Goal: Information Seeking & Learning: Compare options

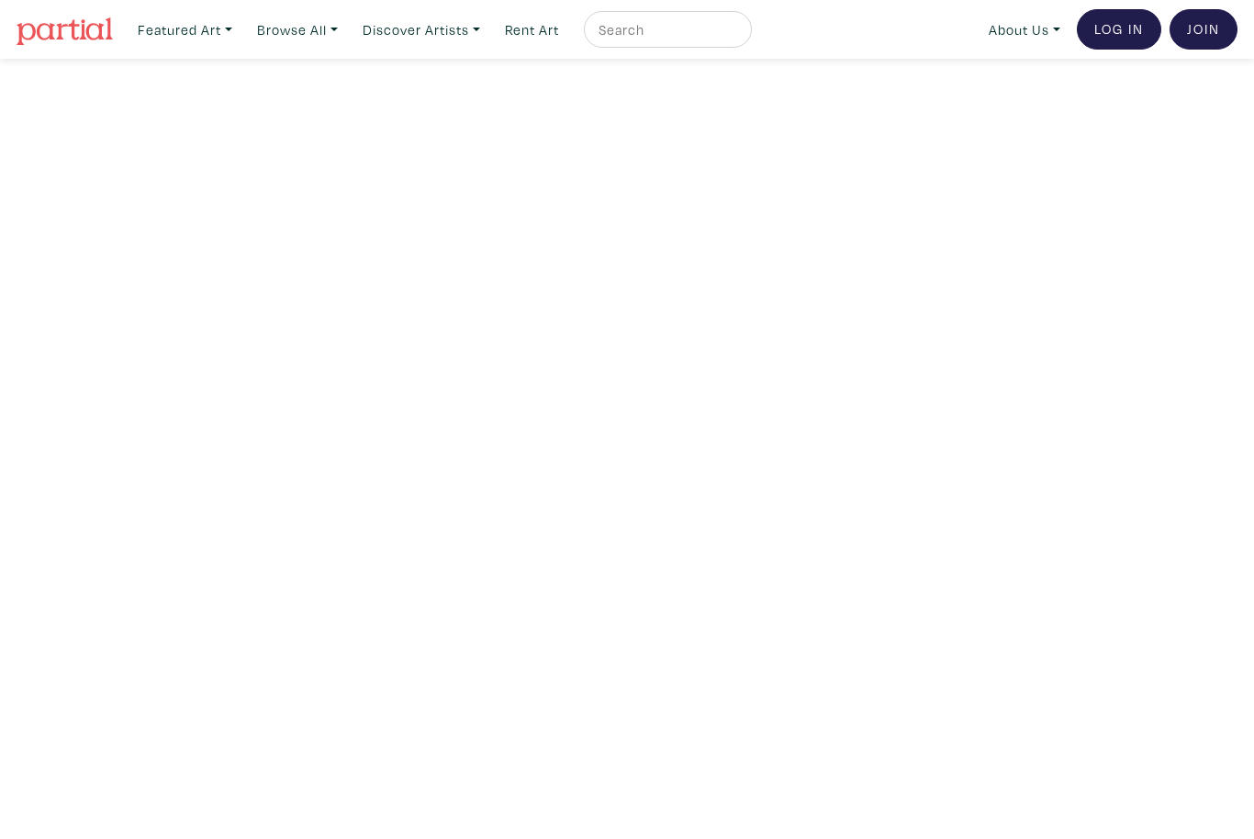
click at [696, 27] on input "text" at bounding box center [666, 29] width 138 height 23
click at [690, 35] on input "text" at bounding box center [666, 29] width 138 height 23
type input "Navy"
click at [738, 35] on button "submit" at bounding box center [738, 35] width 0 height 0
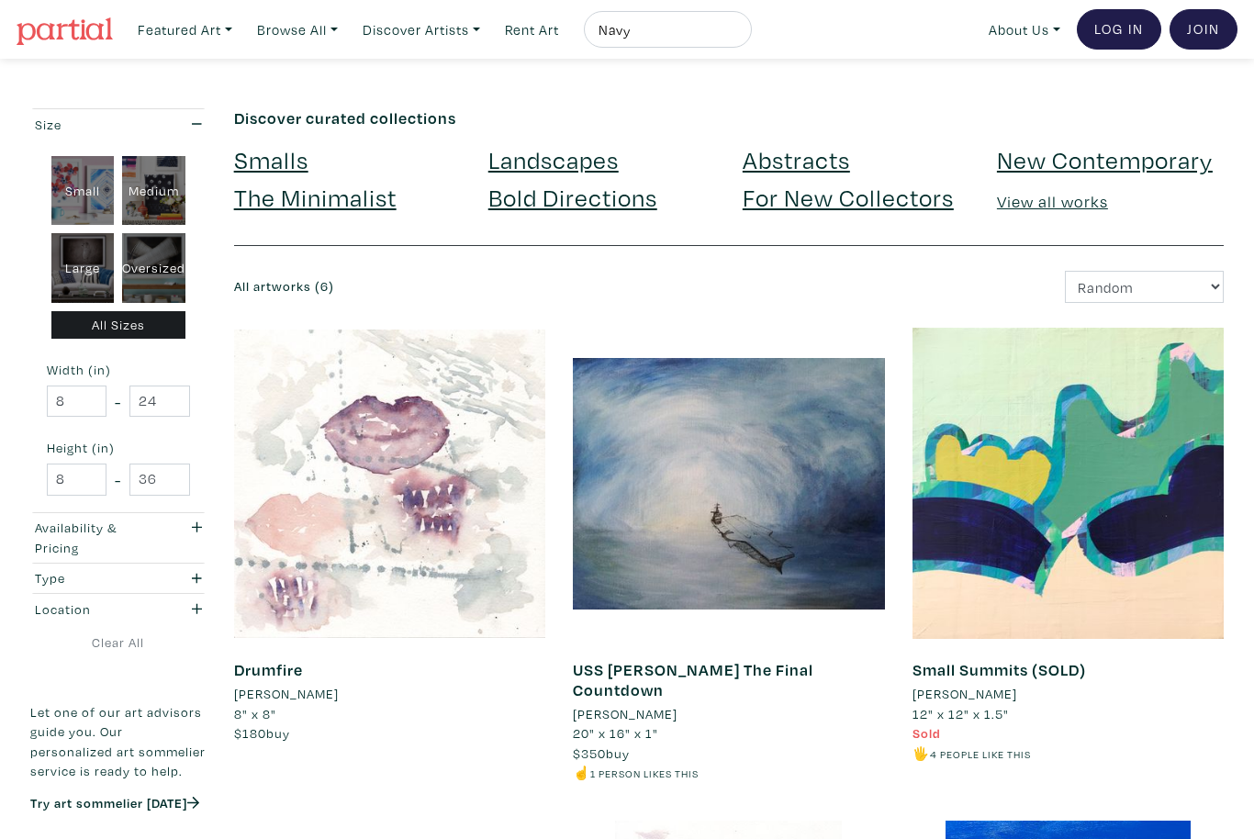
click at [95, 263] on div "Large" at bounding box center [82, 268] width 63 height 70
type input "28"
type input "48"
type input "28"
type input "48"
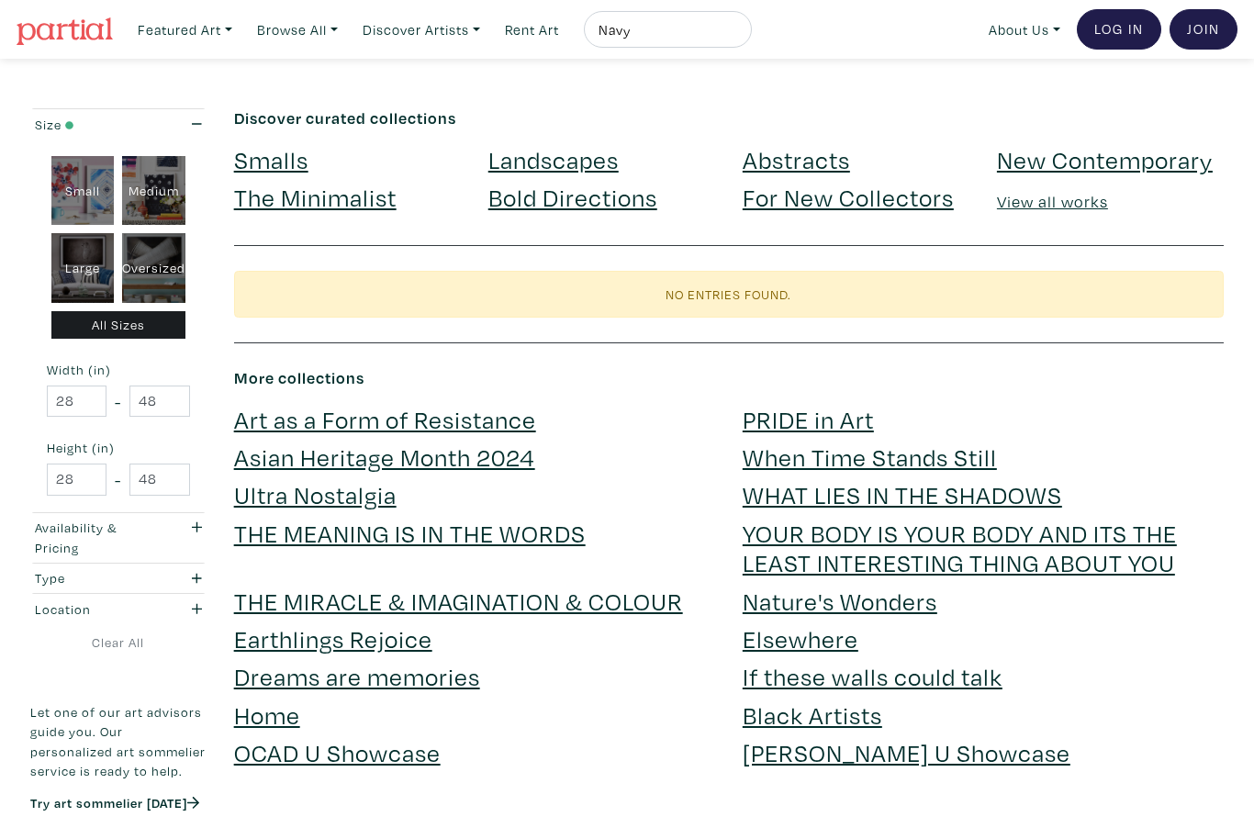
click at [1058, 210] on link "View all works" at bounding box center [1052, 201] width 111 height 21
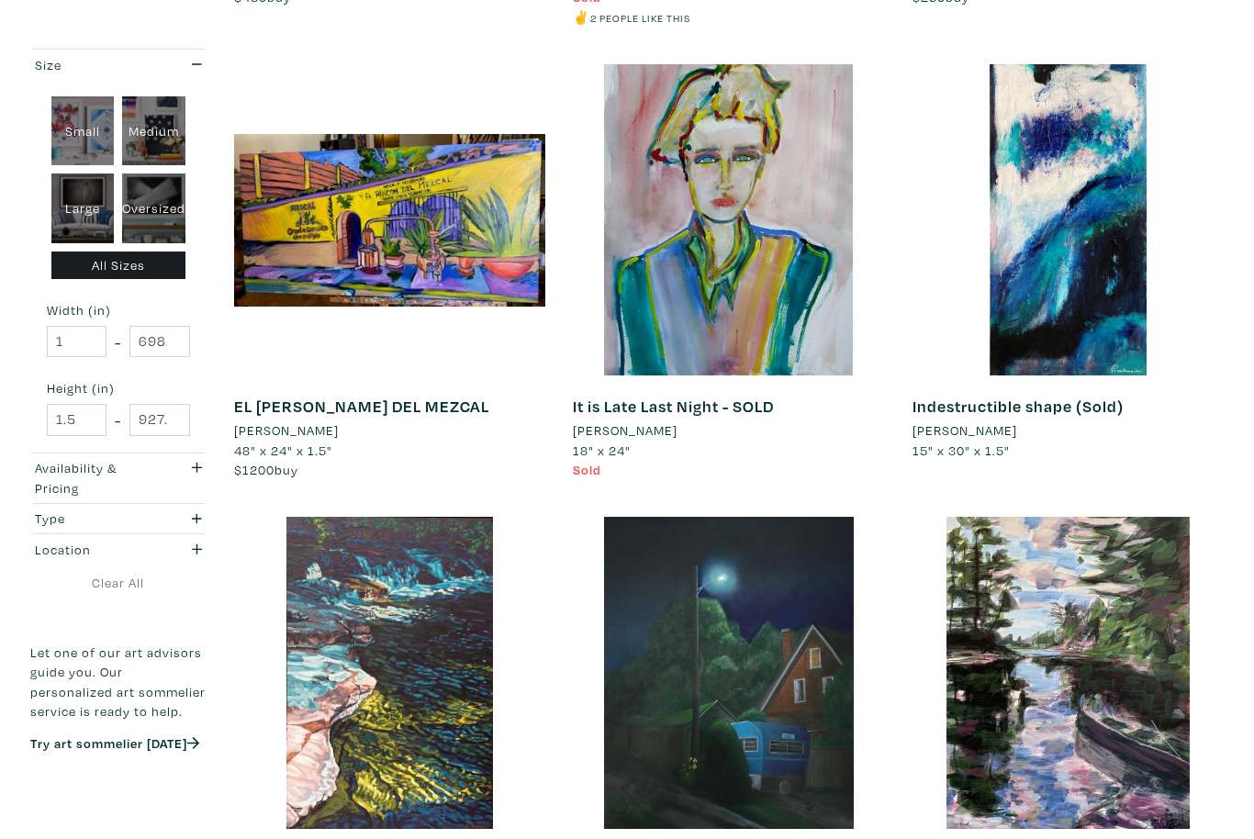
scroll to position [705, 0]
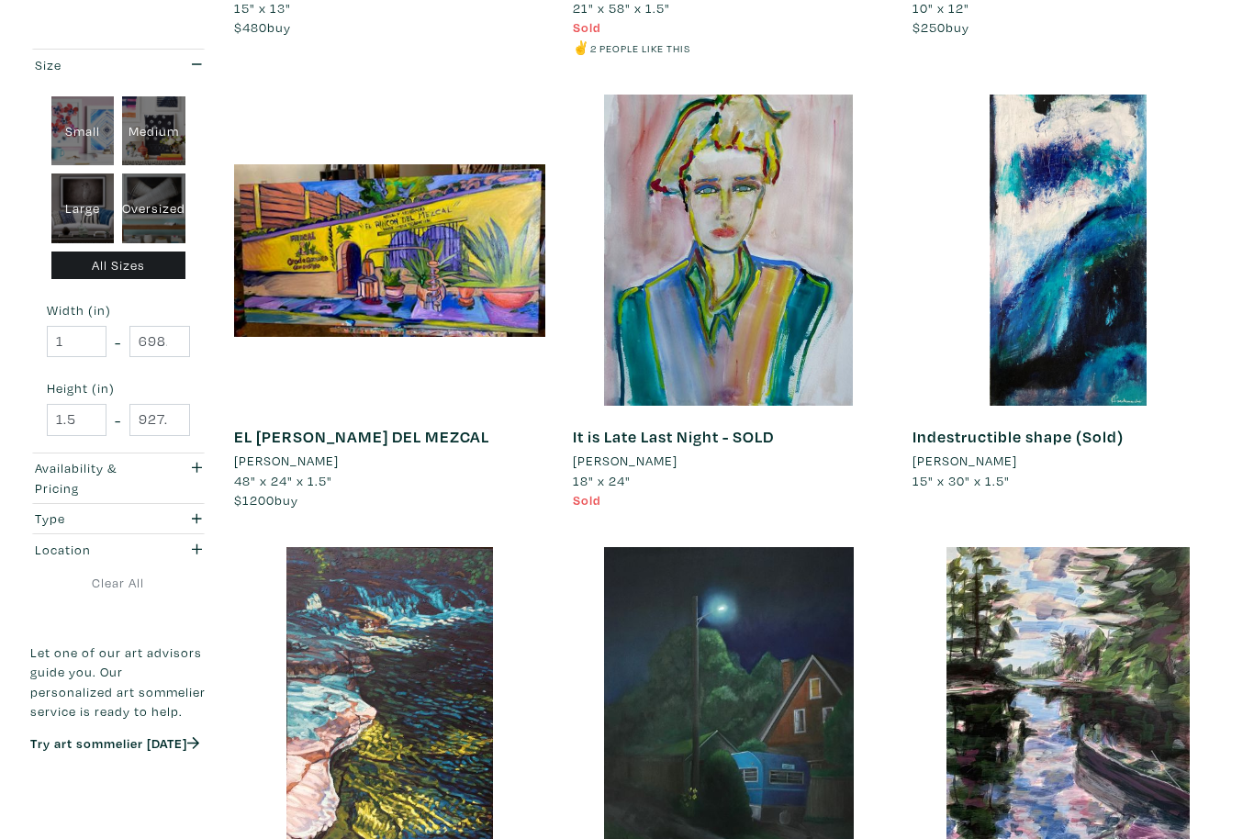
click at [151, 215] on div "Oversized" at bounding box center [153, 209] width 63 height 70
type input "48"
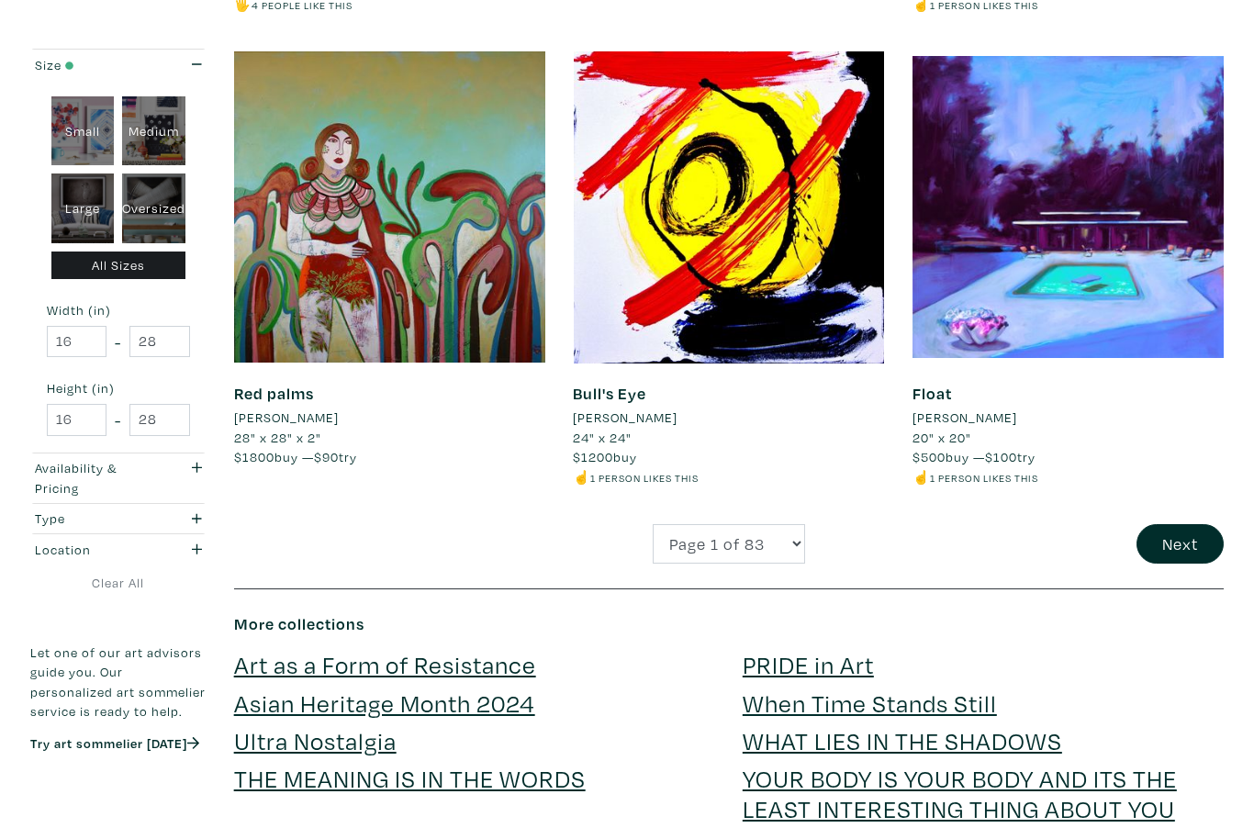
scroll to position [3458, 0]
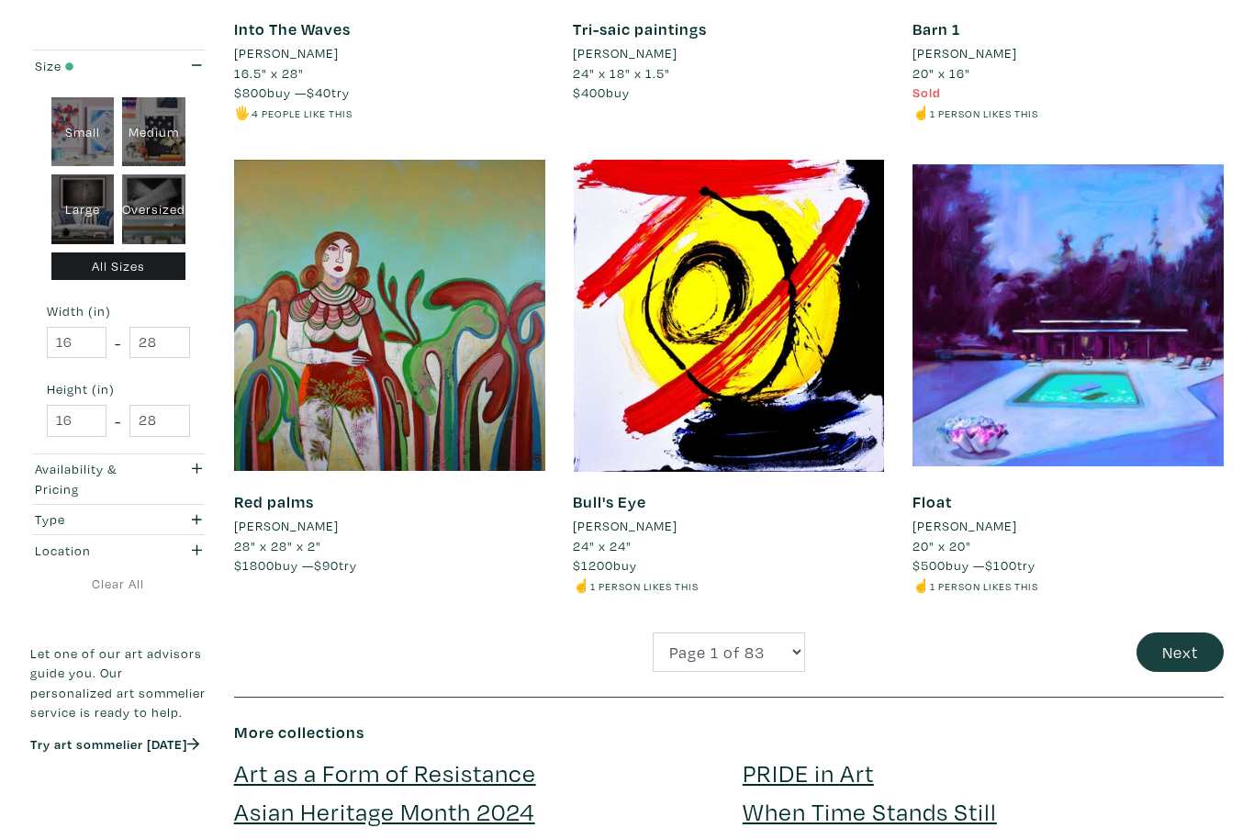
click at [1200, 633] on button "Next" at bounding box center [1180, 652] width 87 height 39
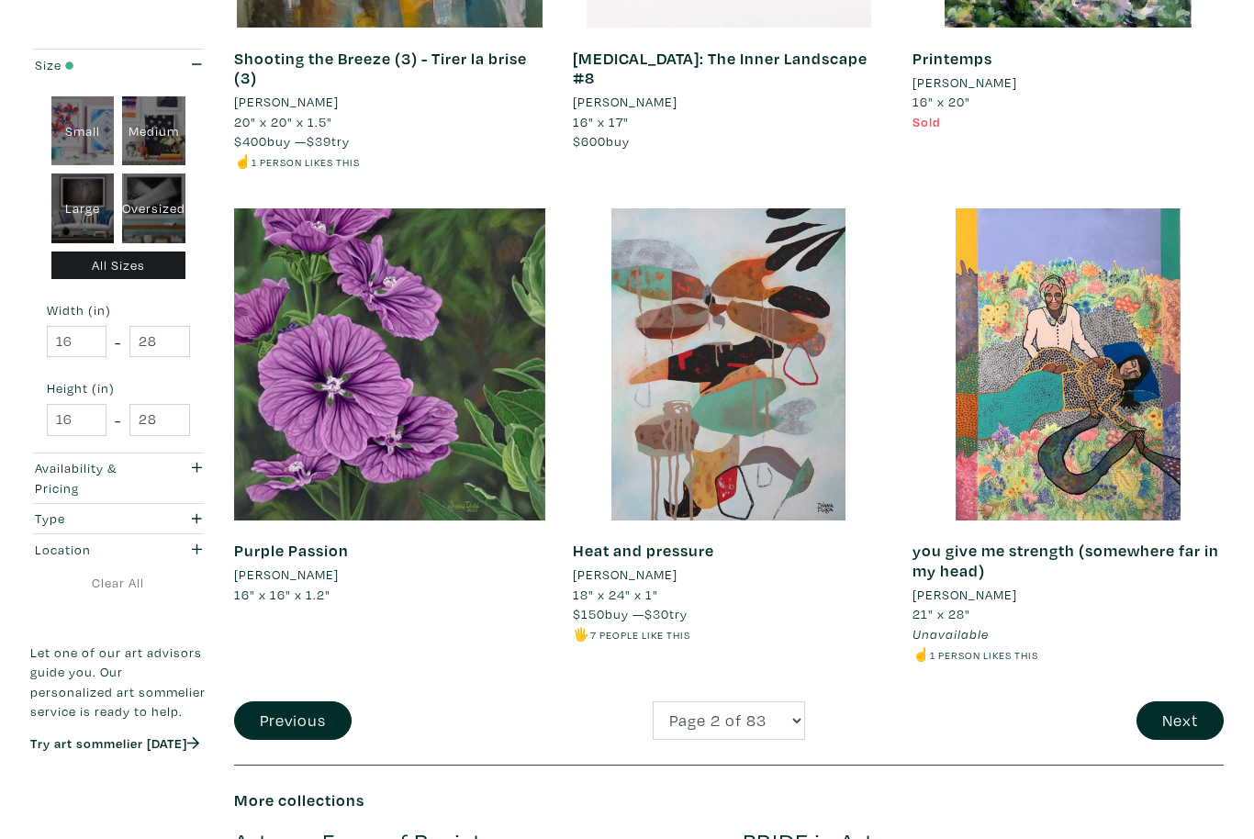
scroll to position [3409, 0]
click at [1187, 703] on button "Next" at bounding box center [1180, 720] width 87 height 39
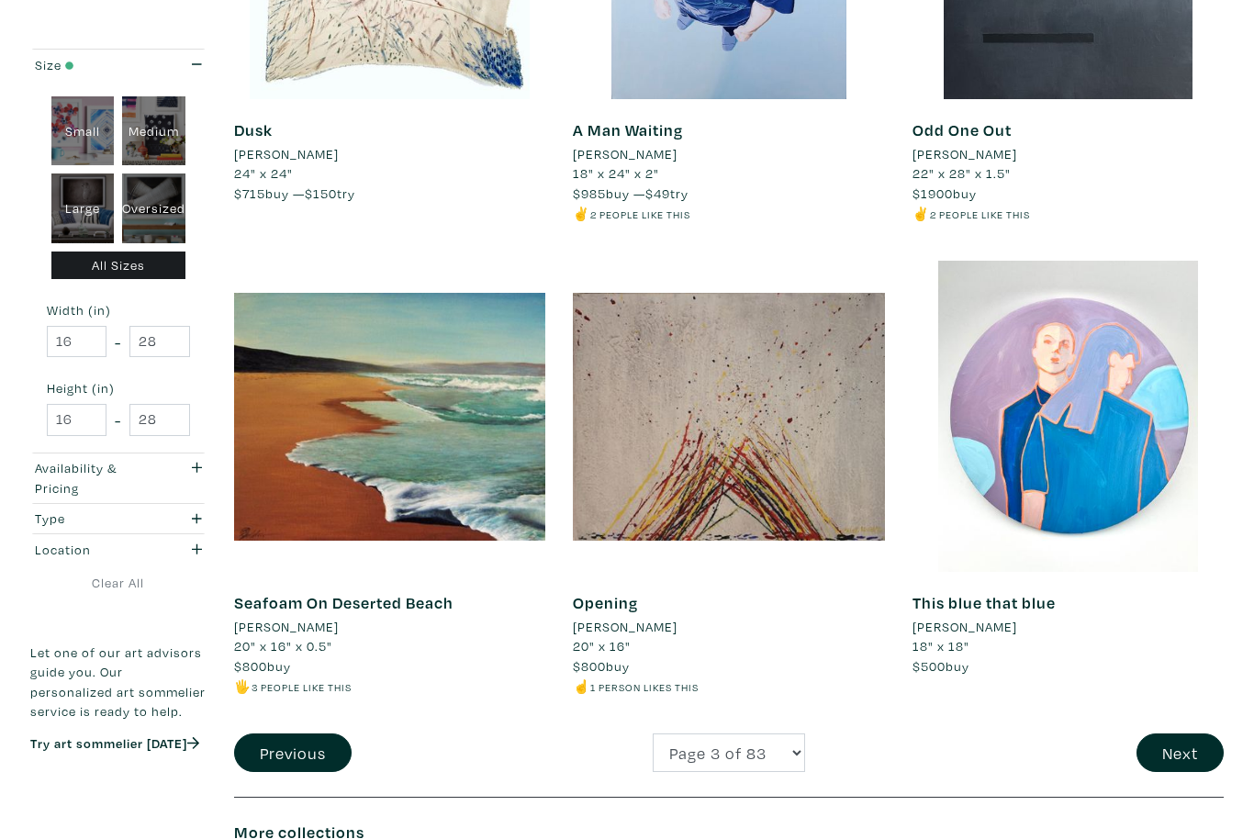
scroll to position [3402, 0]
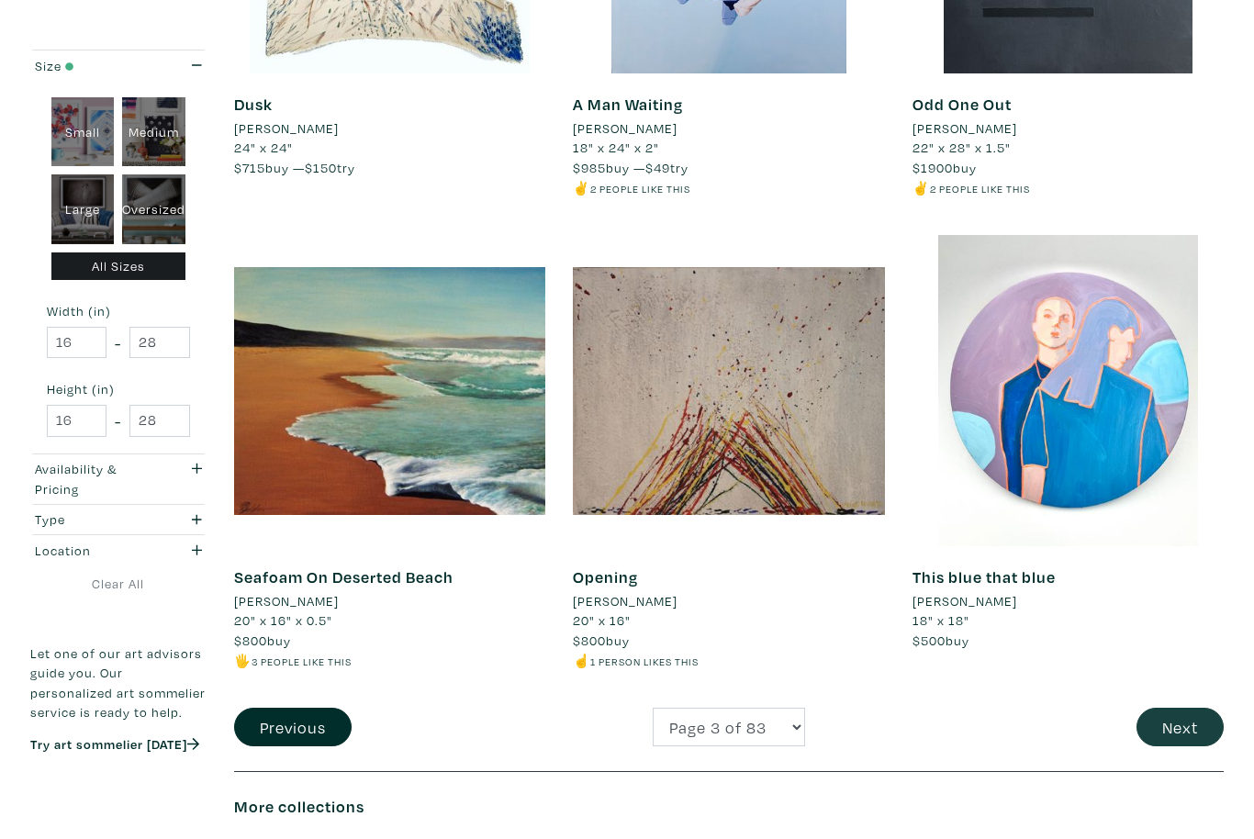
click at [1176, 708] on button "Next" at bounding box center [1180, 727] width 87 height 39
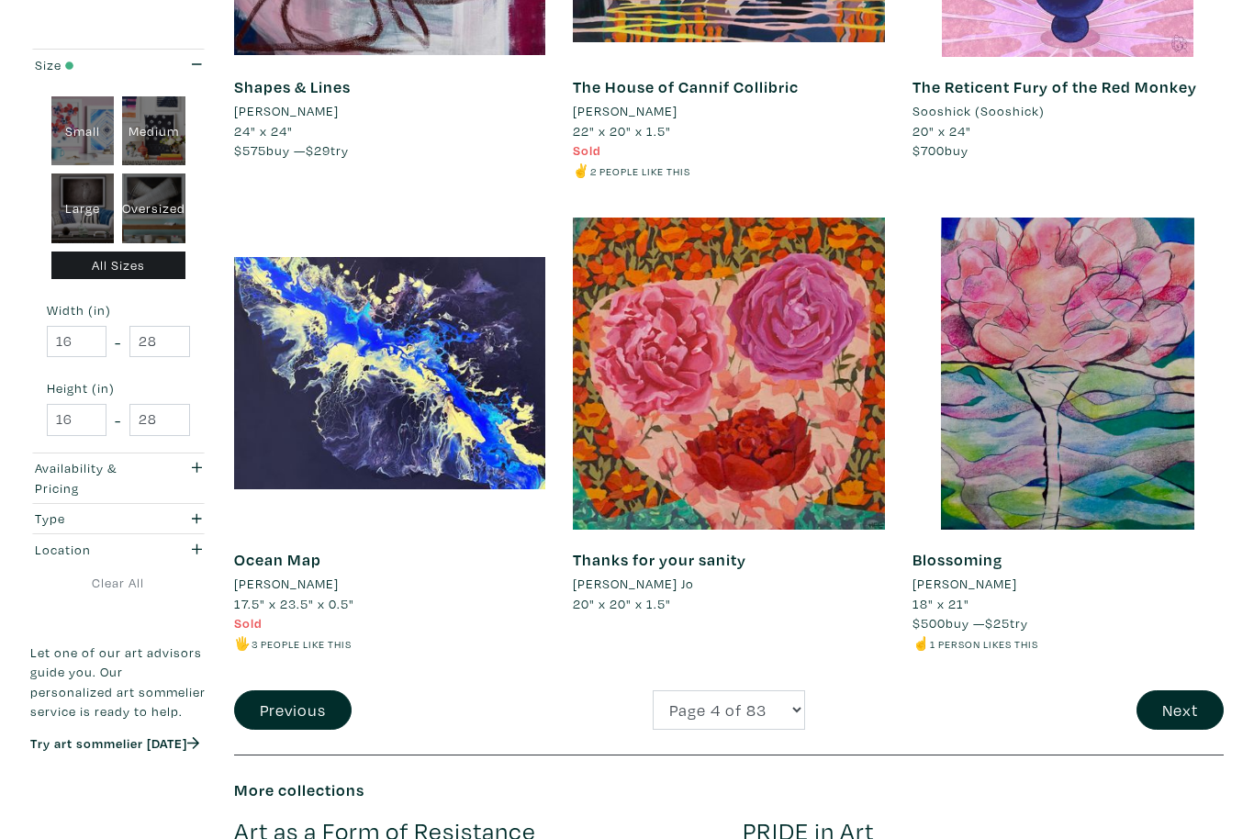
scroll to position [3400, 0]
click at [1183, 690] on button "Next" at bounding box center [1180, 709] width 87 height 39
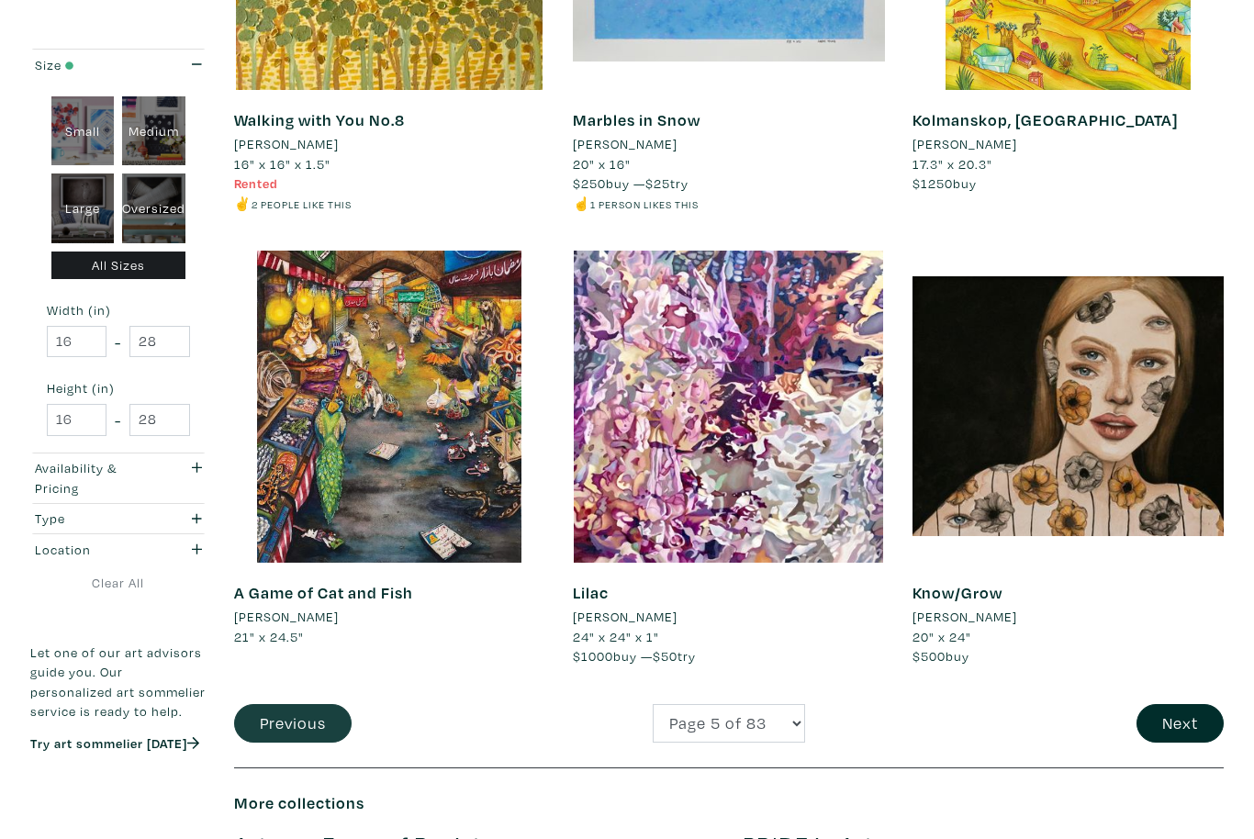
click at [318, 706] on button "Previous" at bounding box center [293, 724] width 118 height 39
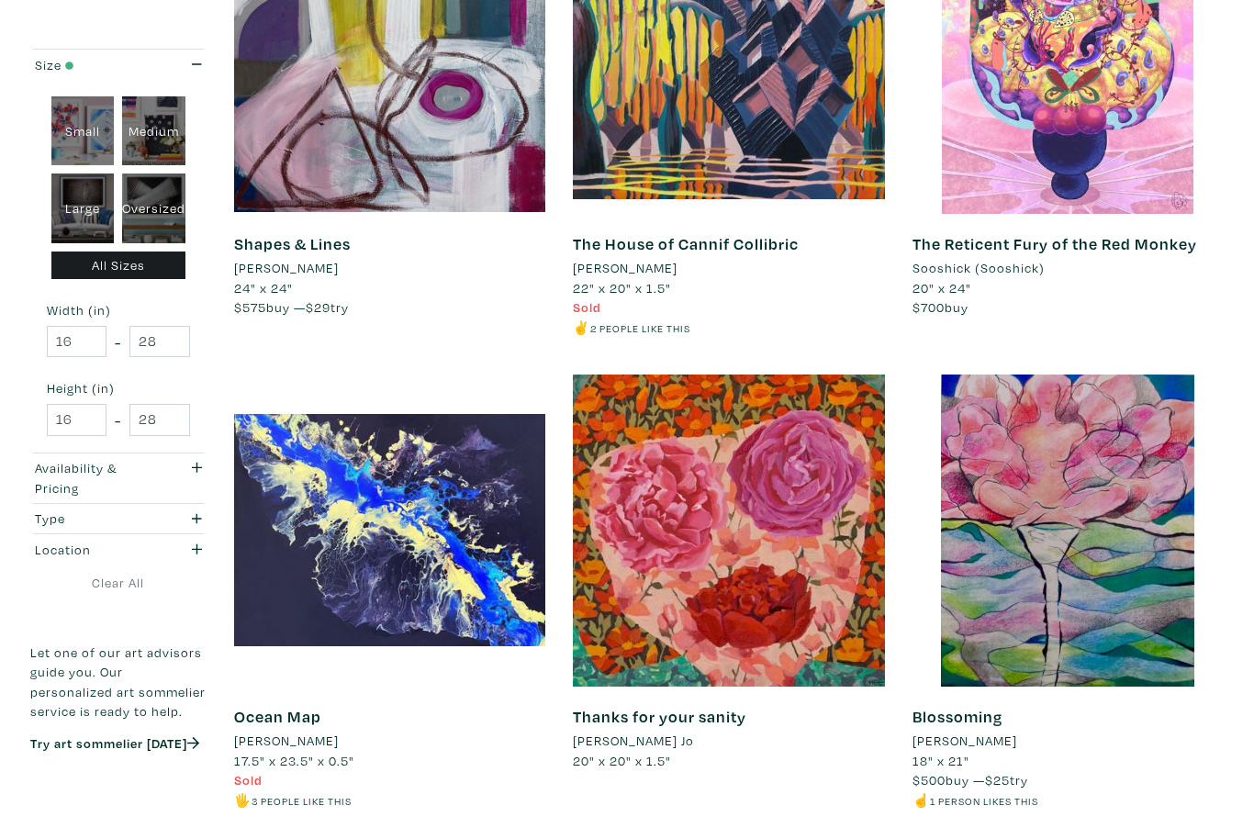
scroll to position [3243, 0]
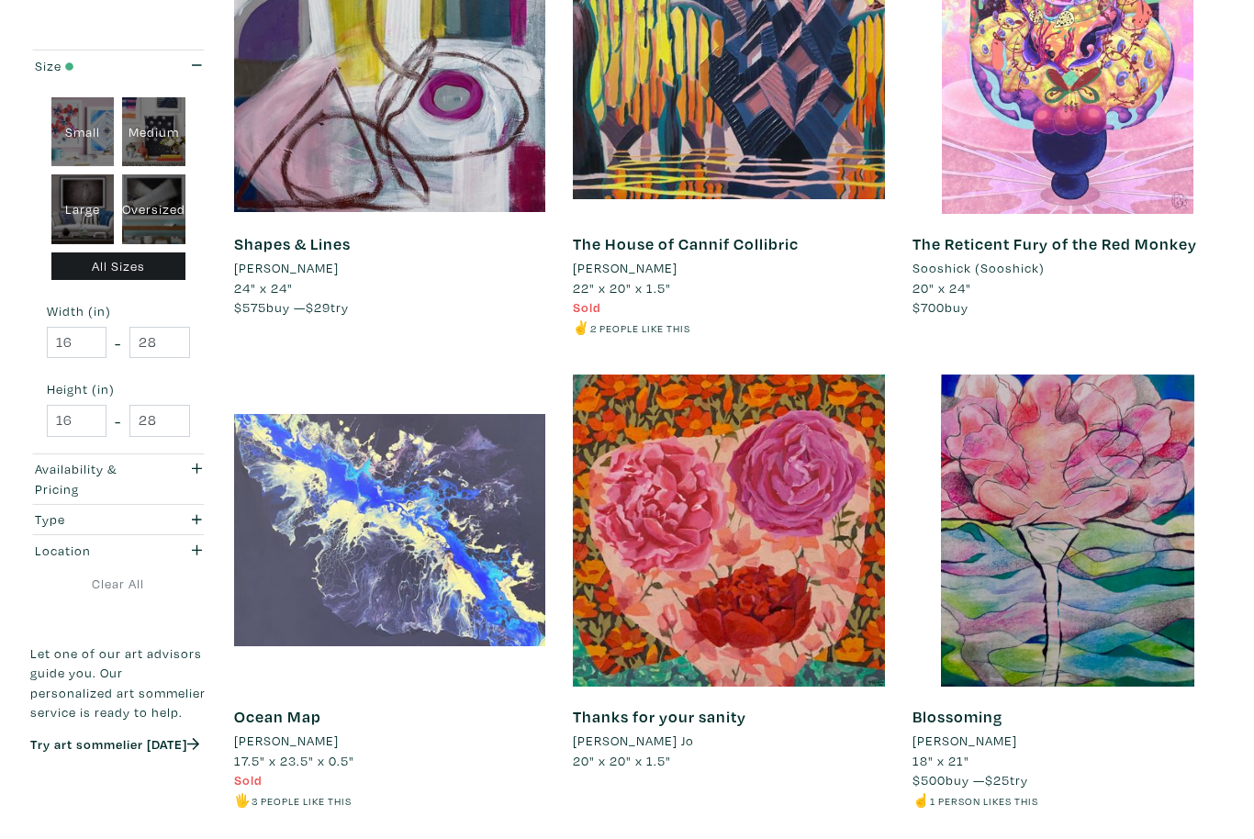
click at [481, 563] on div at bounding box center [389, 530] width 311 height 311
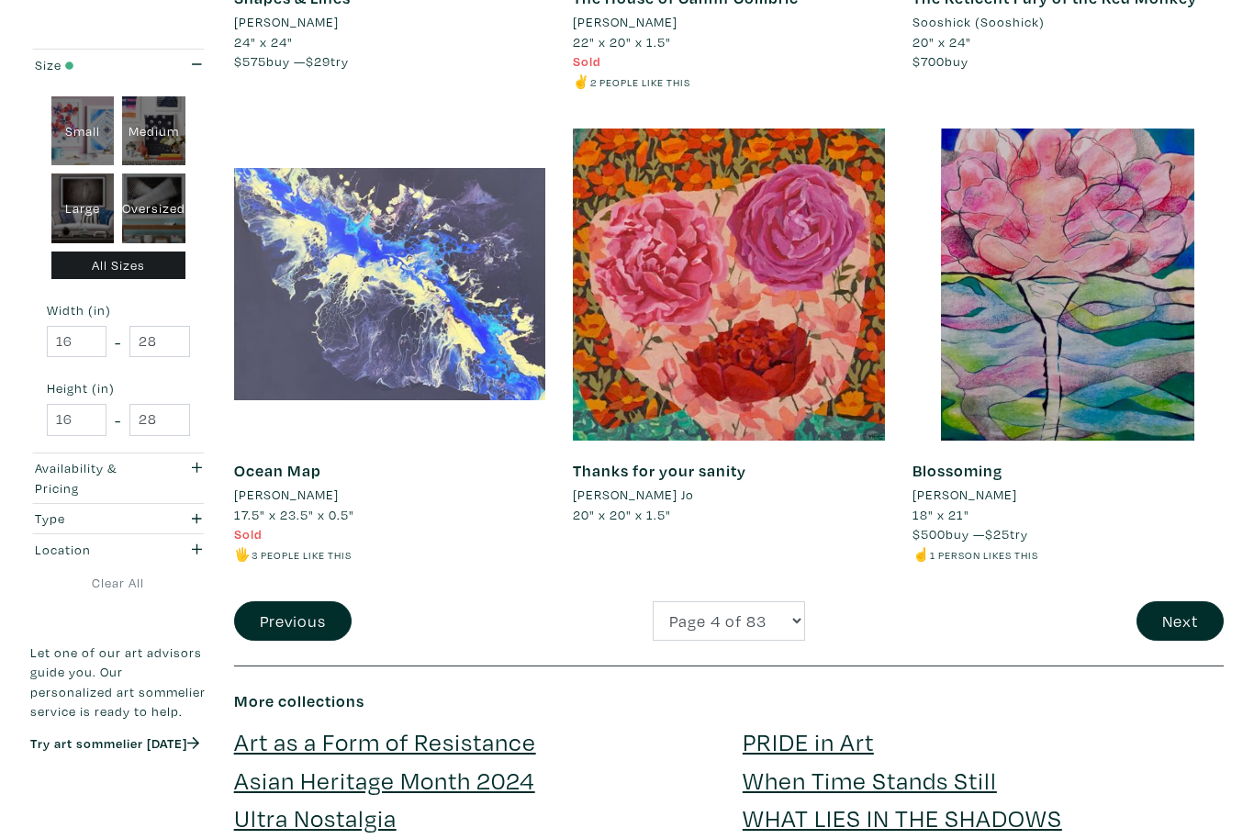
scroll to position [3489, 0]
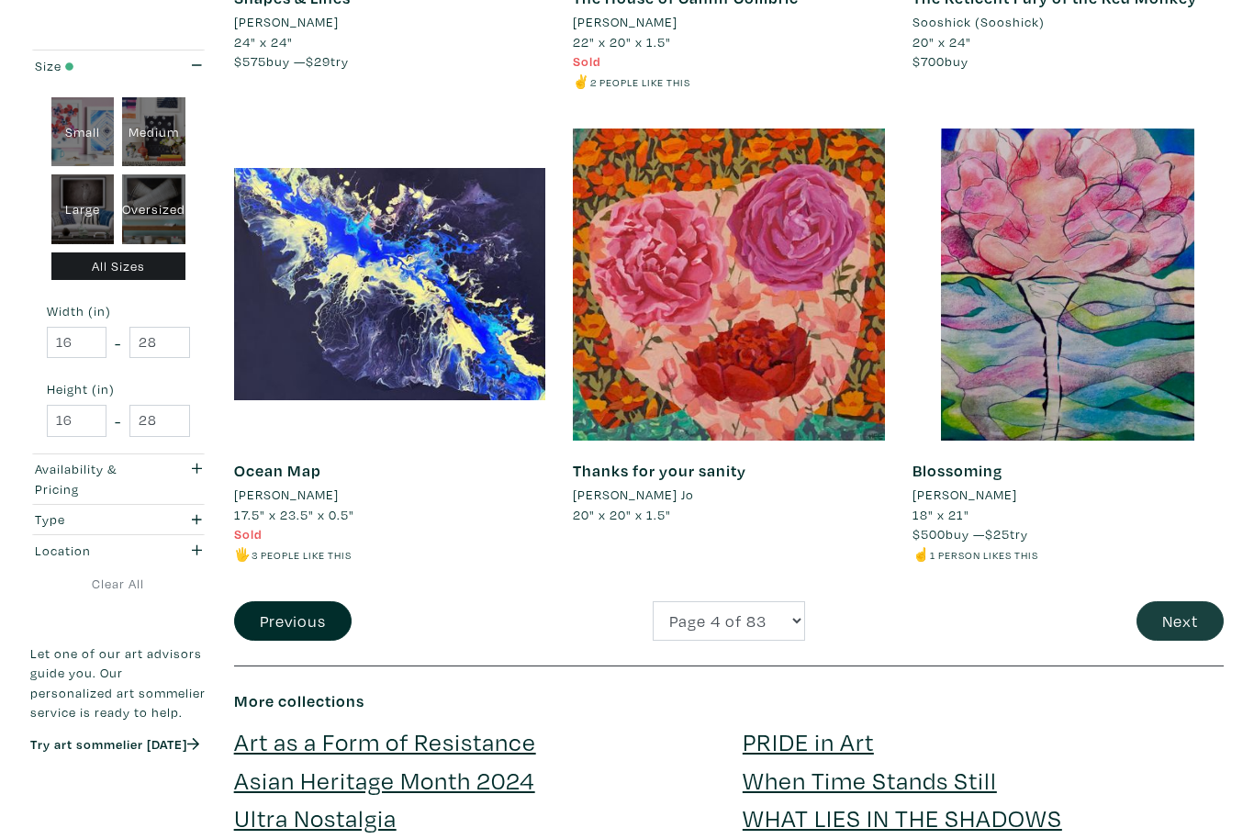
click at [1178, 601] on button "Next" at bounding box center [1180, 620] width 87 height 39
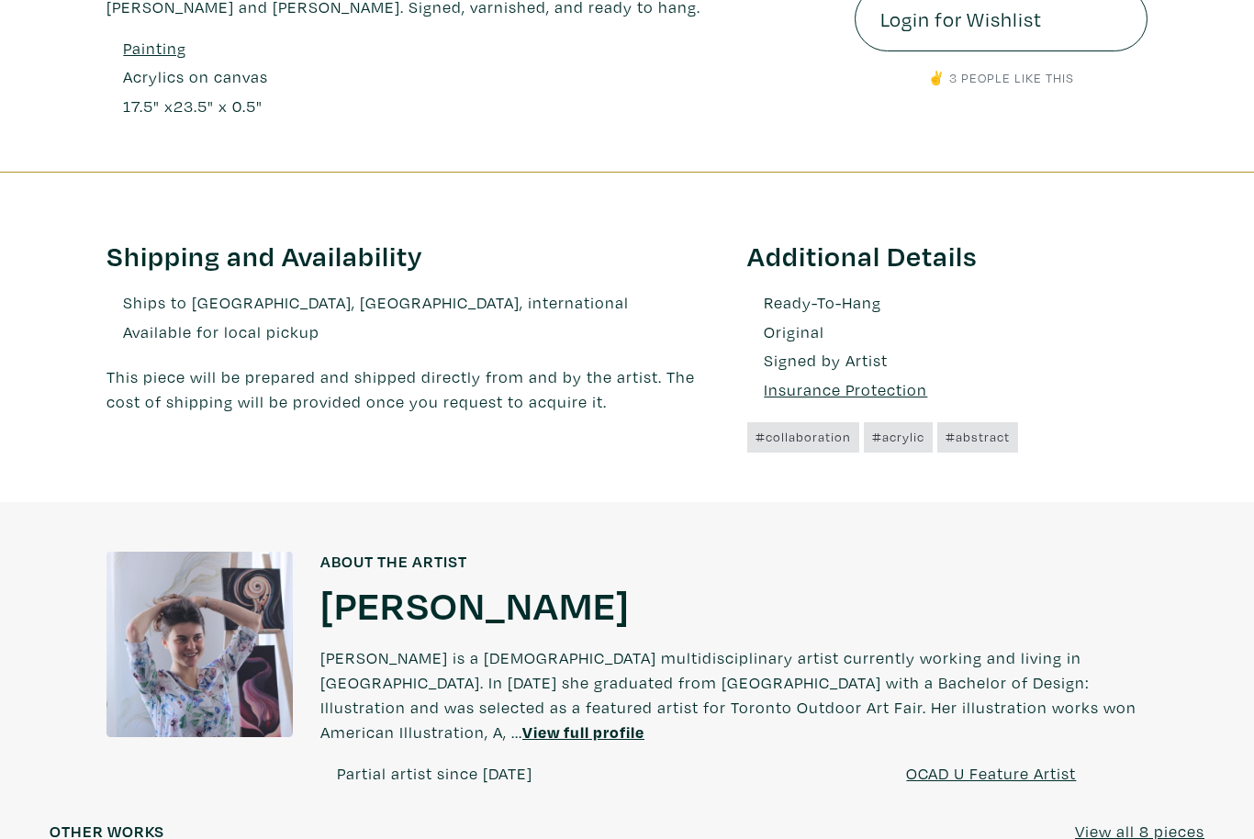
scroll to position [842, 0]
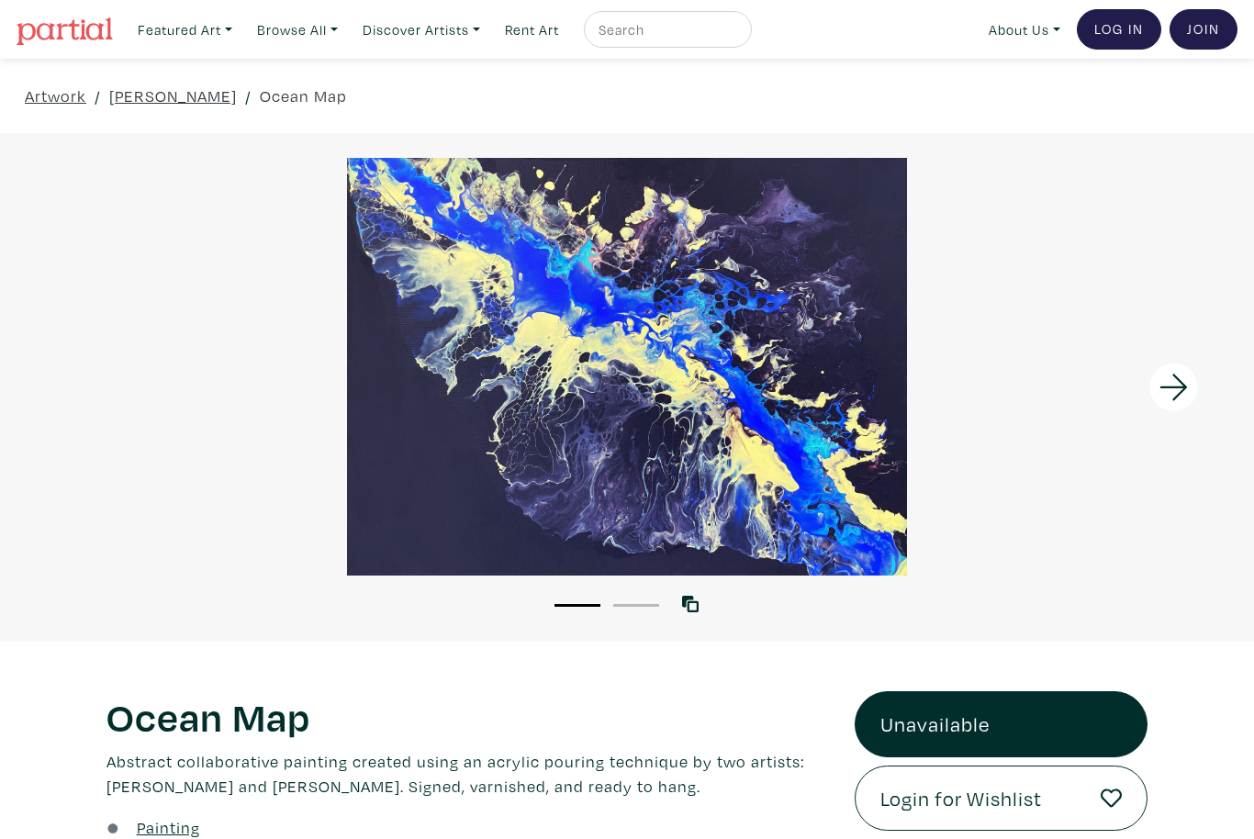
click at [1167, 391] on icon at bounding box center [1174, 388] width 62 height 50
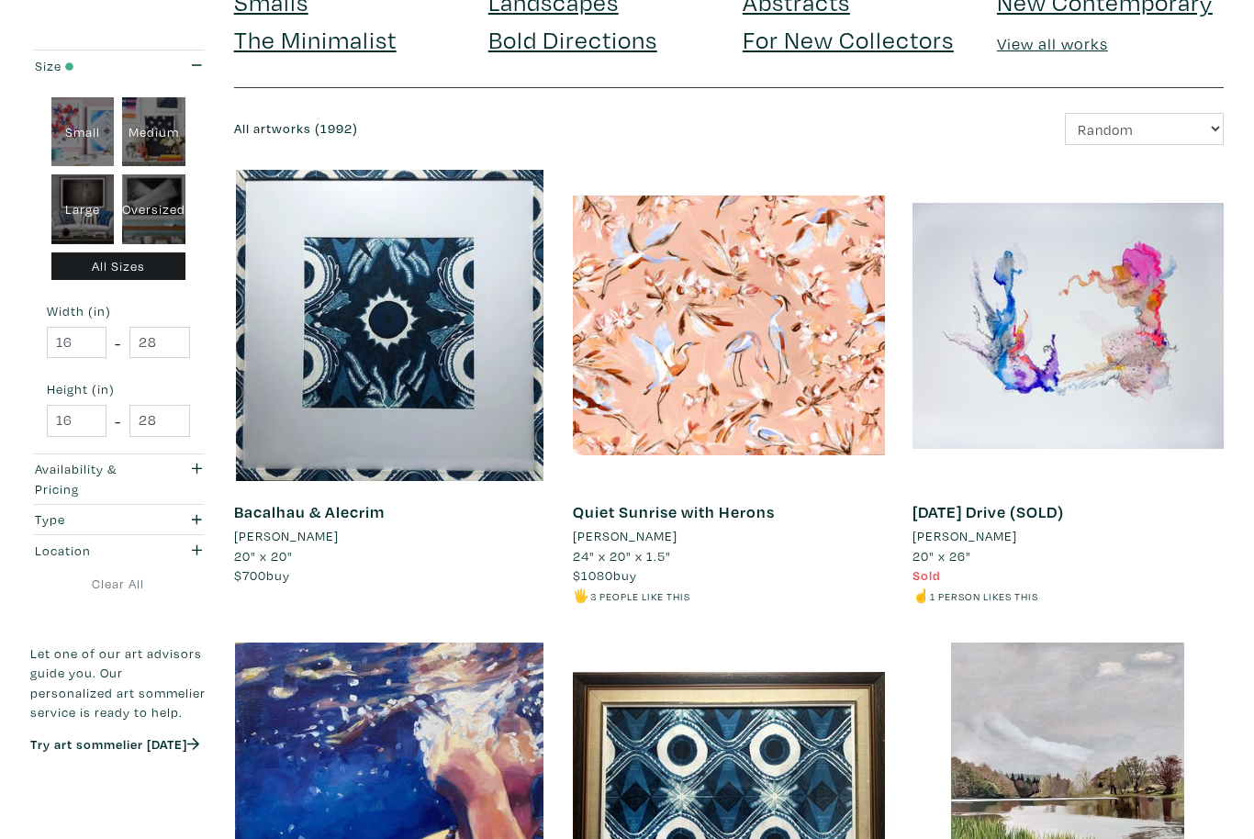
scroll to position [122, 0]
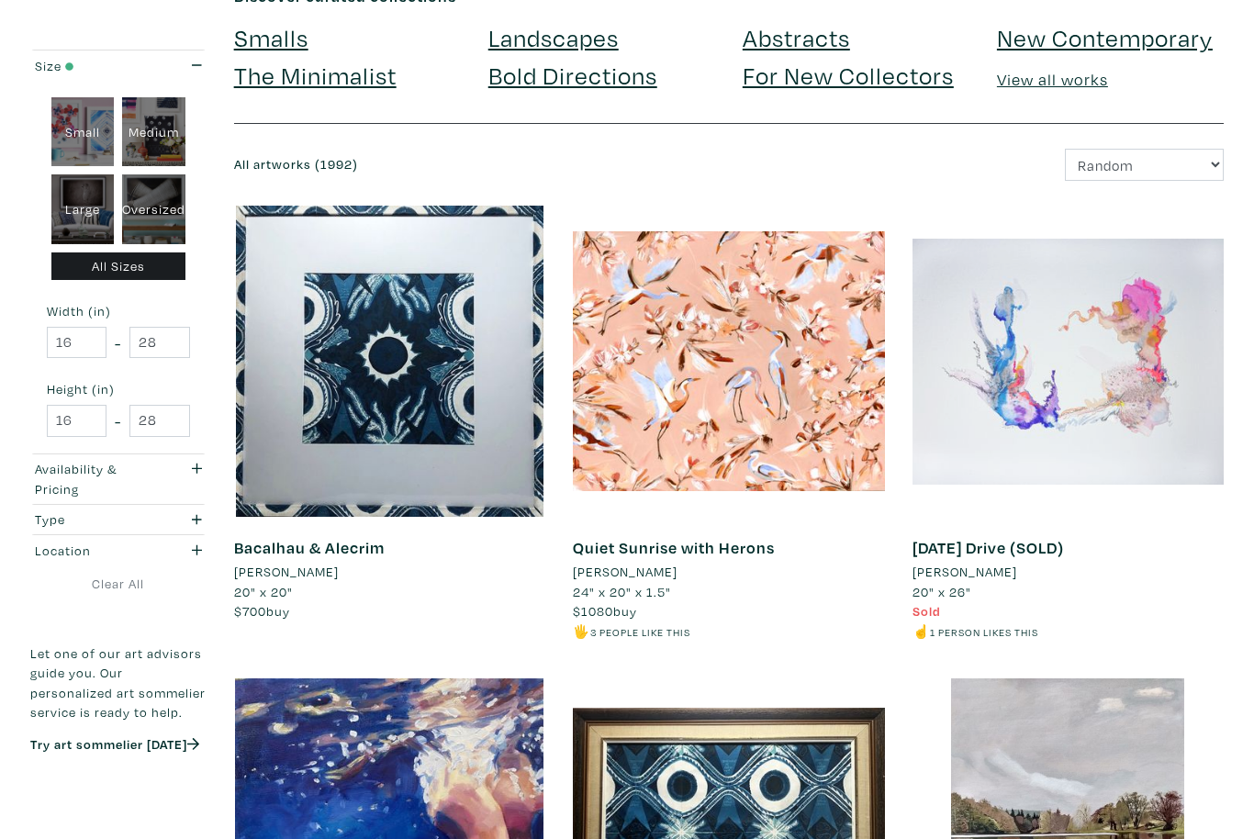
click at [1124, 420] on div at bounding box center [1068, 361] width 311 height 311
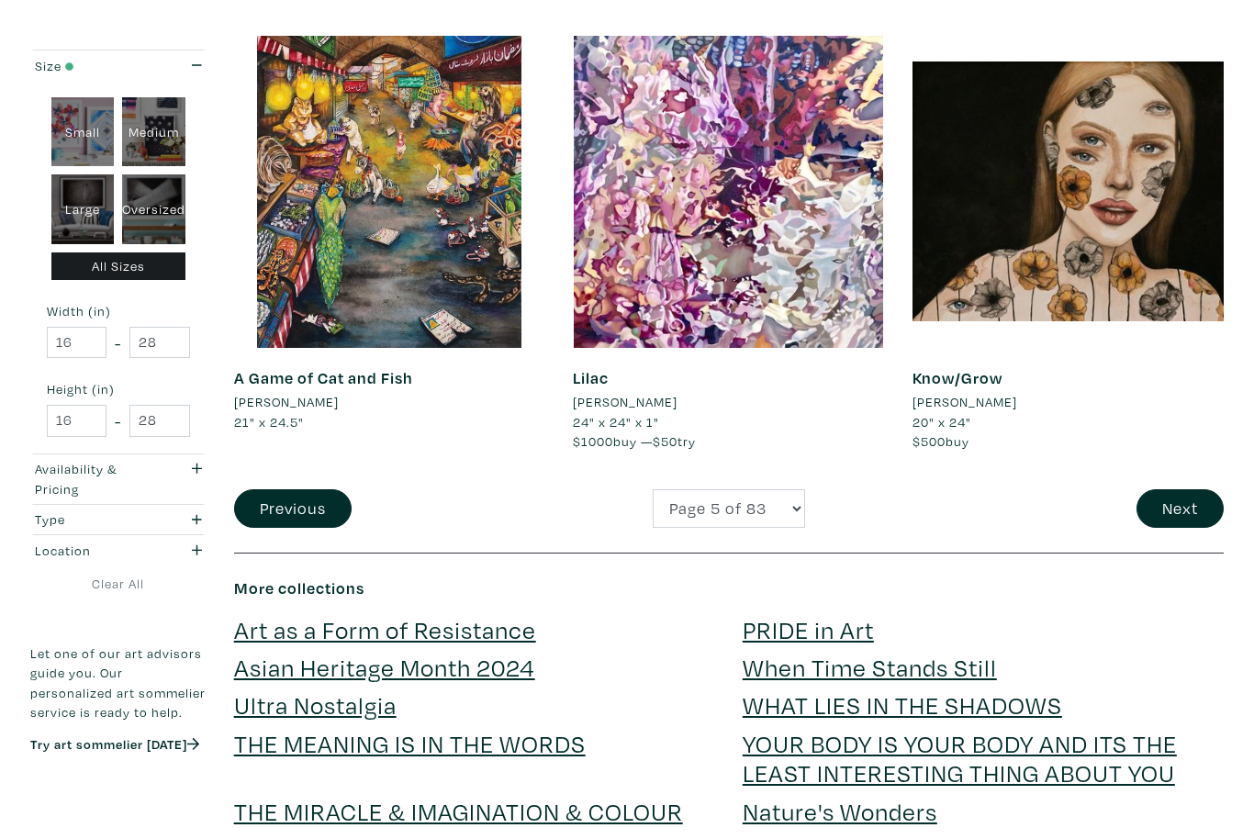
scroll to position [3544, 0]
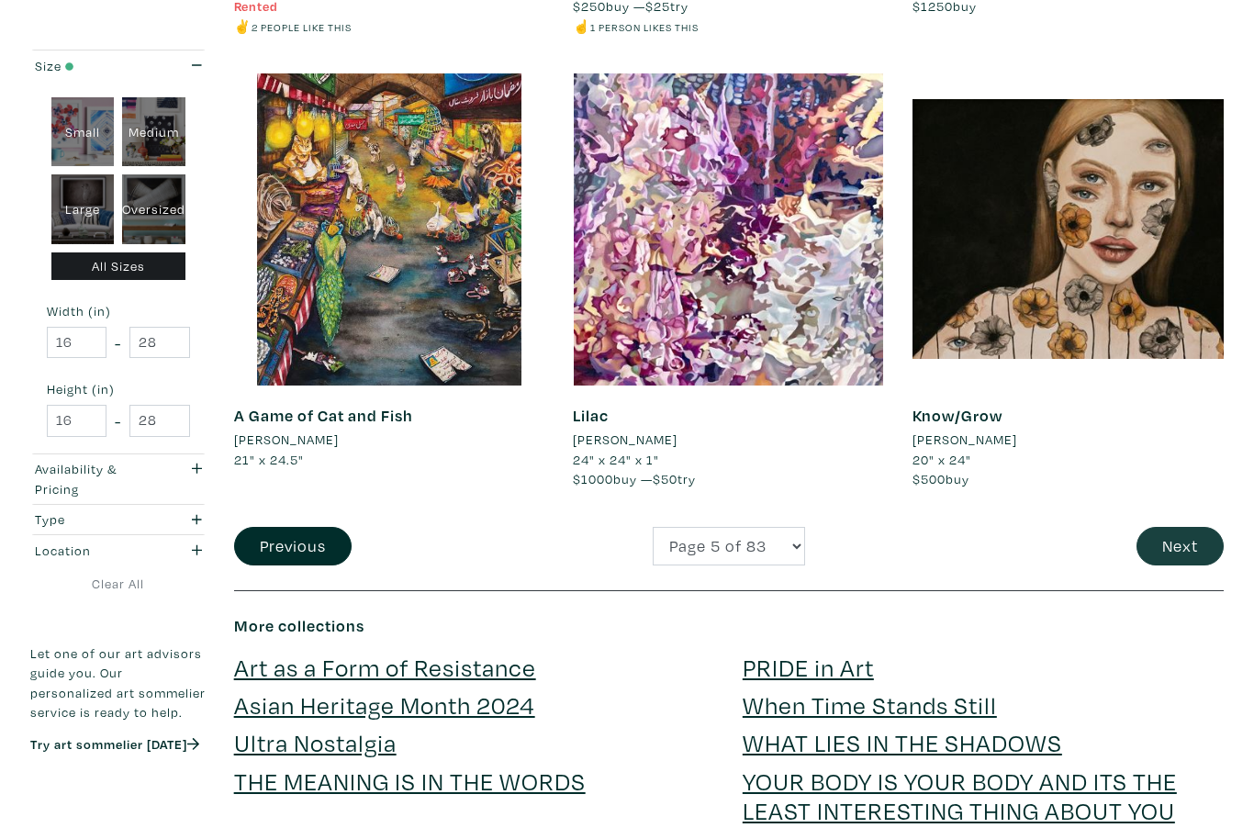
click at [1192, 535] on button "Next" at bounding box center [1180, 546] width 87 height 39
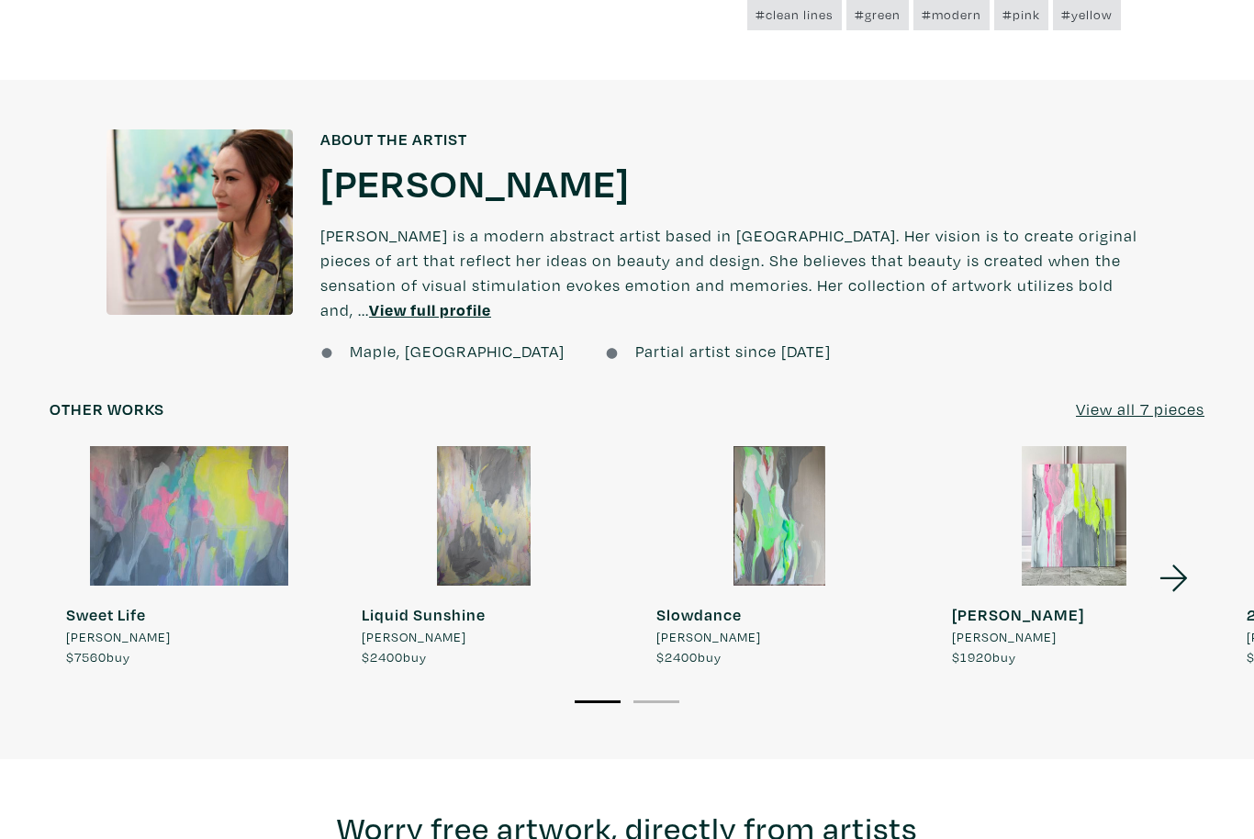
scroll to position [1317, 0]
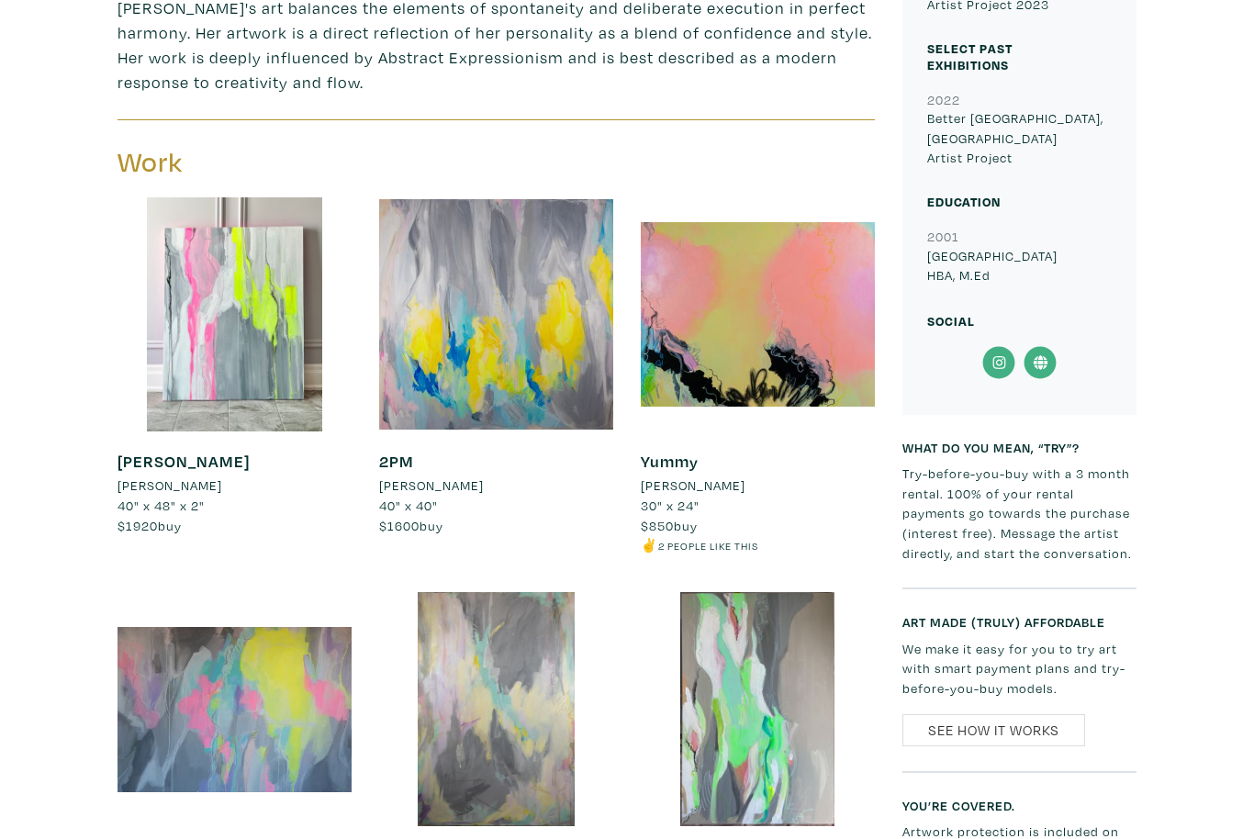
scroll to position [845, 0]
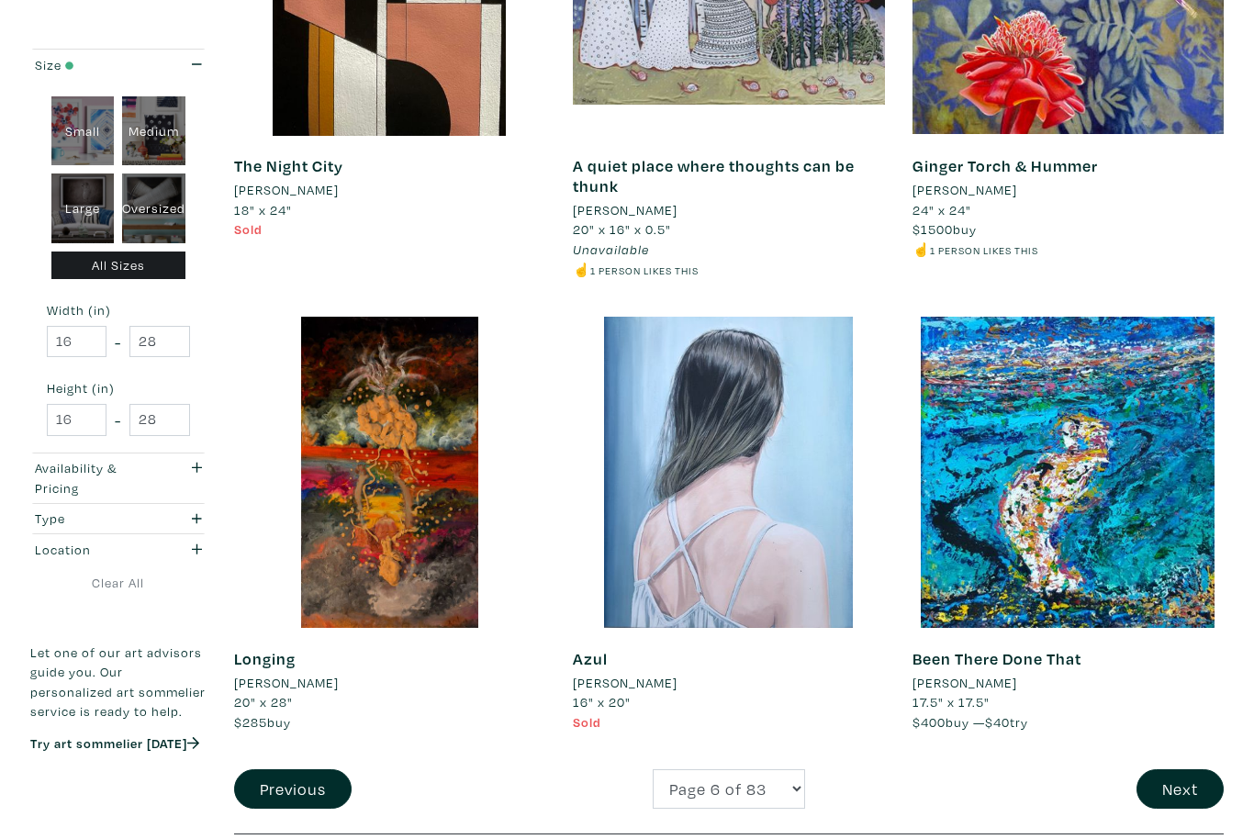
scroll to position [3321, 0]
click at [1195, 776] on button "Next" at bounding box center [1180, 788] width 87 height 39
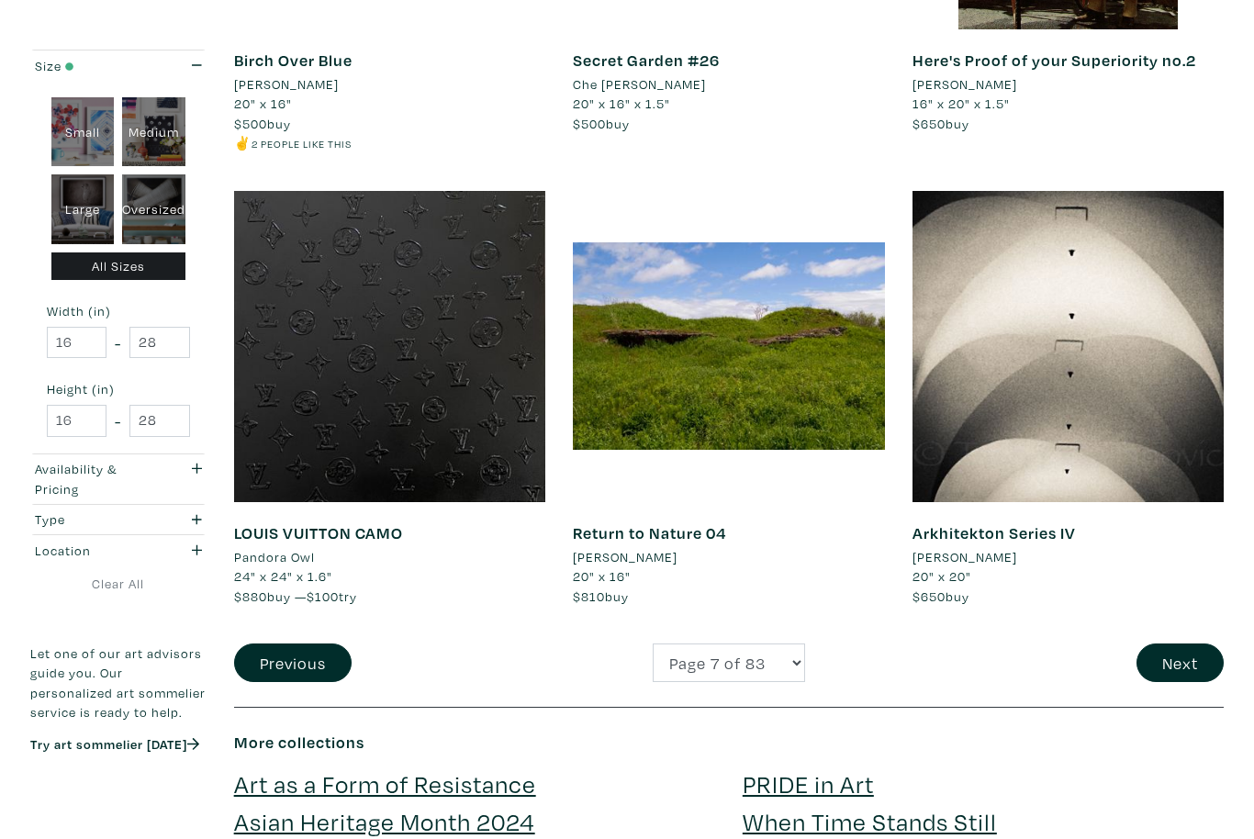
scroll to position [3415, 0]
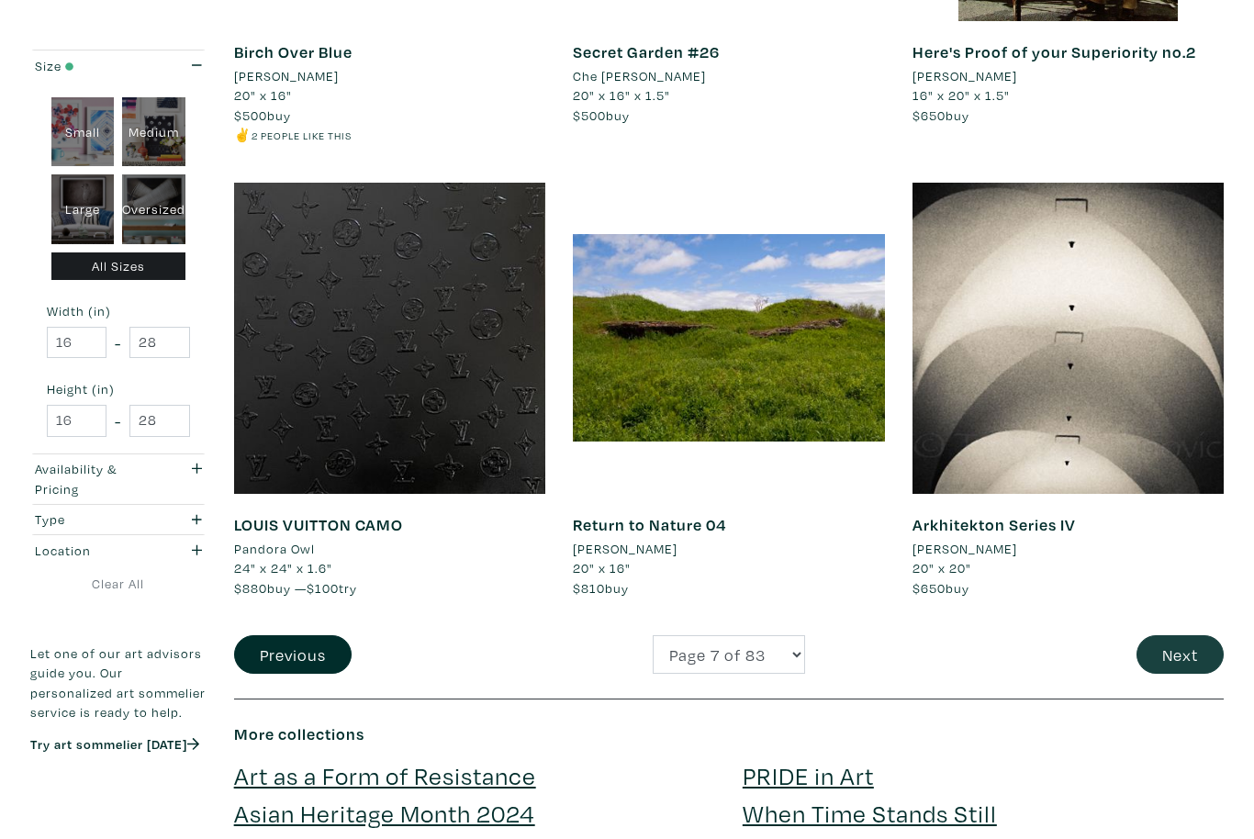
click at [1178, 636] on button "Next" at bounding box center [1180, 654] width 87 height 39
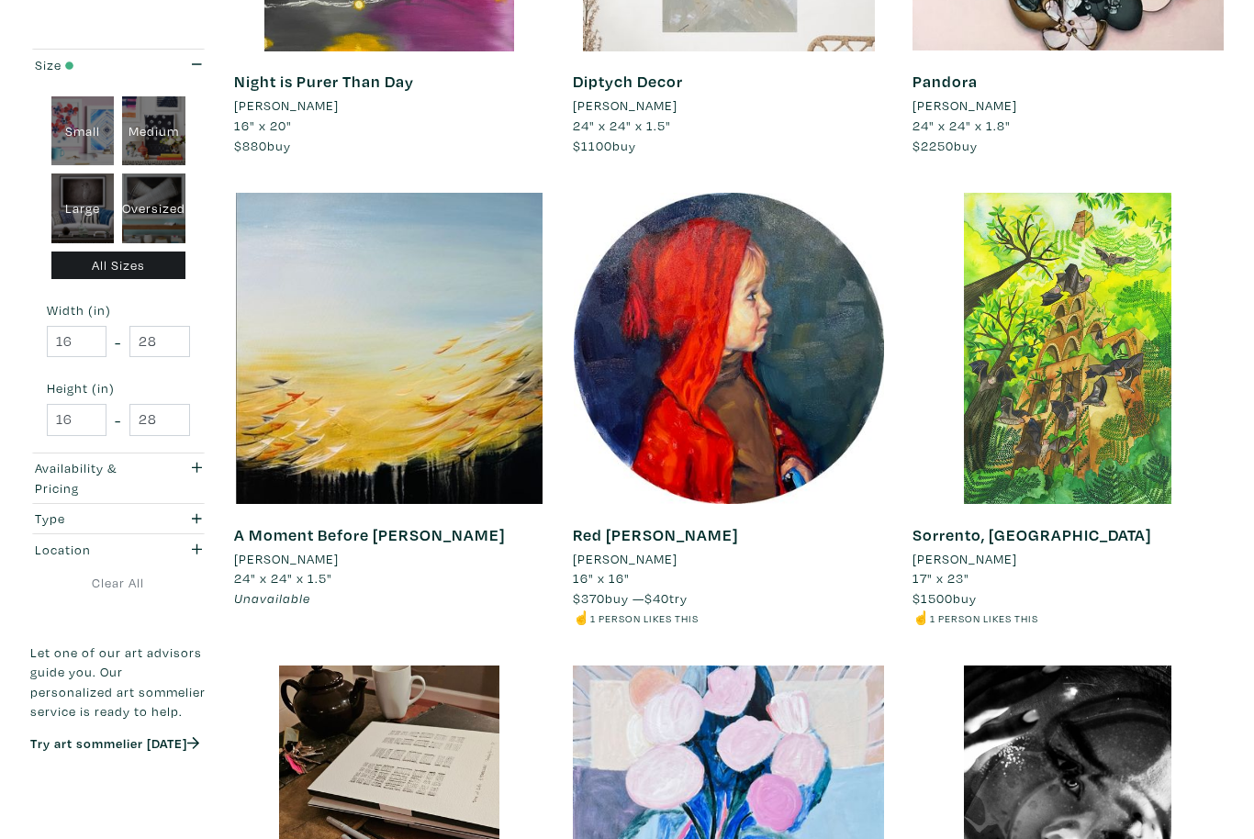
scroll to position [2932, 0]
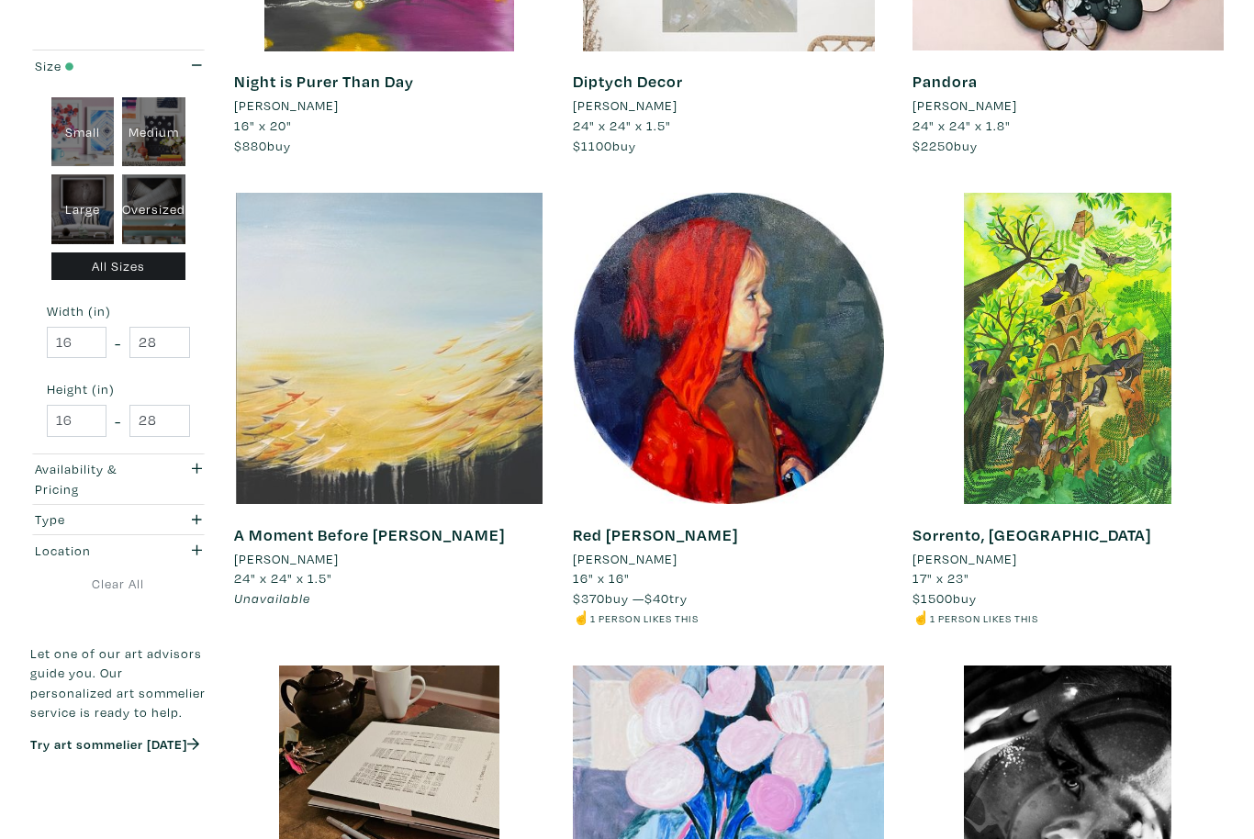
click at [483, 442] on div at bounding box center [389, 348] width 311 height 311
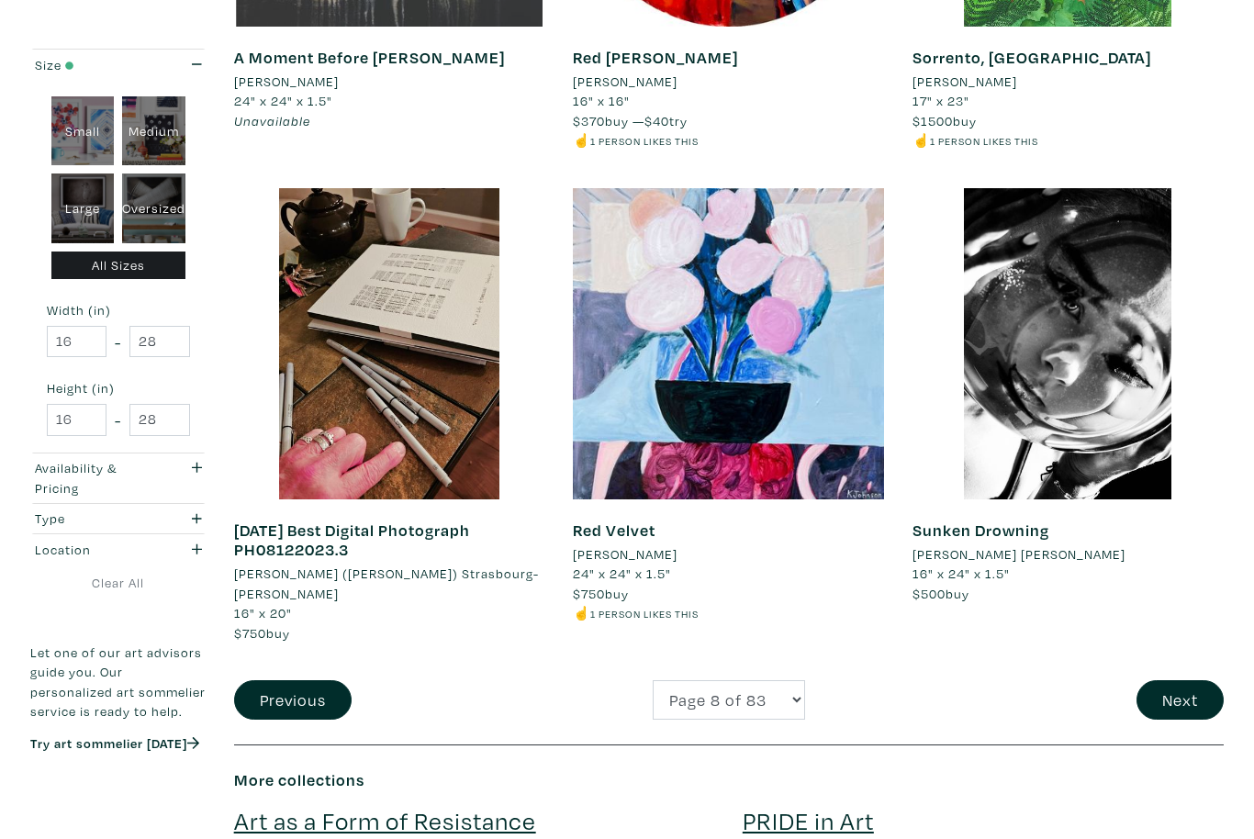
scroll to position [3410, 0]
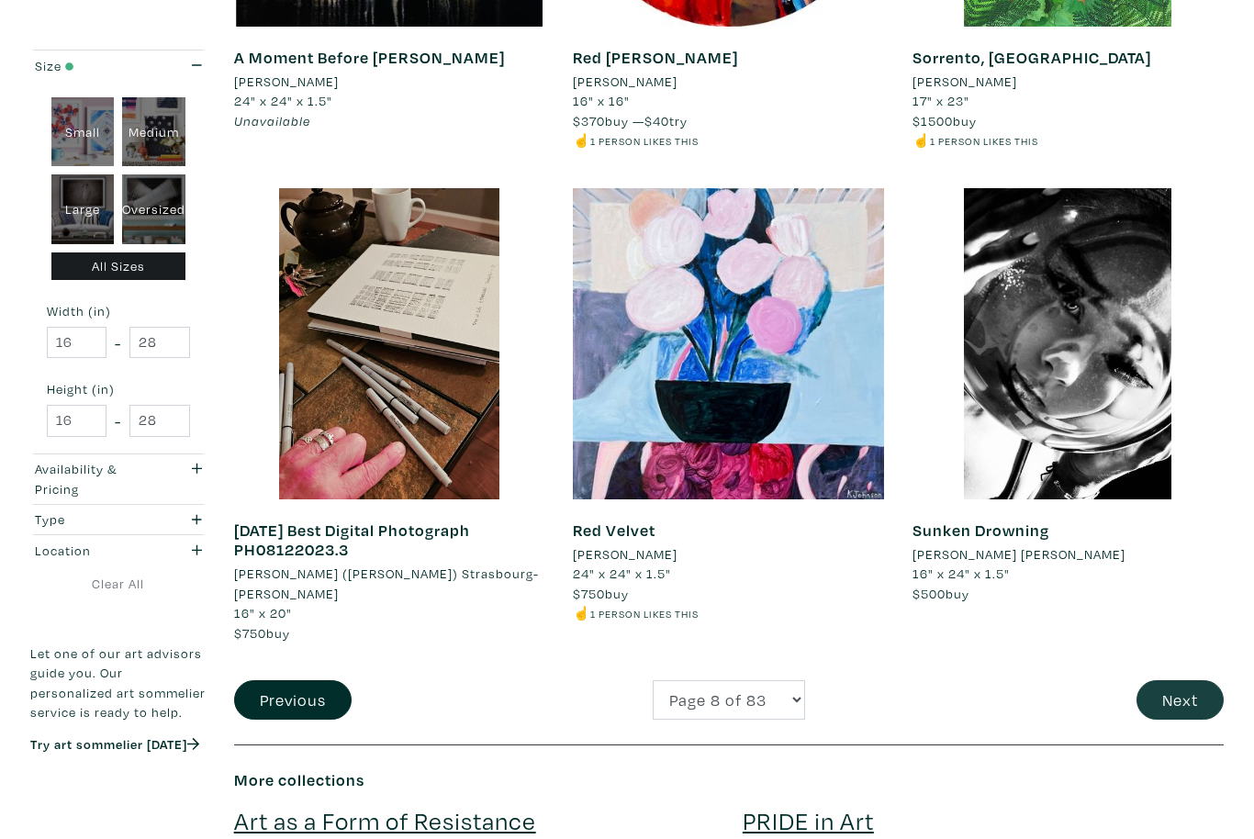
click at [1179, 680] on button "Next" at bounding box center [1180, 699] width 87 height 39
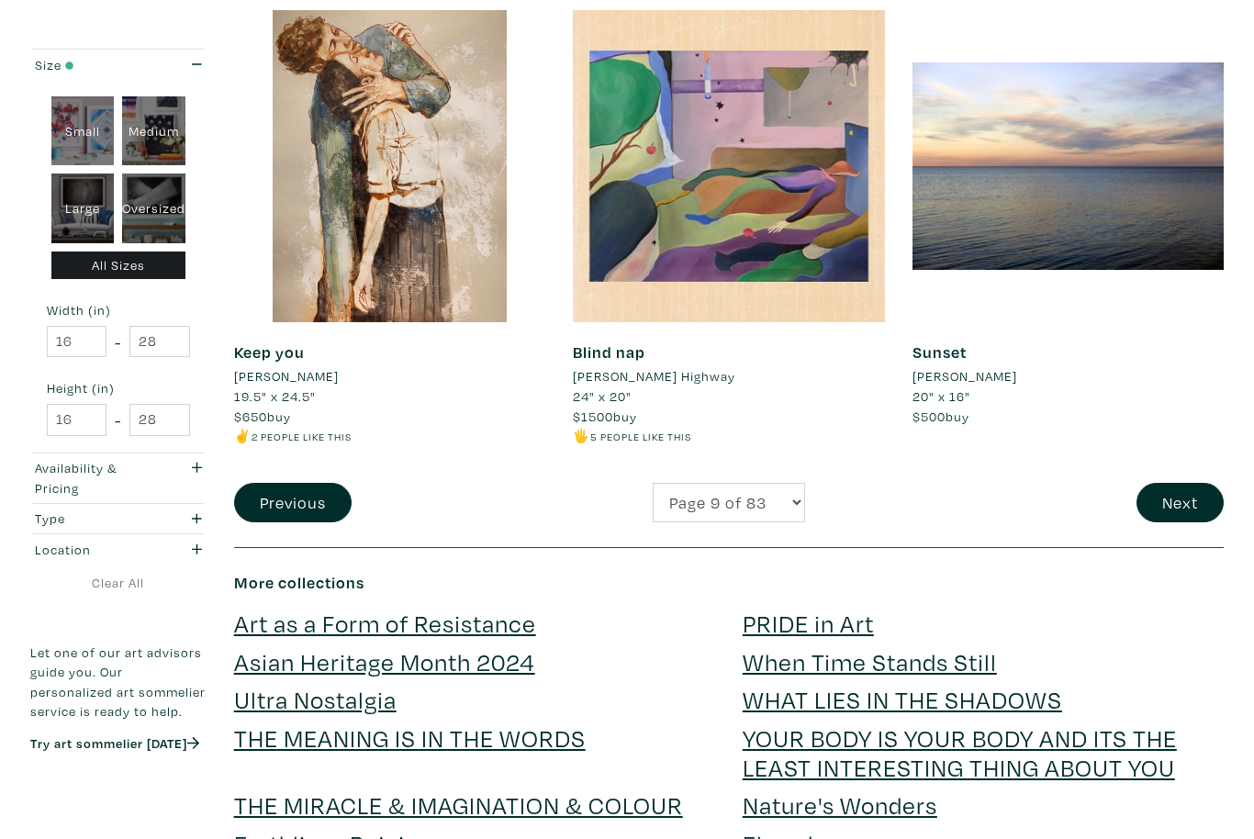
scroll to position [3580, 0]
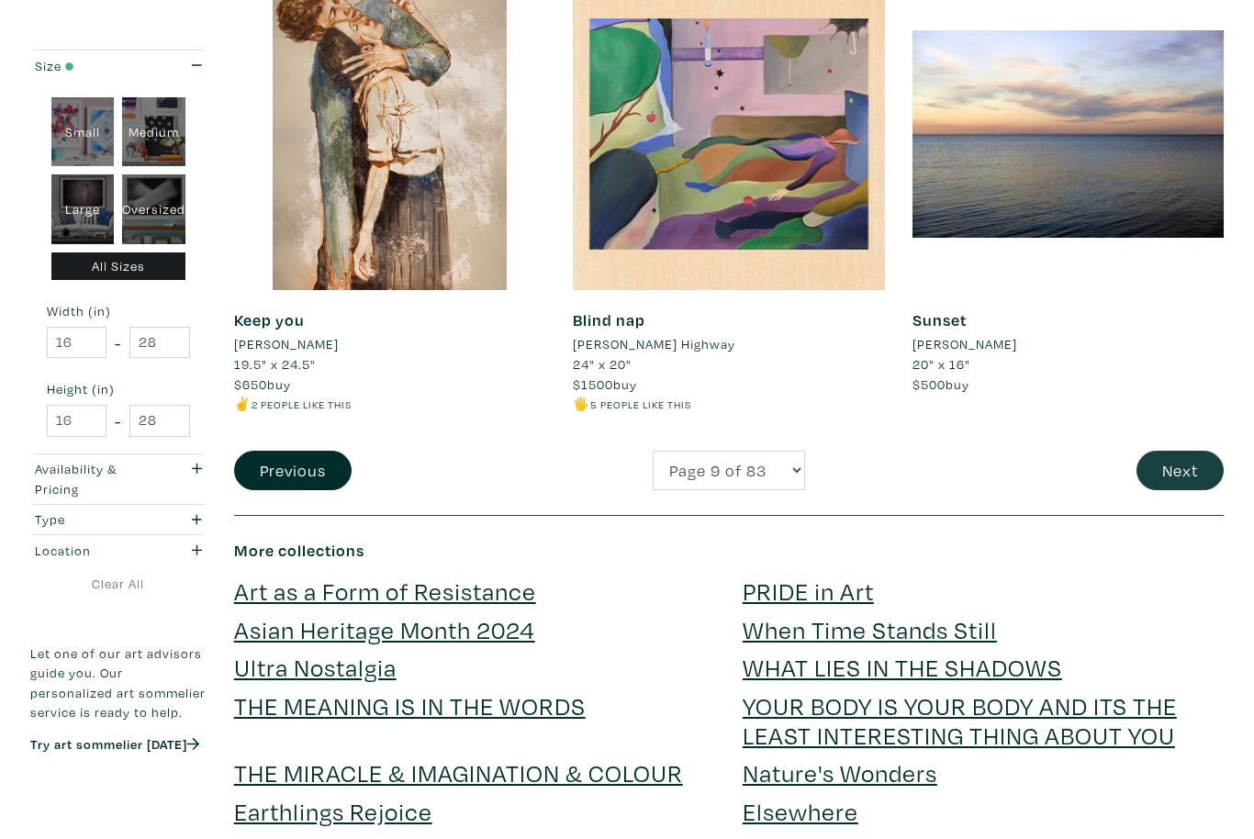
click at [1195, 457] on button "Next" at bounding box center [1180, 470] width 87 height 39
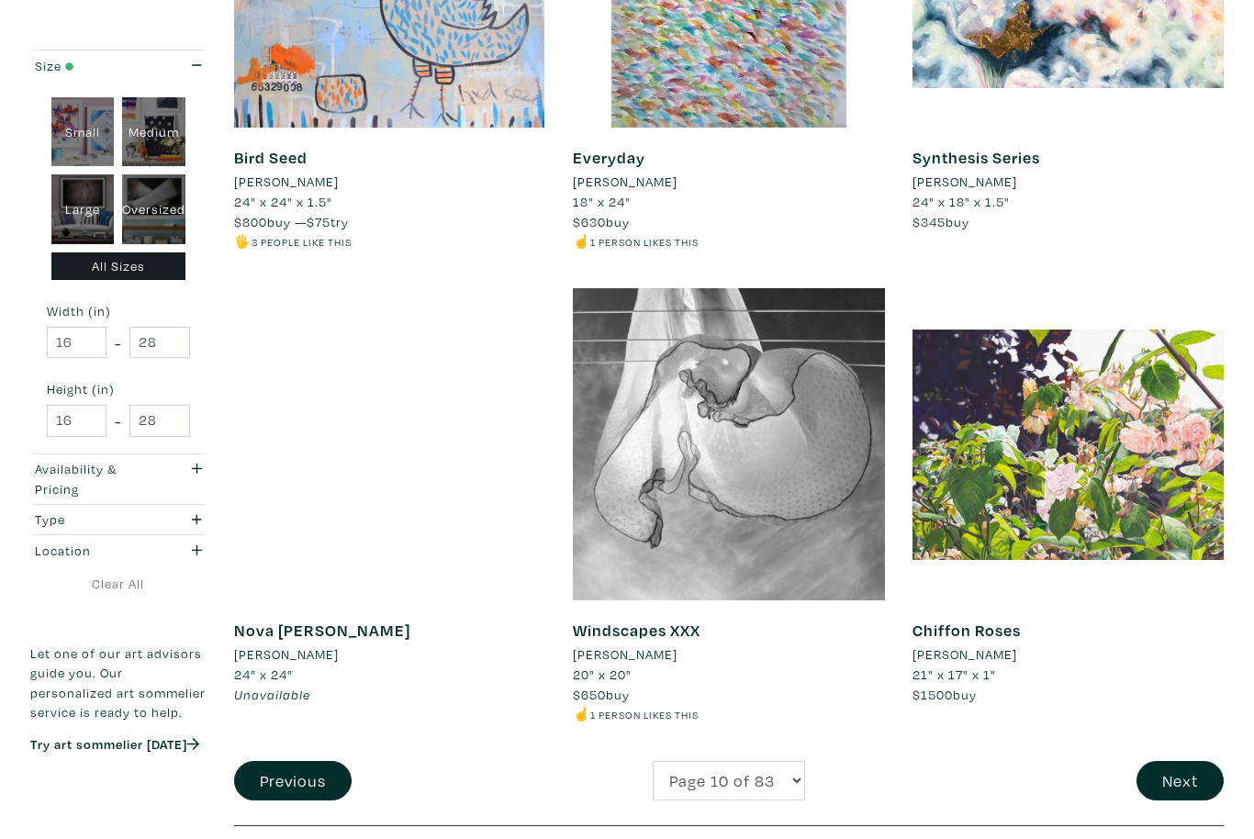
scroll to position [3374, 0]
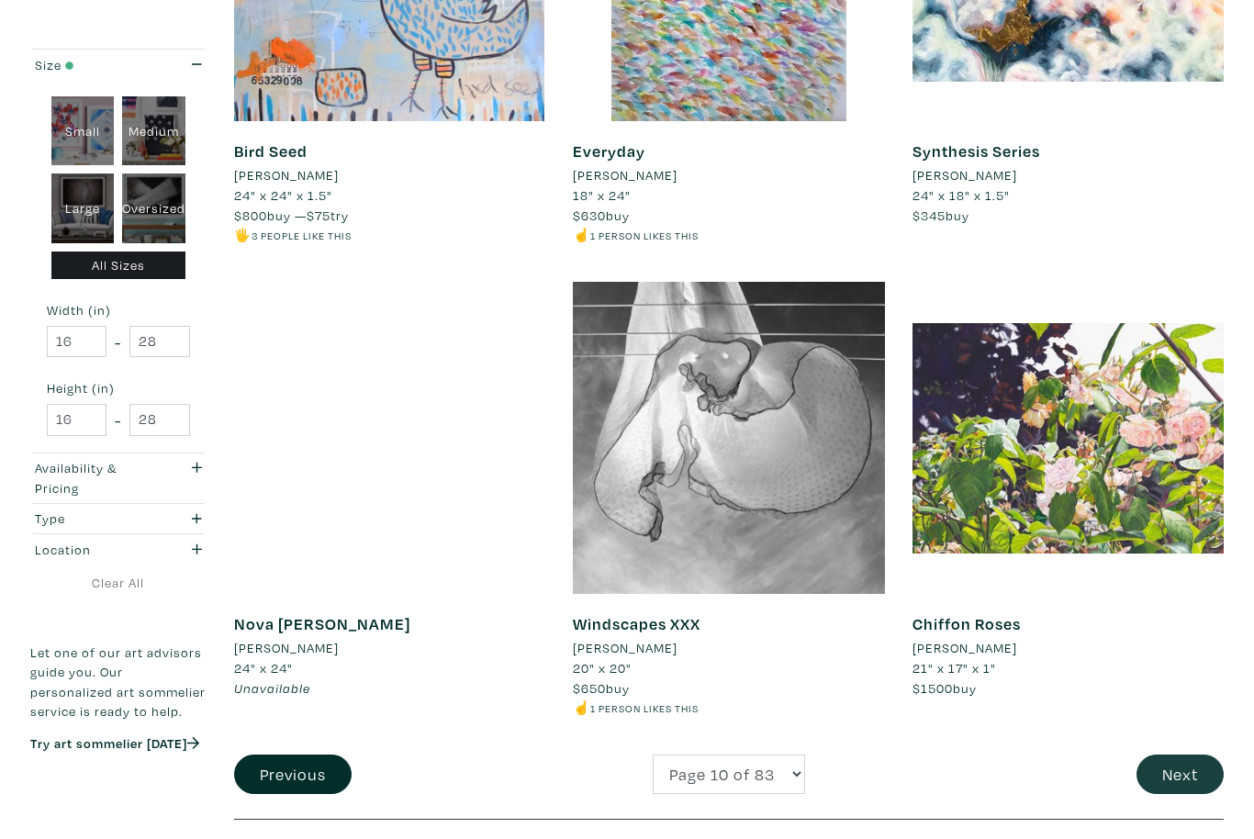
click at [1179, 758] on button "Next" at bounding box center [1180, 775] width 87 height 39
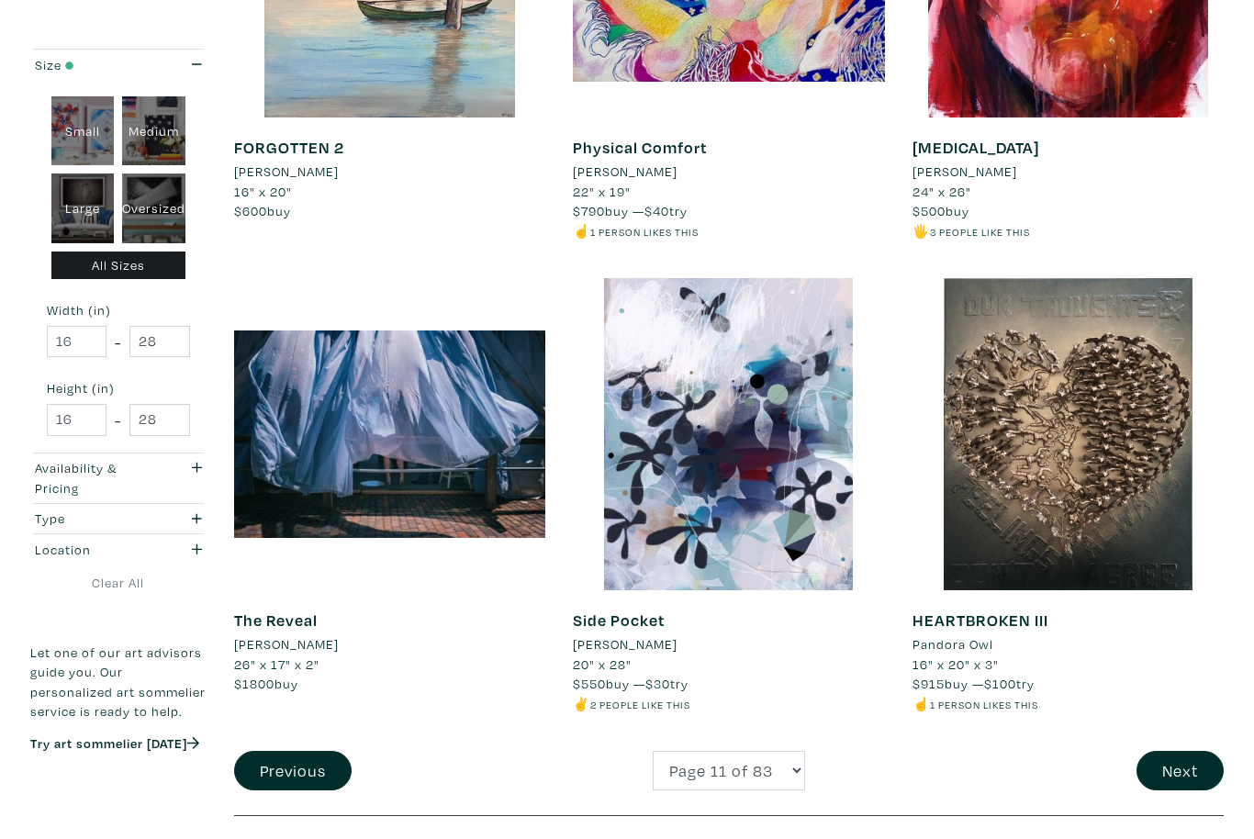
scroll to position [3339, 0]
click at [1191, 751] on button "Next" at bounding box center [1180, 770] width 87 height 39
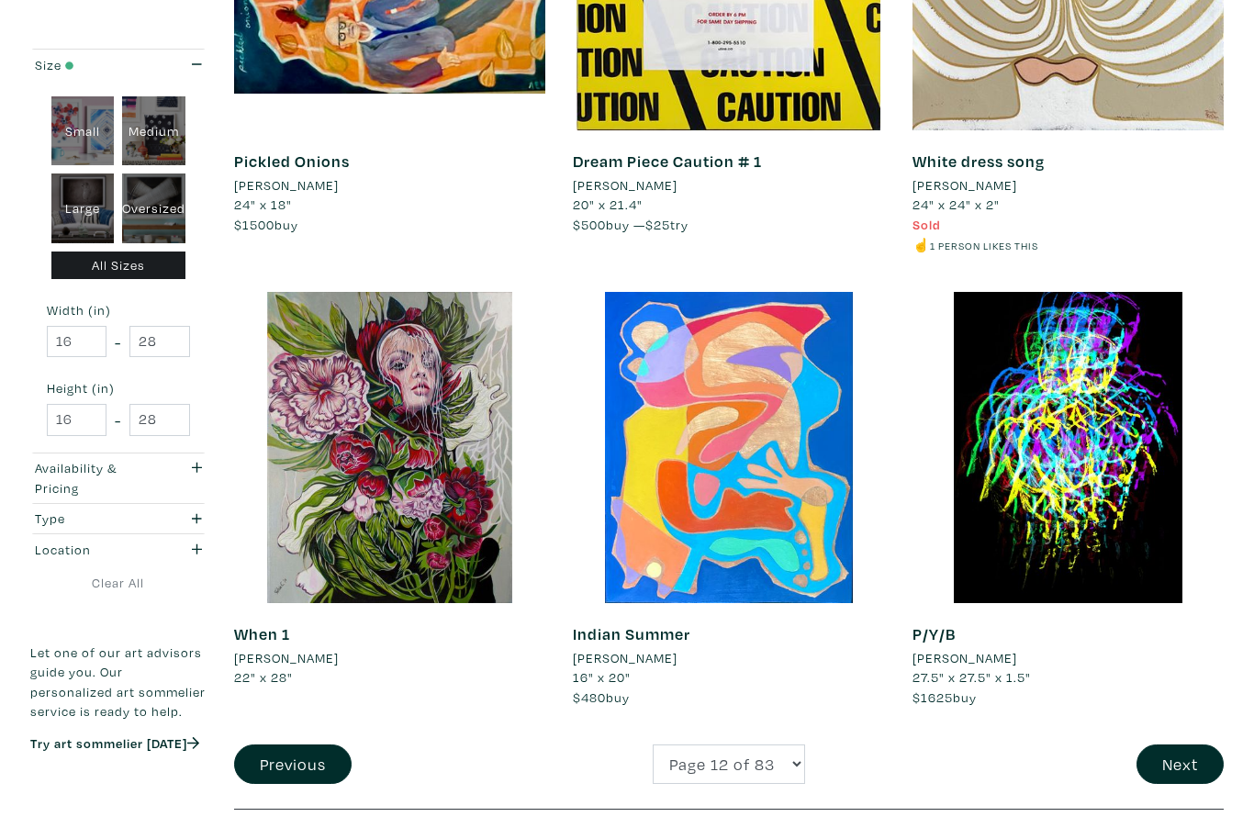
scroll to position [3346, 0]
click at [1174, 747] on button "Next" at bounding box center [1180, 764] width 87 height 39
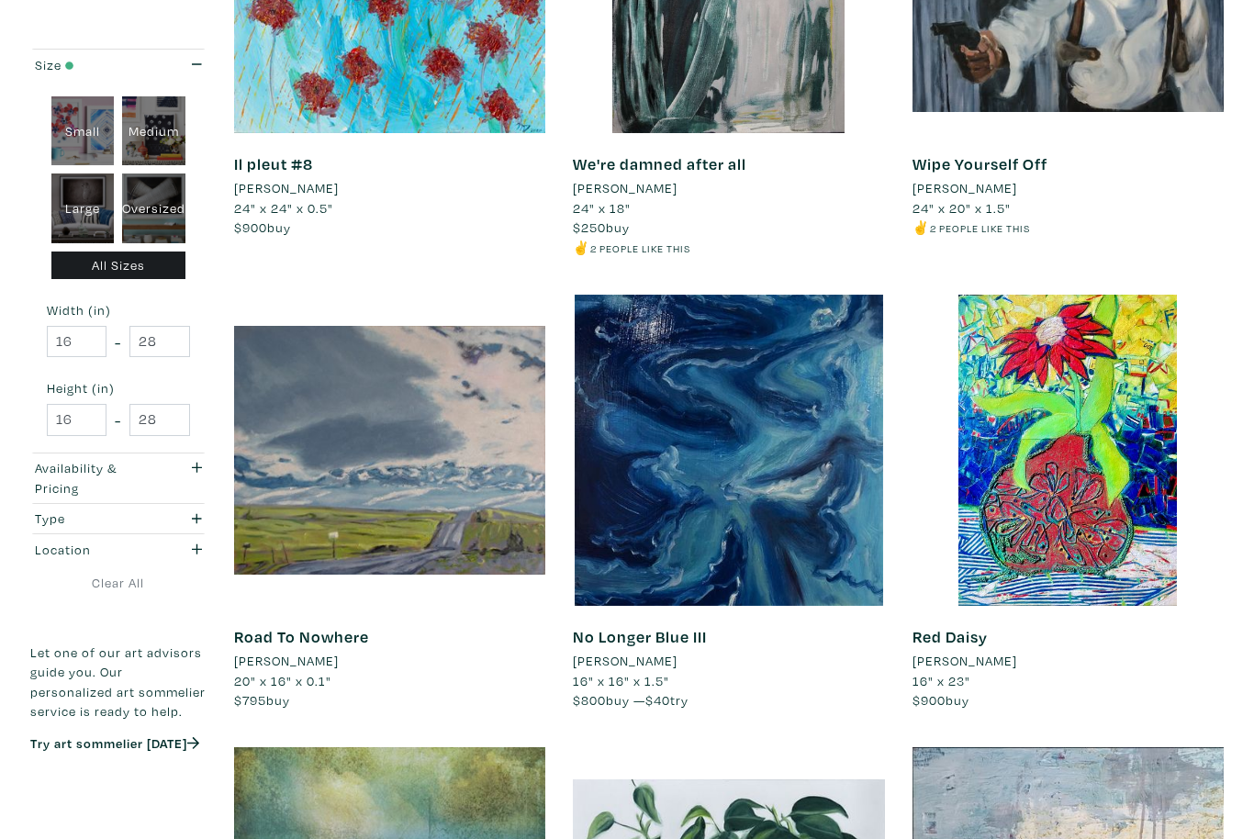
scroll to position [1924, 0]
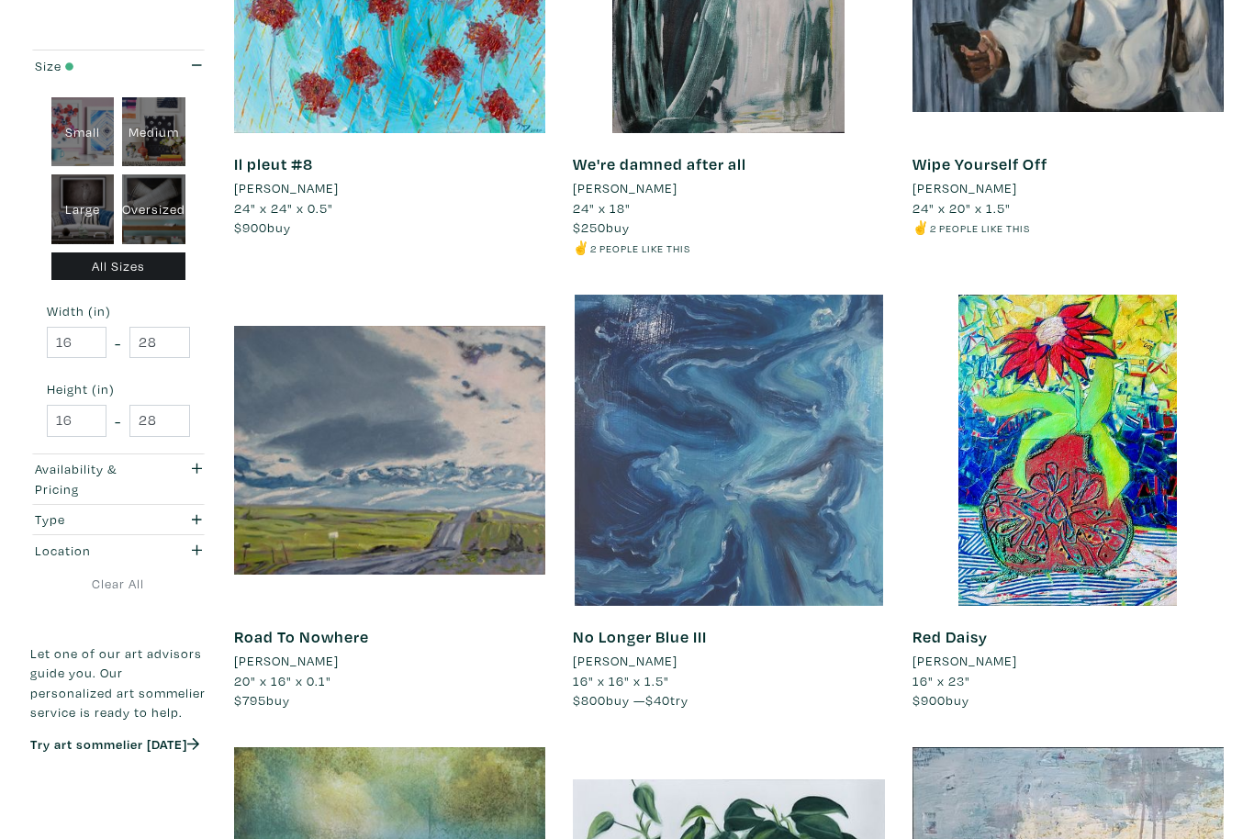
click at [844, 544] on div at bounding box center [728, 450] width 311 height 311
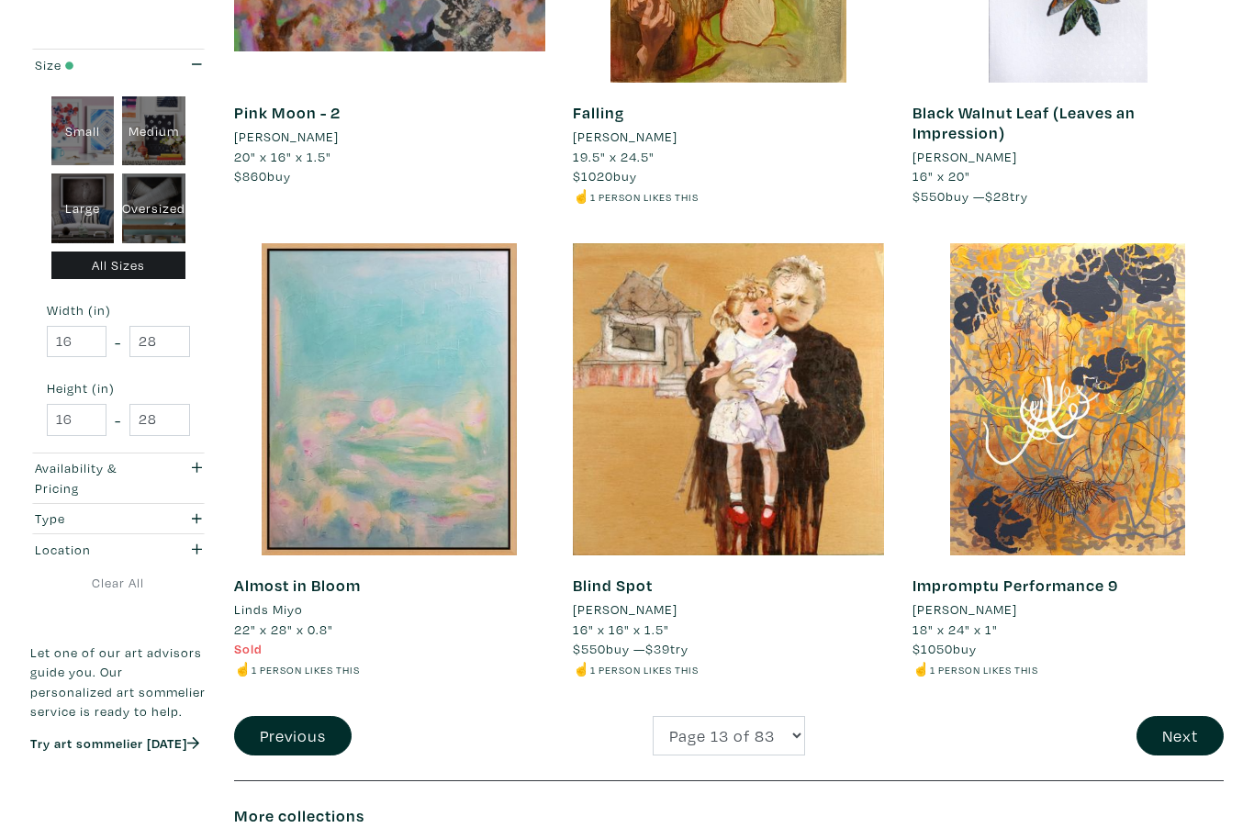
scroll to position [3387, 0]
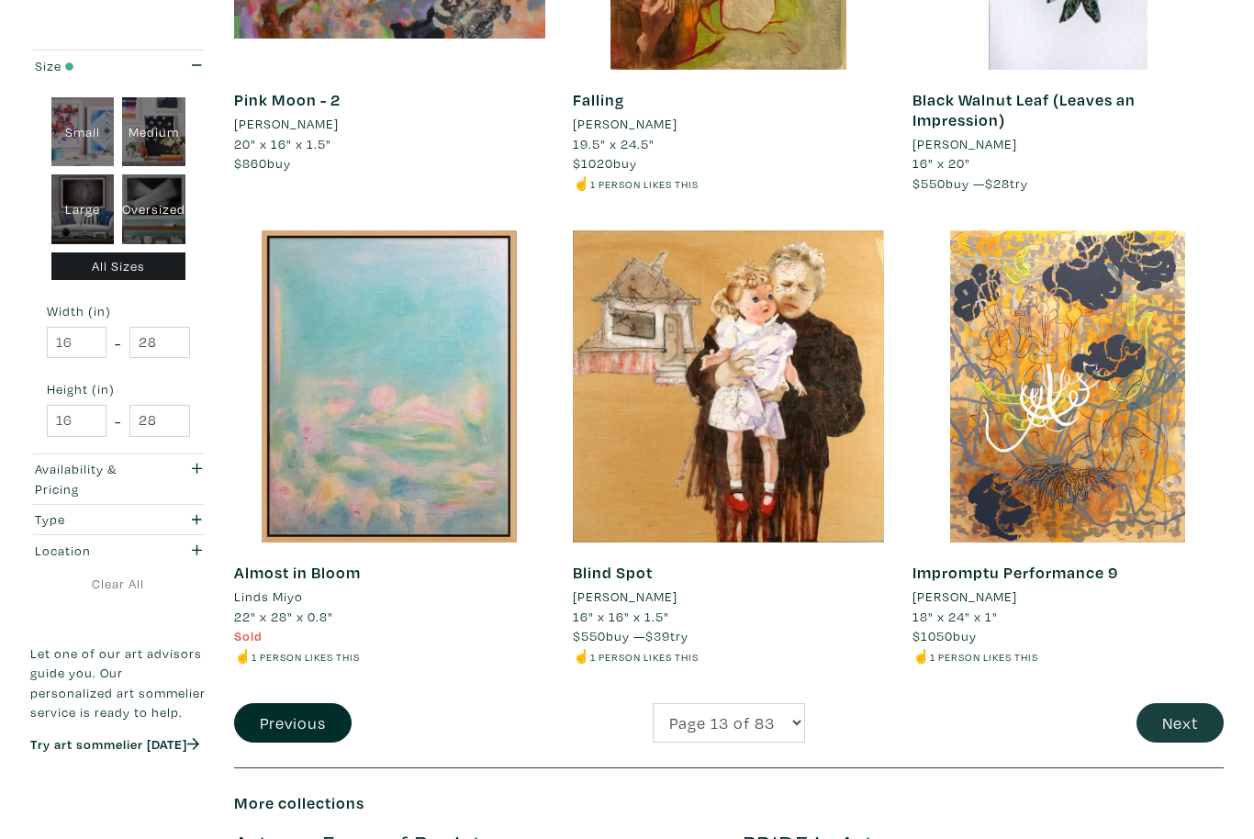
click at [1185, 703] on button "Next" at bounding box center [1180, 722] width 87 height 39
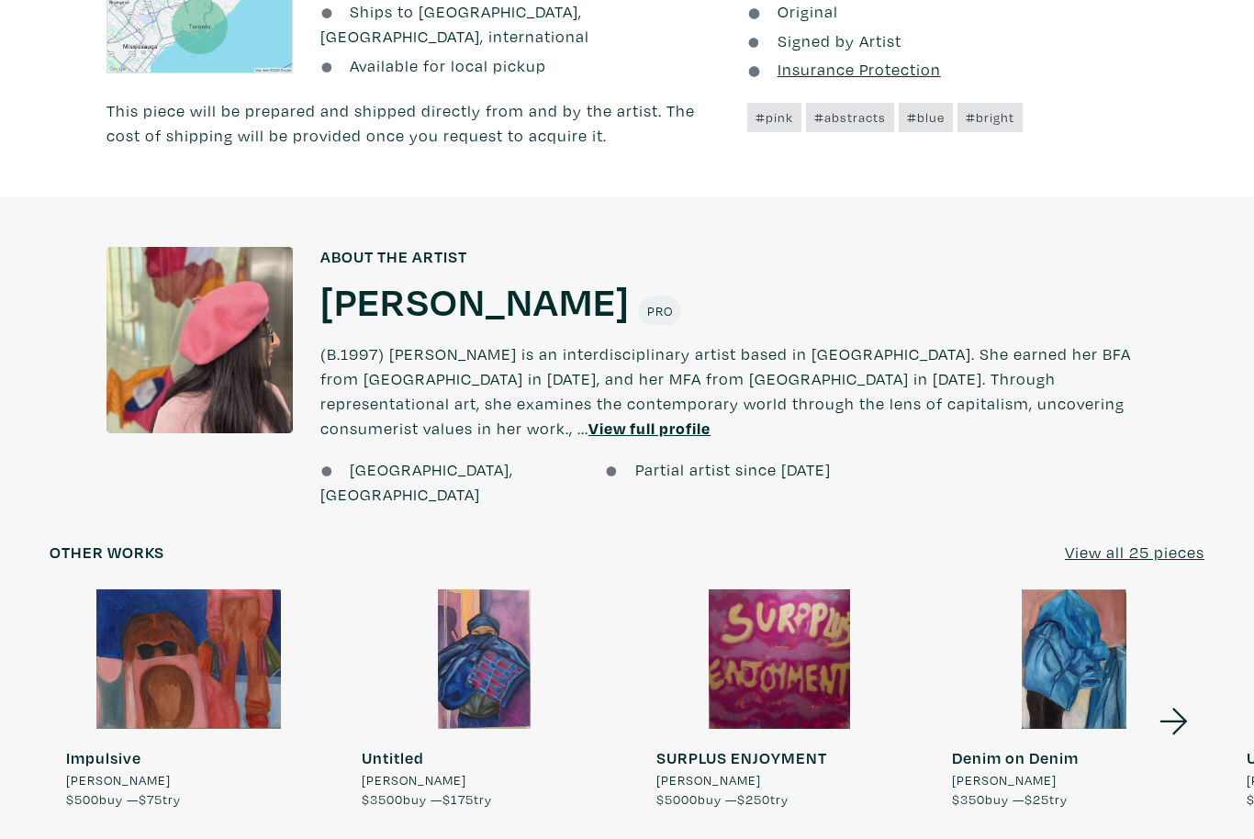
scroll to position [1189, 0]
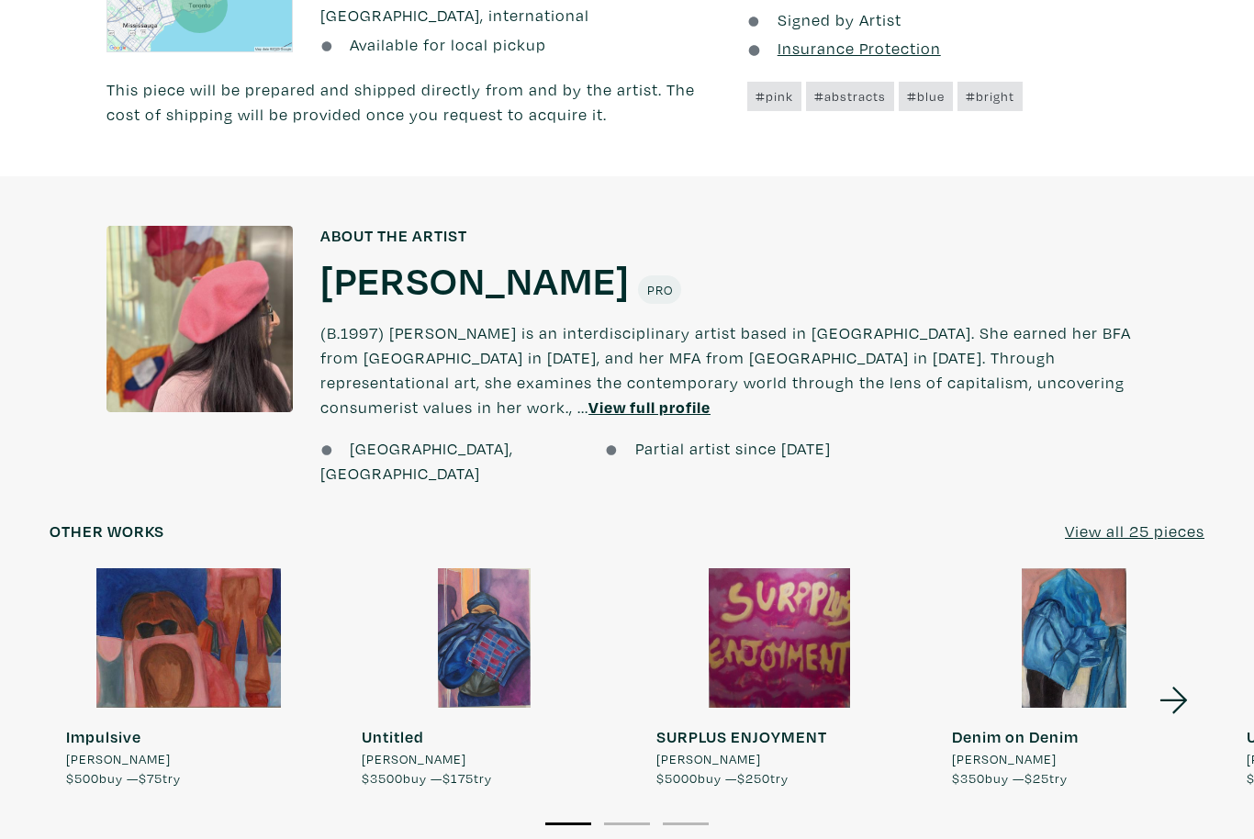
click at [1184, 688] on icon at bounding box center [1174, 701] width 28 height 27
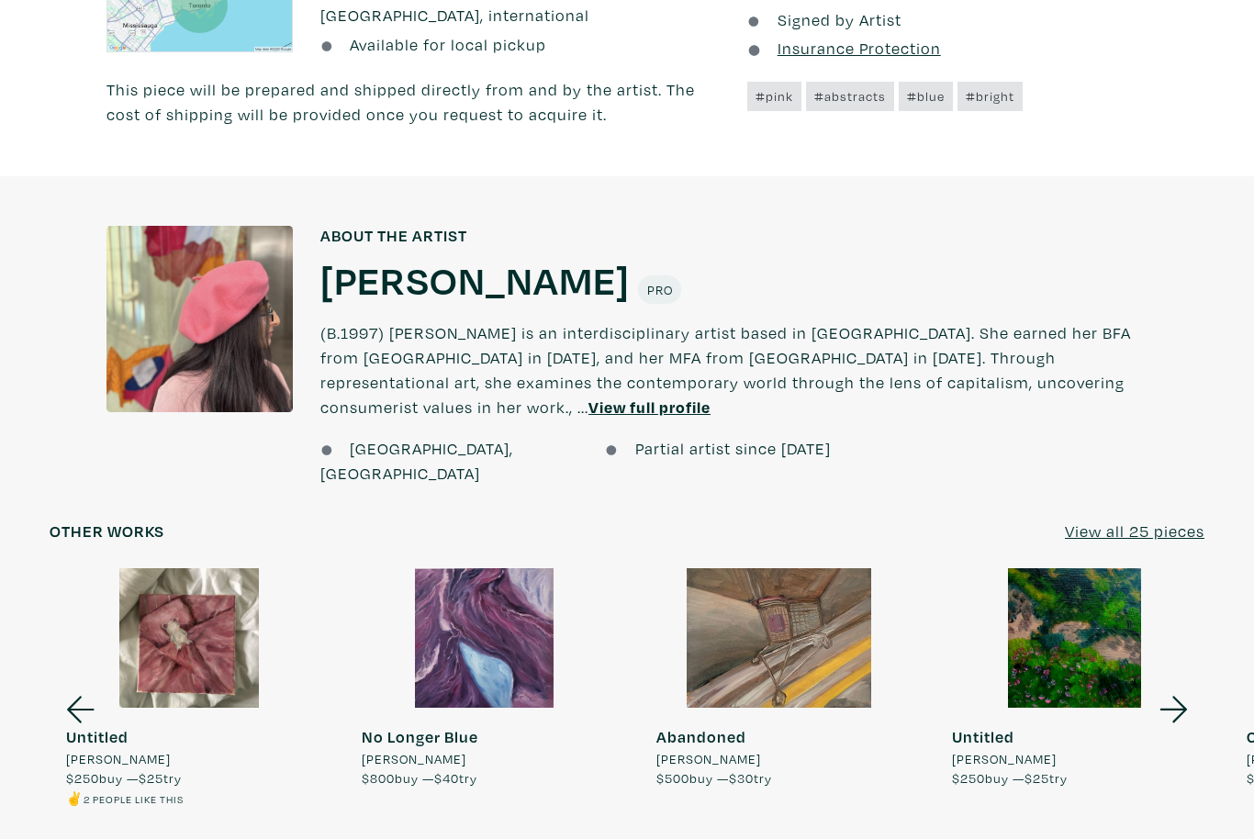
click at [1183, 685] on icon at bounding box center [1174, 710] width 62 height 50
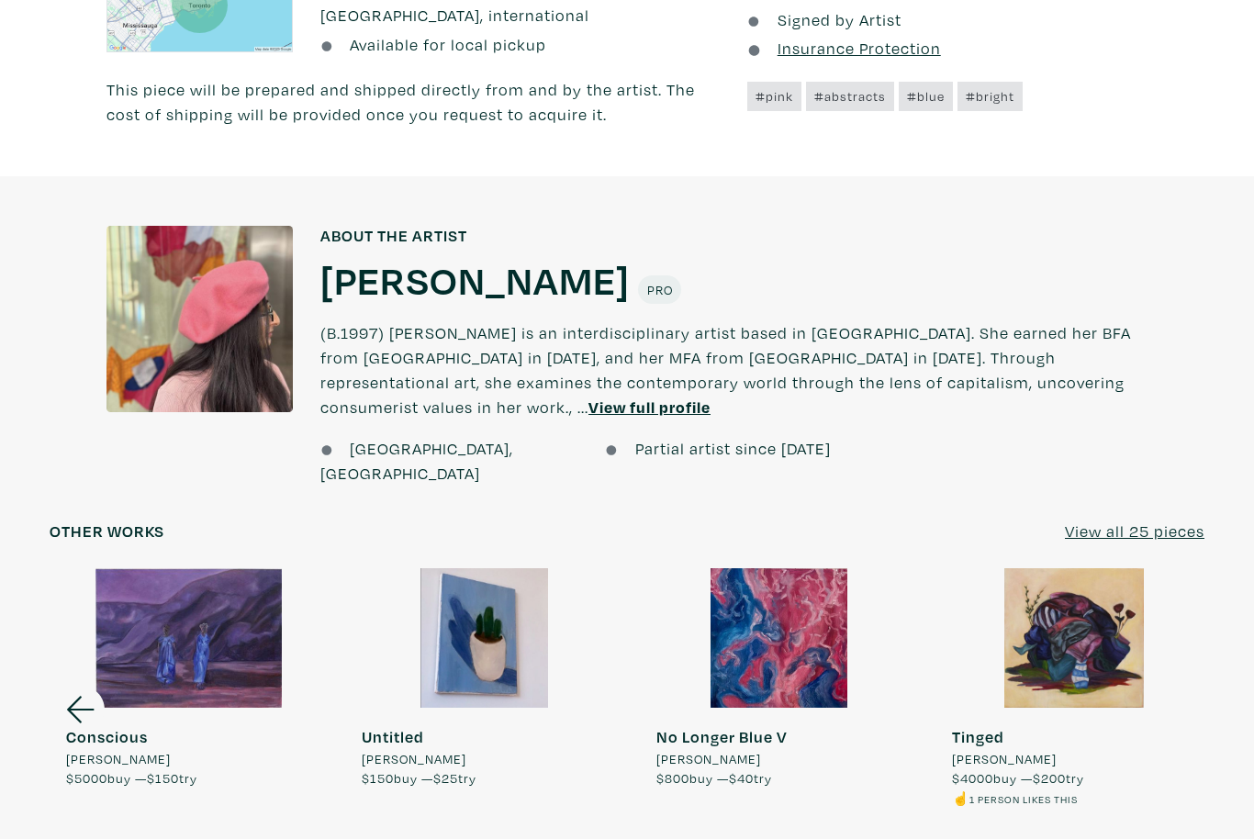
click at [1177, 660] on div at bounding box center [1075, 638] width 279 height 140
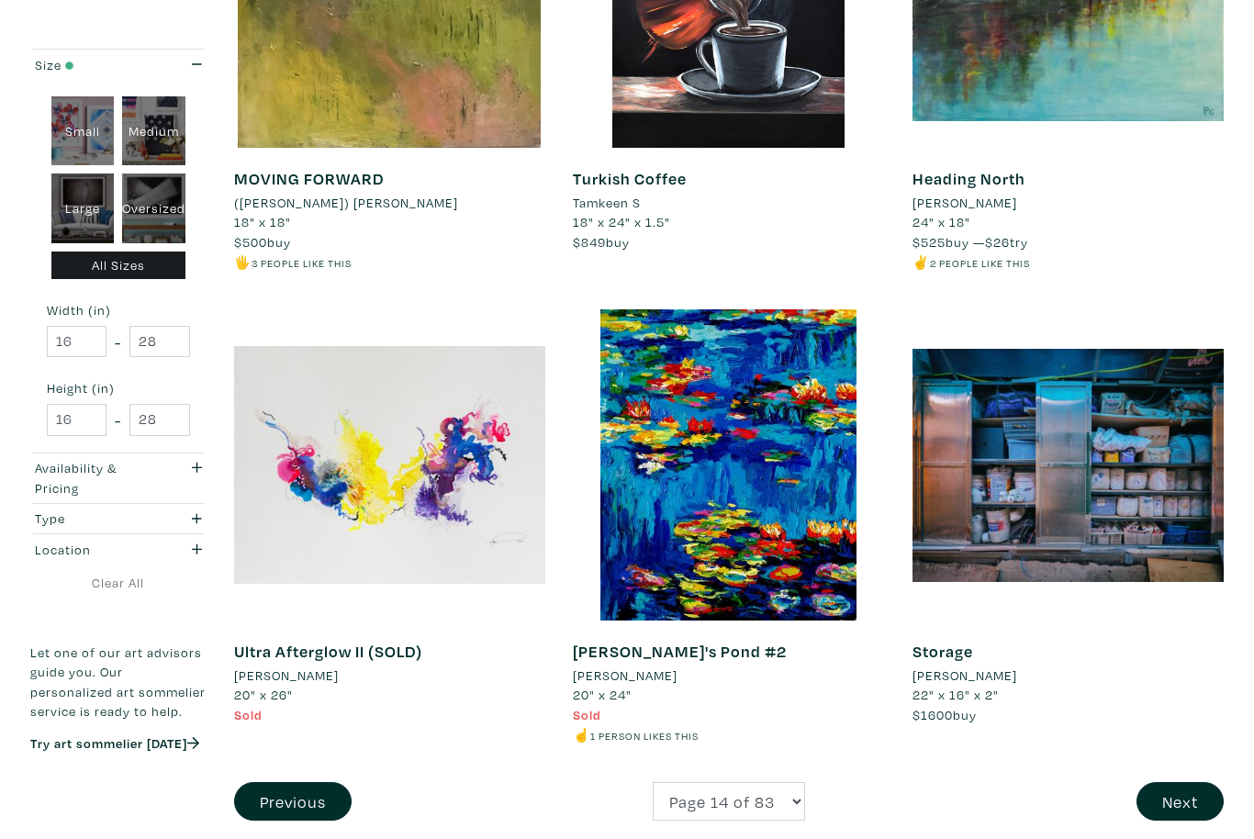
scroll to position [3331, 0]
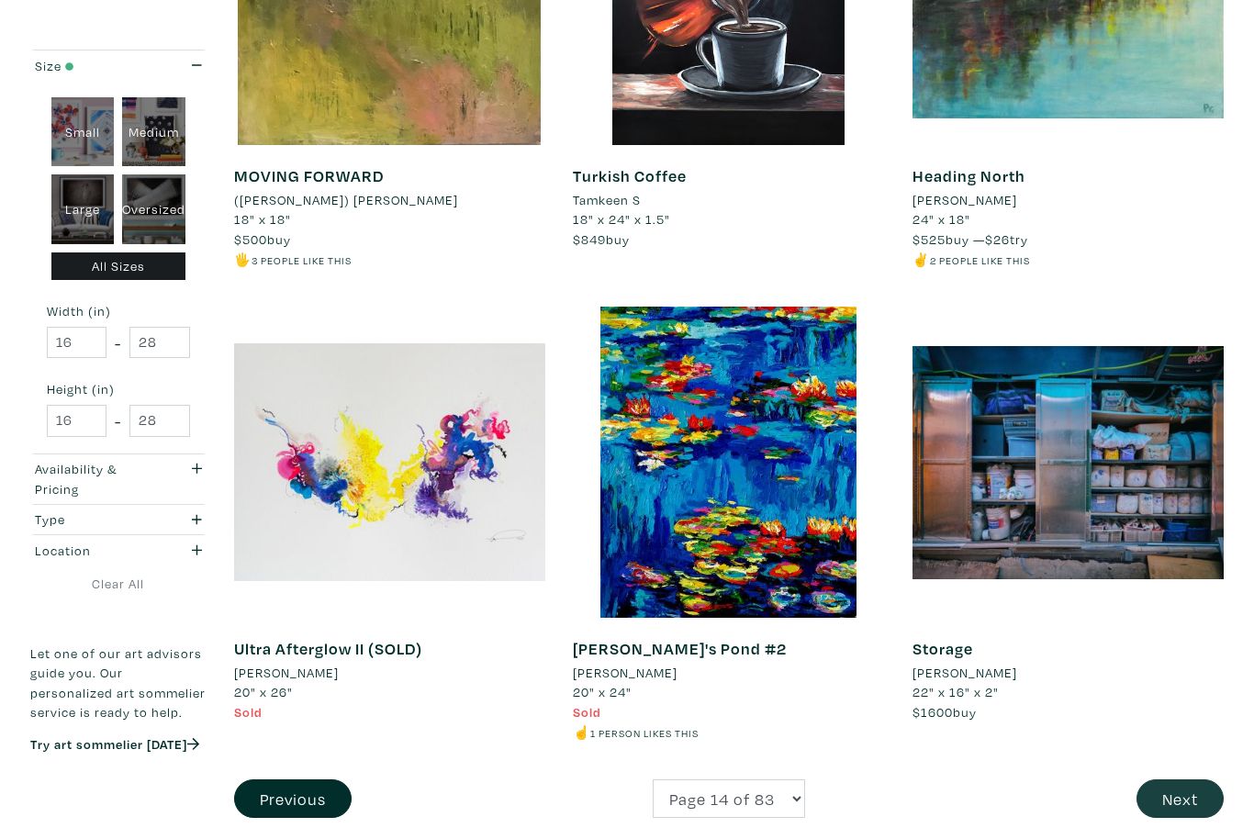
click at [1182, 779] on button "Next" at bounding box center [1180, 798] width 87 height 39
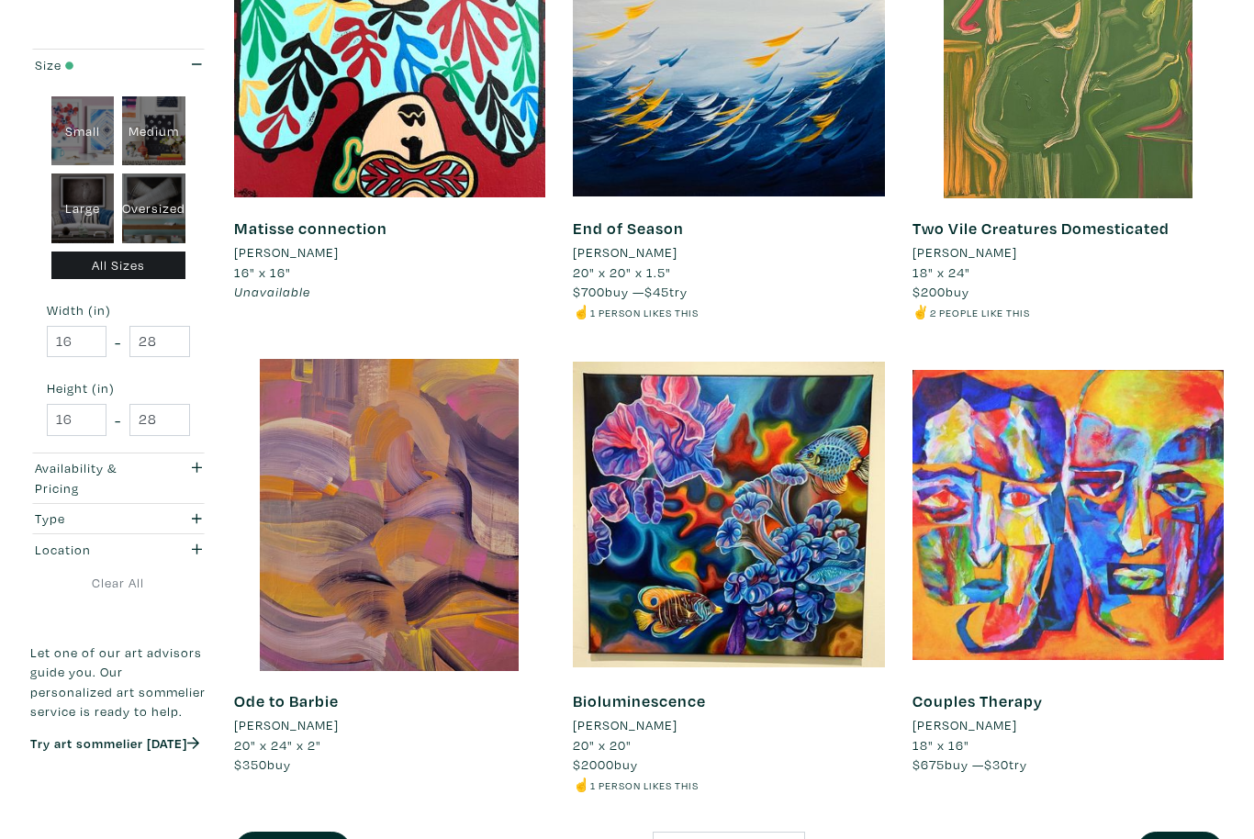
scroll to position [3258, 0]
click at [1191, 832] on button "Next" at bounding box center [1180, 851] width 87 height 39
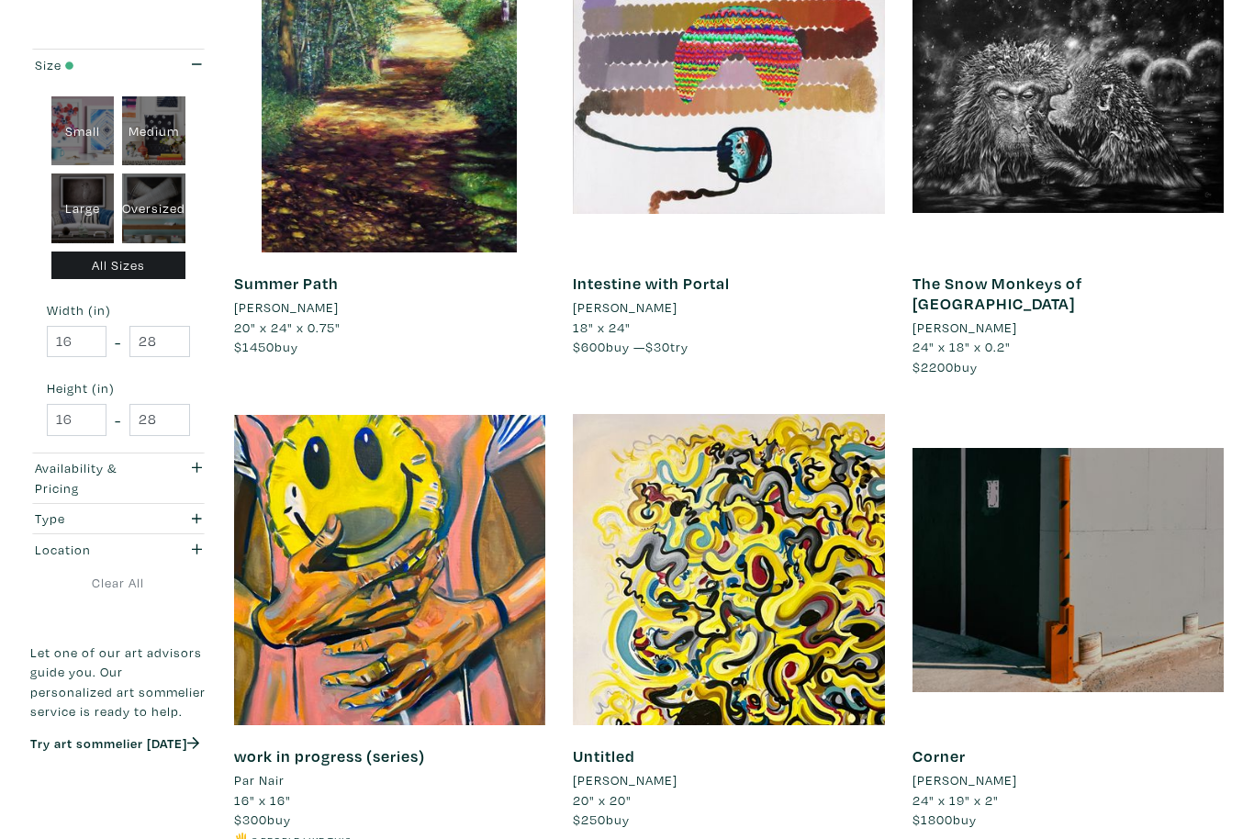
scroll to position [3263, 0]
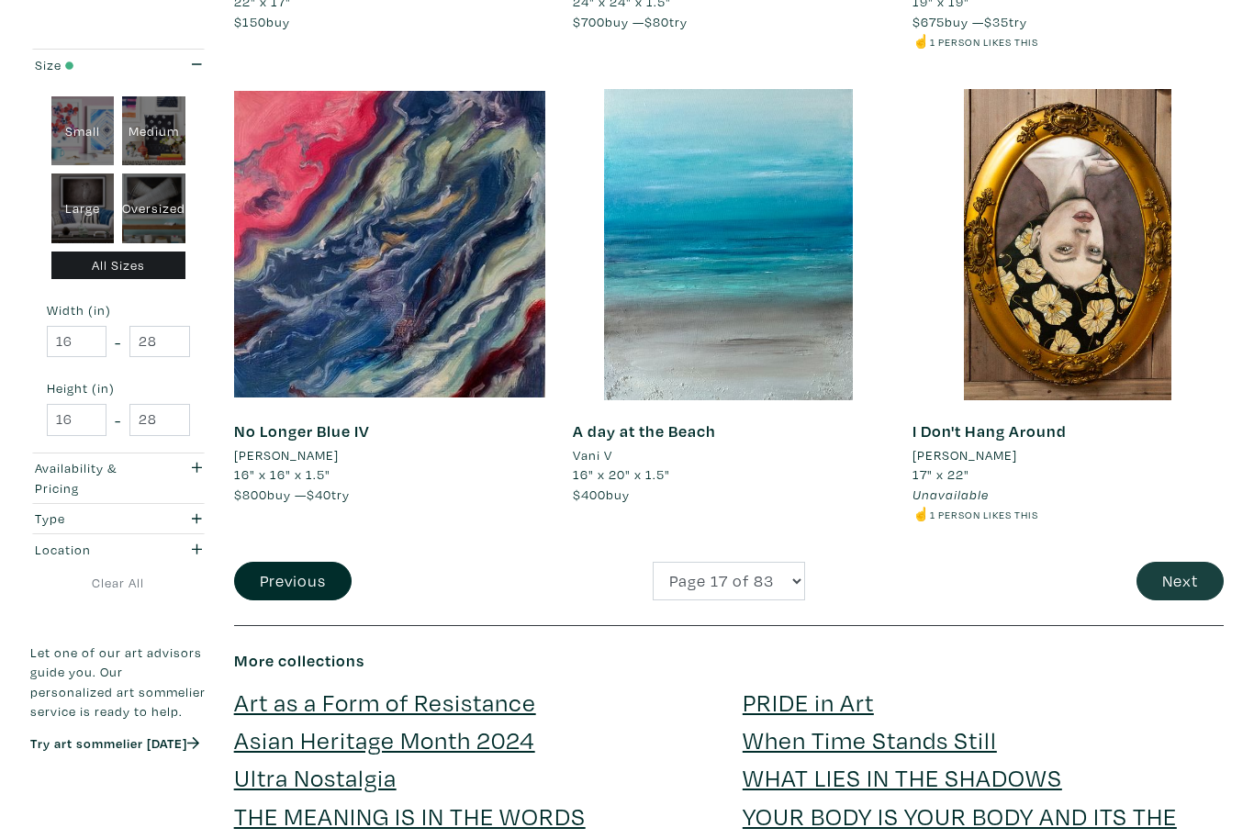
click at [1185, 584] on button "Next" at bounding box center [1180, 582] width 87 height 39
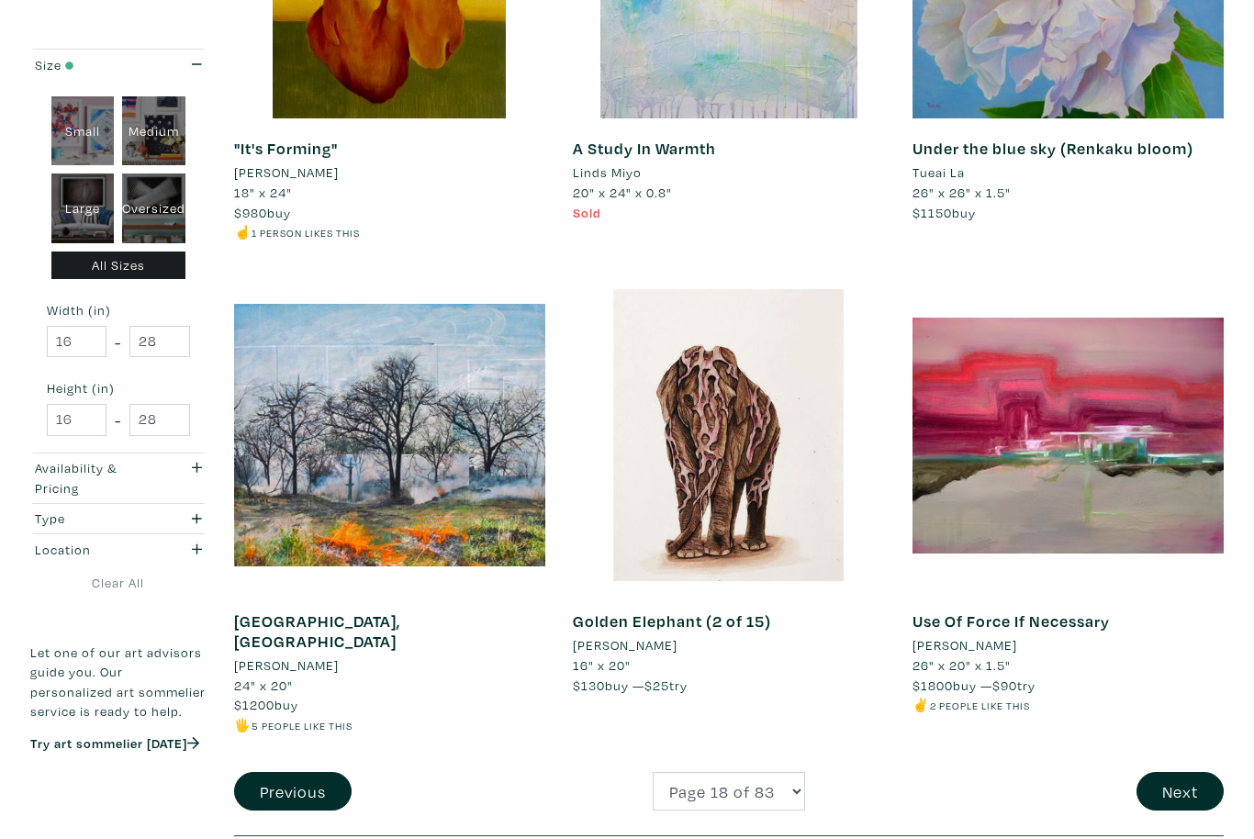
scroll to position [3378, 0]
click at [1183, 772] on button "Next" at bounding box center [1180, 791] width 87 height 39
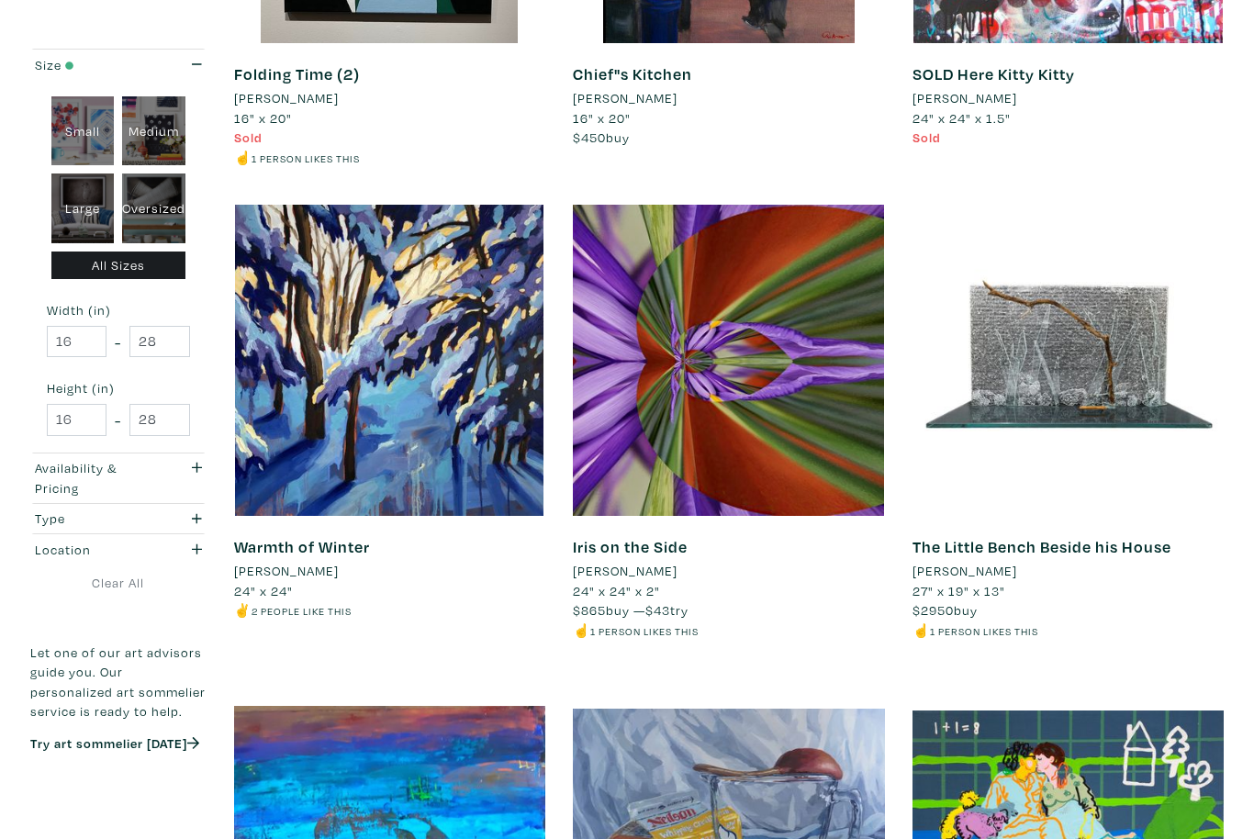
scroll to position [1539, 0]
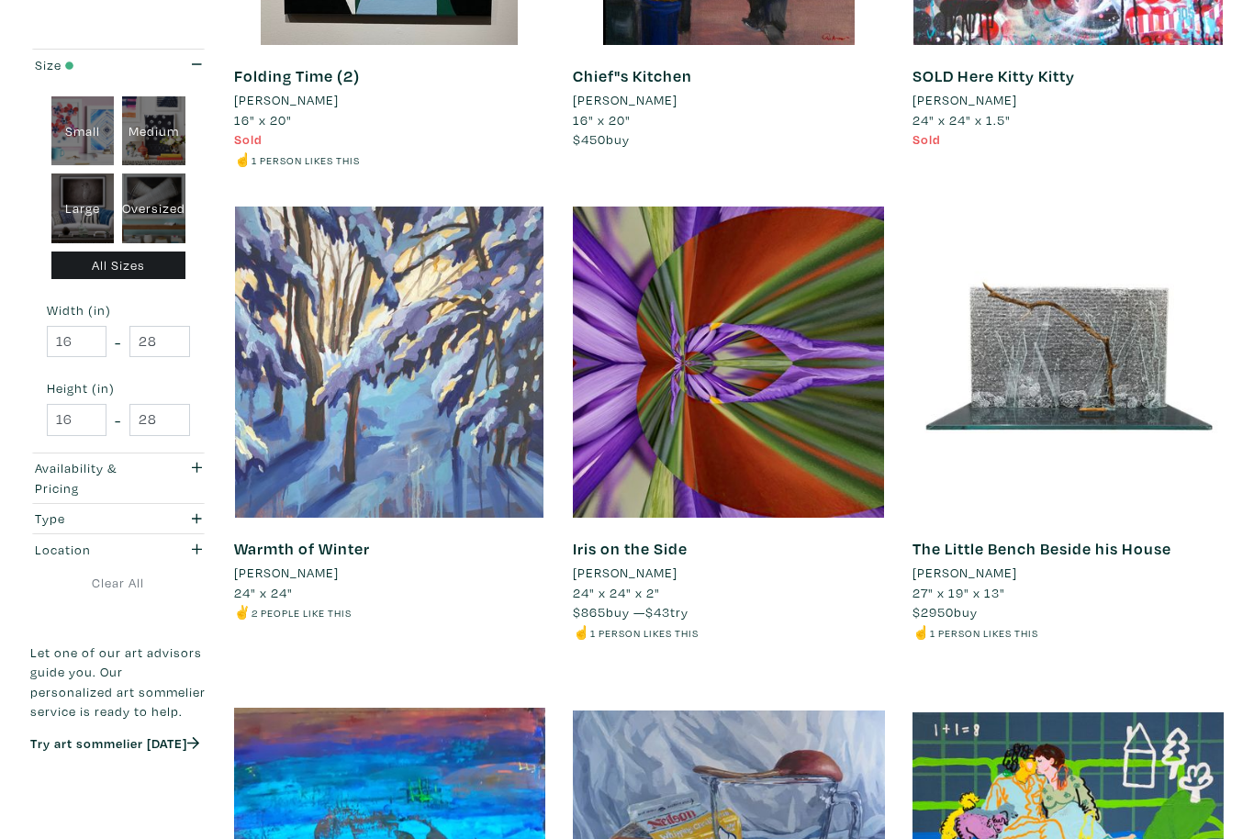
click at [494, 473] on div at bounding box center [389, 362] width 311 height 311
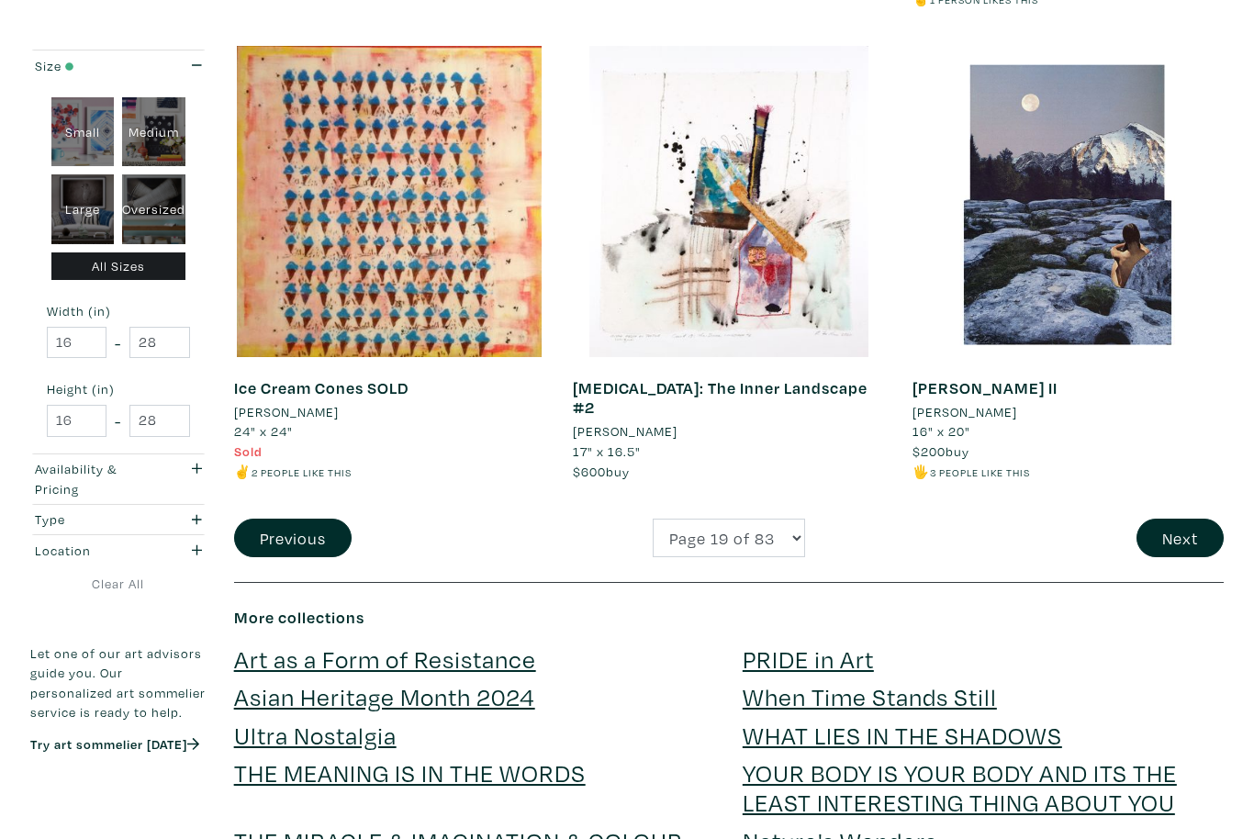
scroll to position [3663, 0]
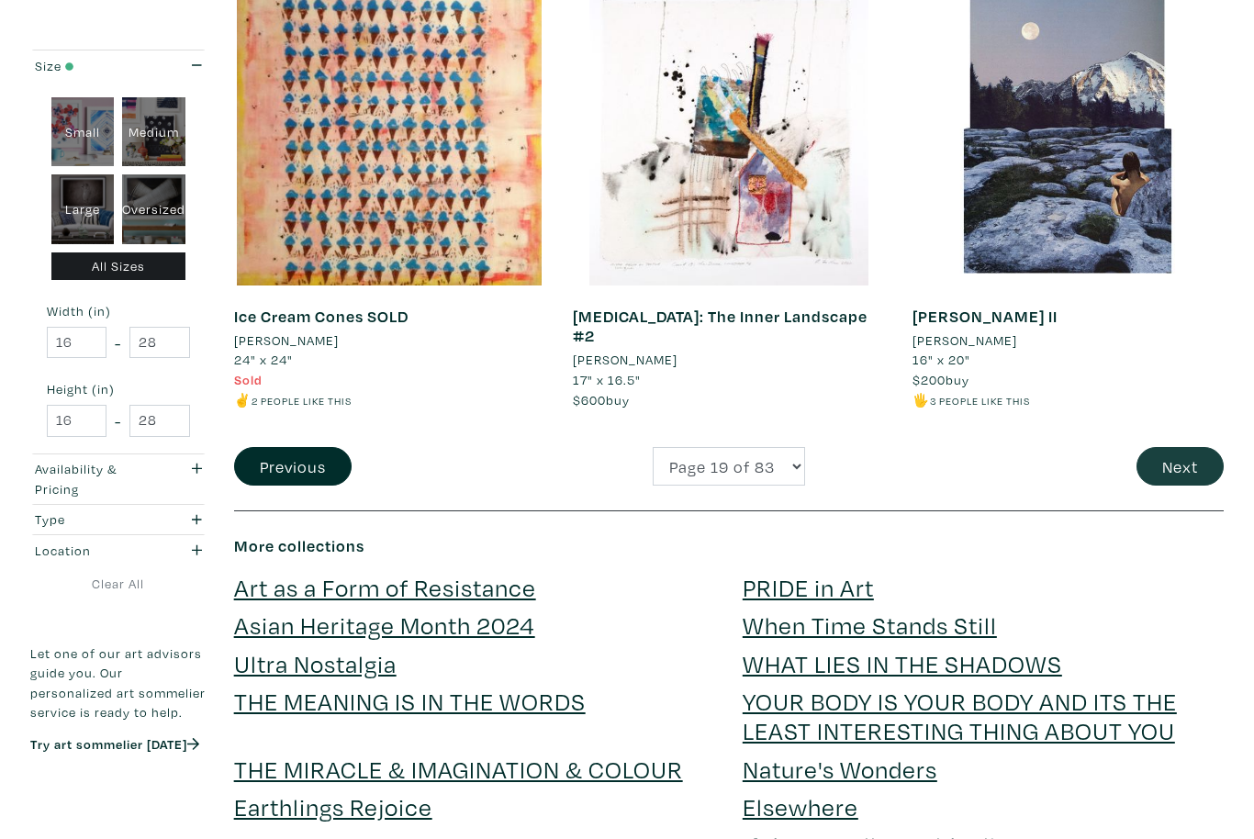
click at [1177, 457] on button "Next" at bounding box center [1180, 466] width 87 height 39
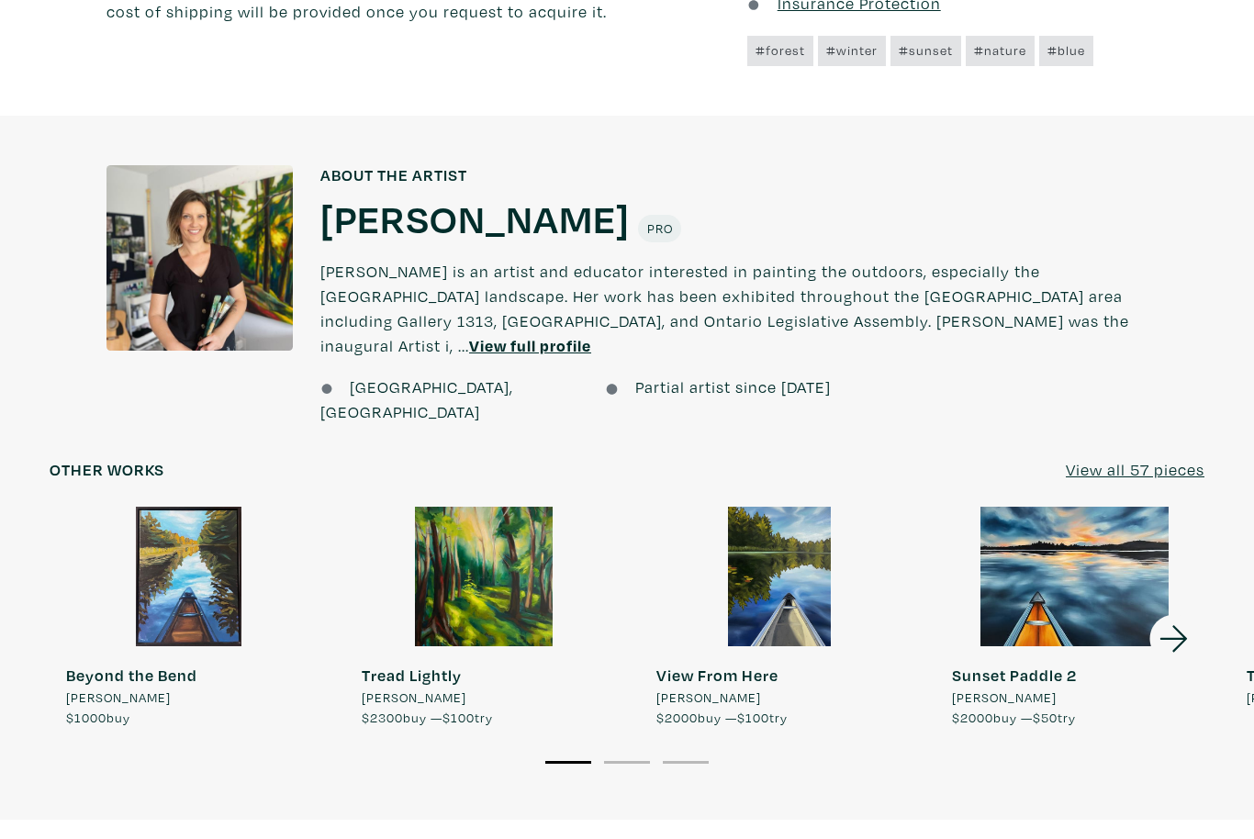
click at [1181, 626] on icon at bounding box center [1174, 639] width 28 height 27
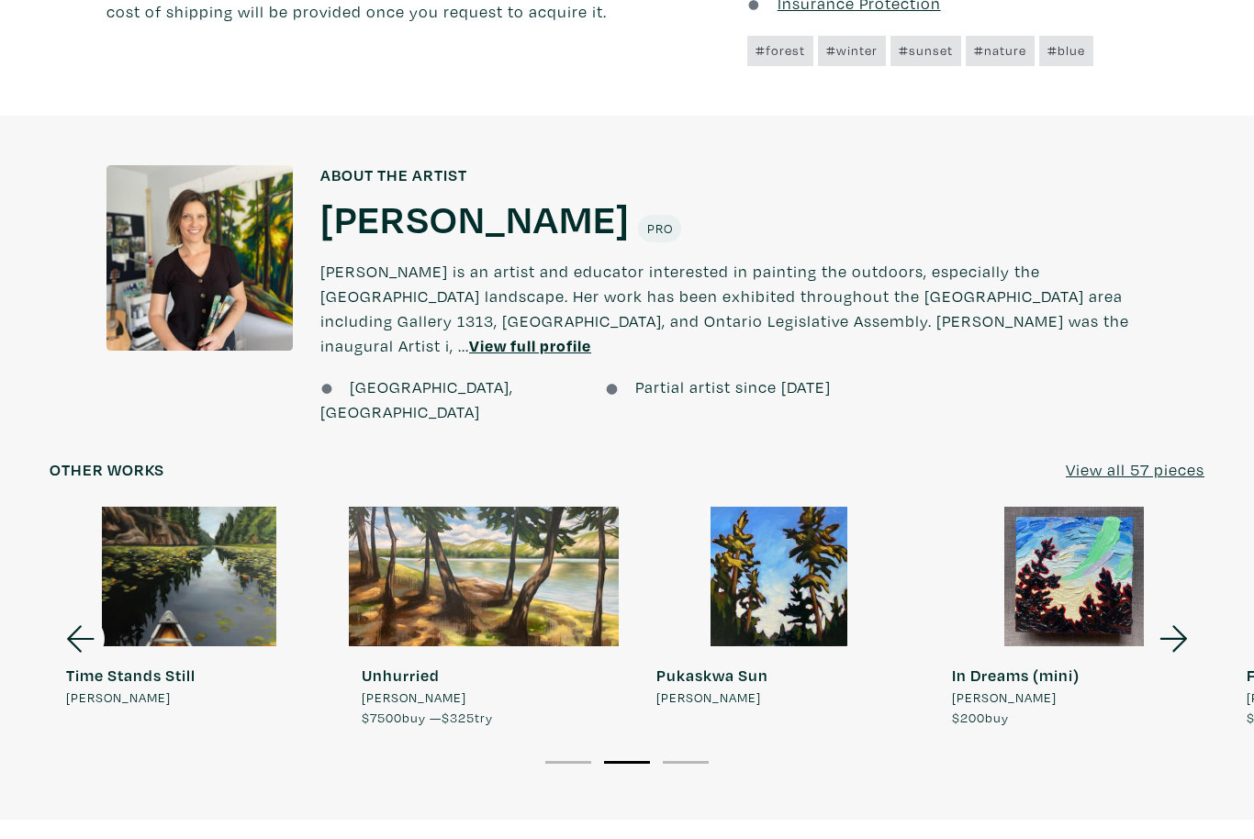
scroll to position [1224, 0]
click at [1179, 623] on icon at bounding box center [1174, 648] width 62 height 50
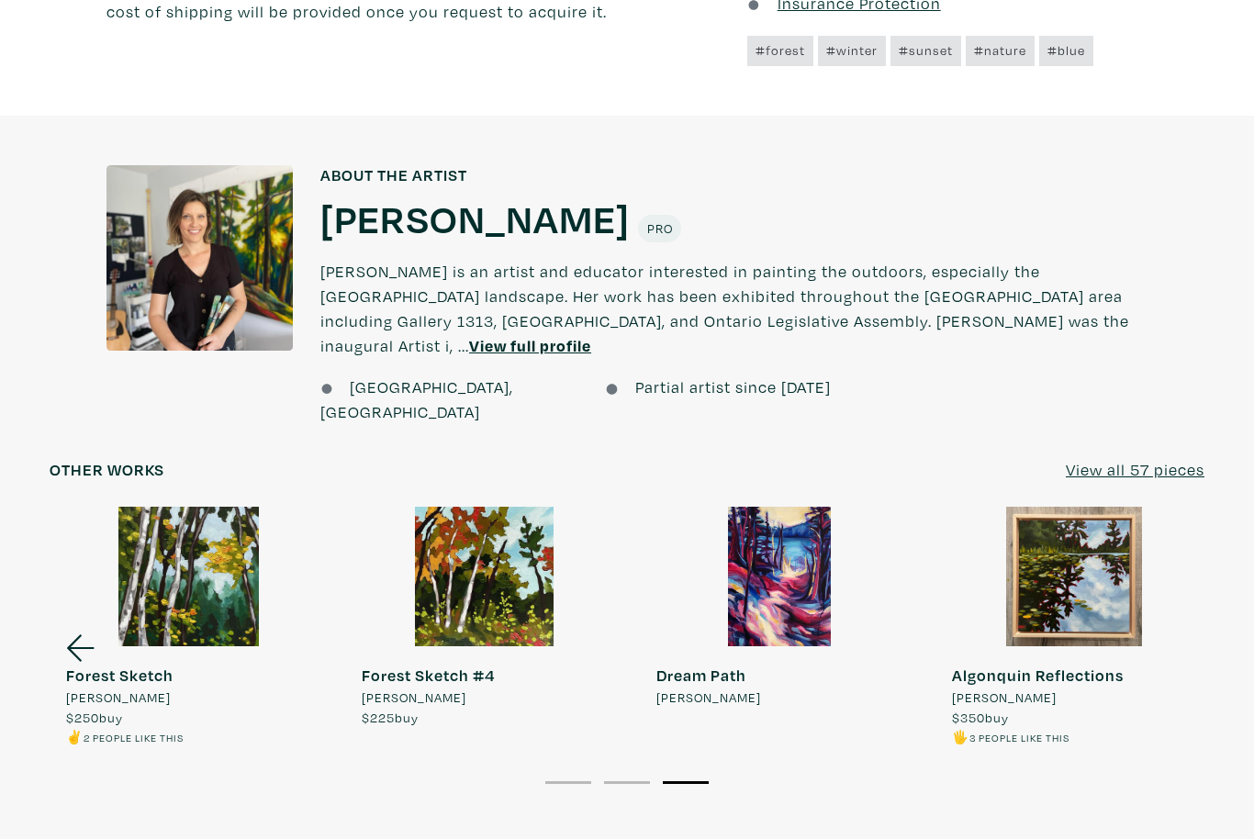
click at [1170, 459] on u "View all 57 pieces" at bounding box center [1135, 469] width 139 height 21
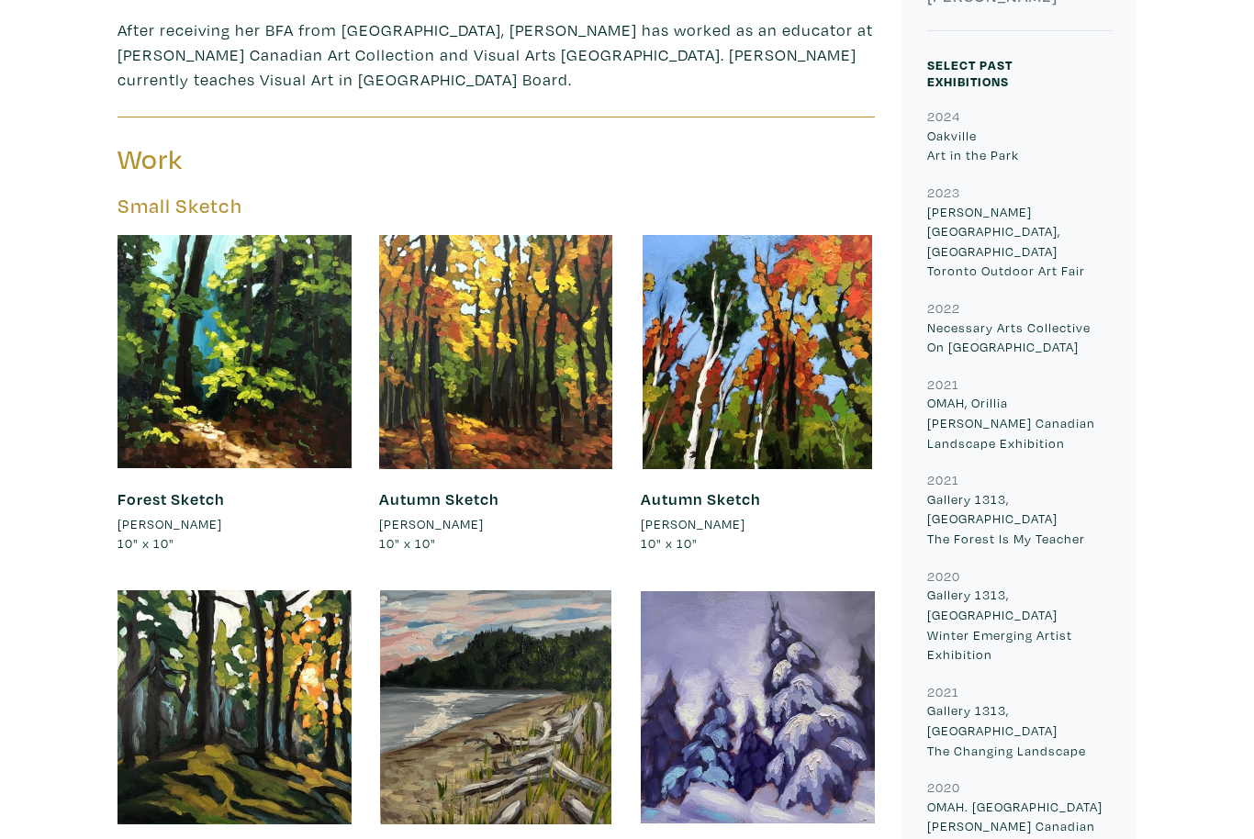
scroll to position [728, 0]
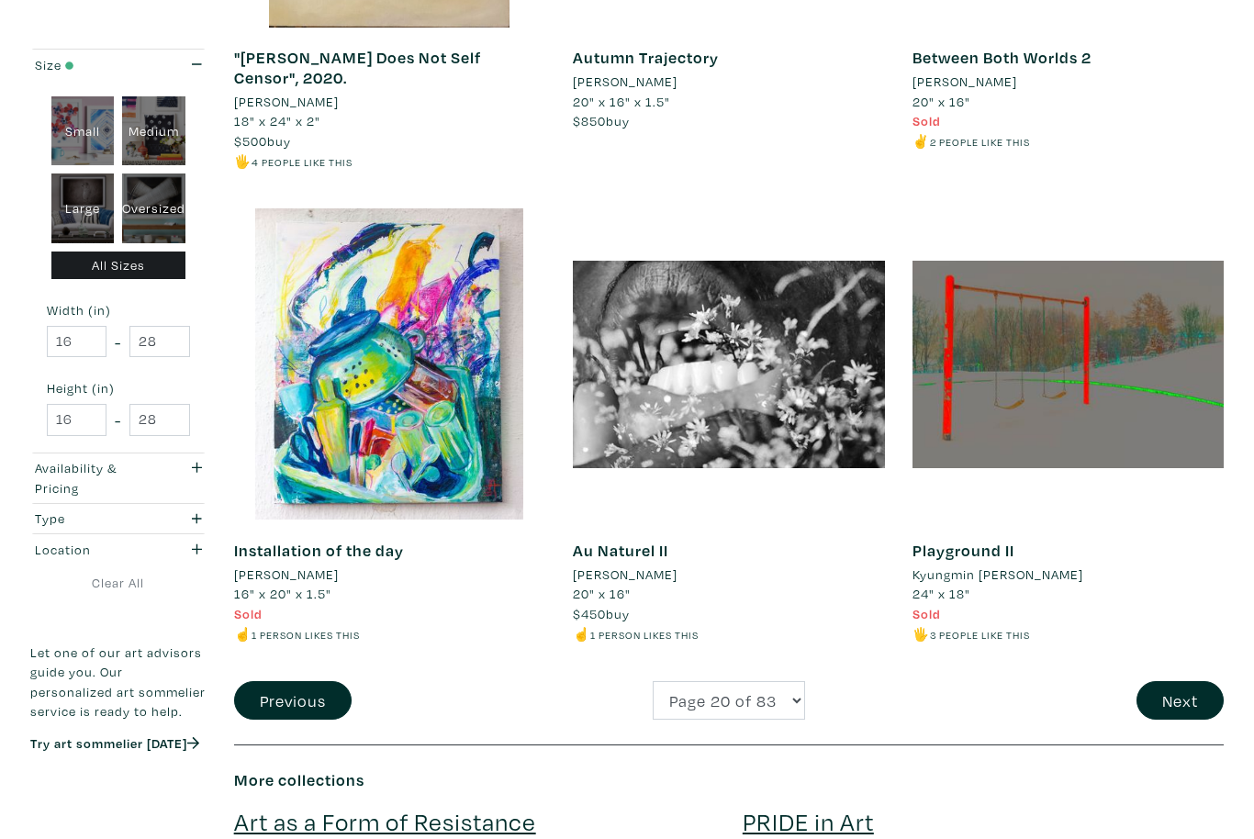
scroll to position [3429, 0]
click at [1181, 681] on button "Next" at bounding box center [1180, 700] width 87 height 39
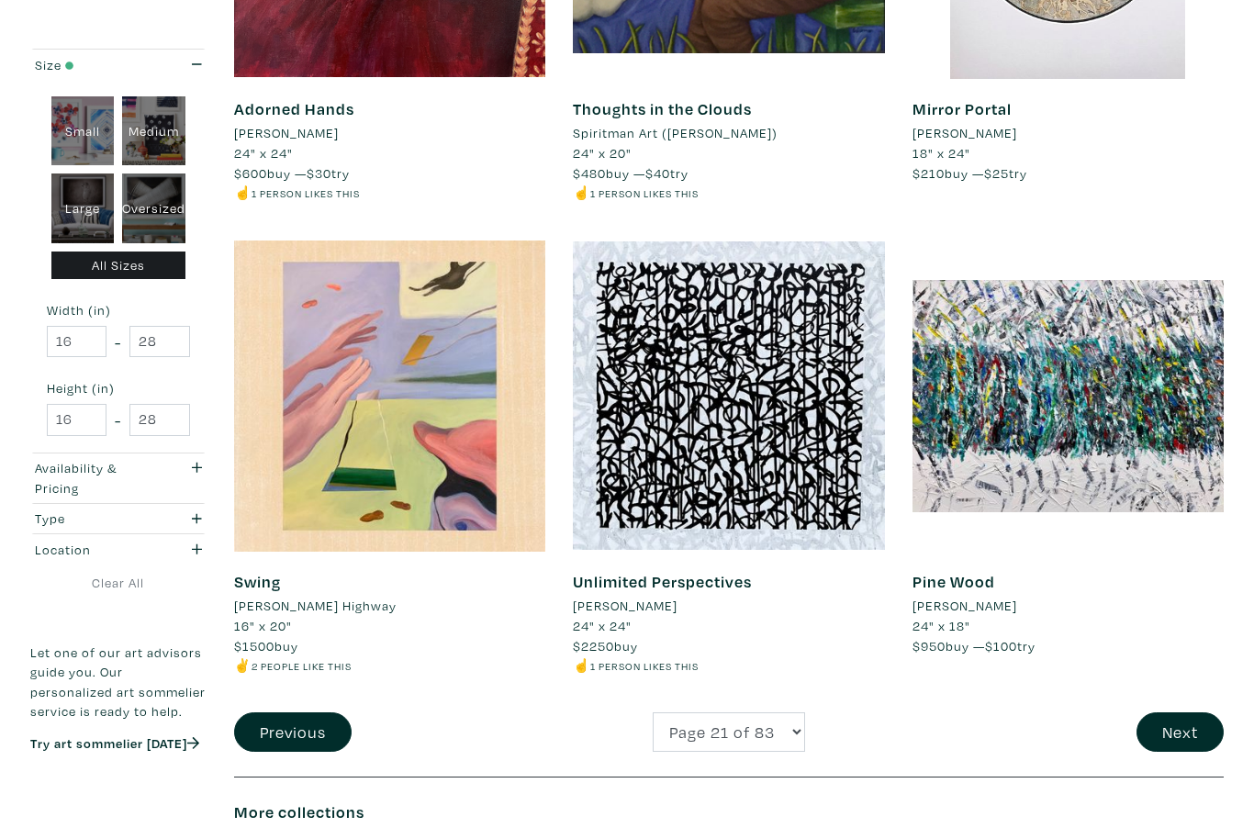
scroll to position [3417, 0]
click at [1191, 712] on button "Next" at bounding box center [1180, 731] width 87 height 39
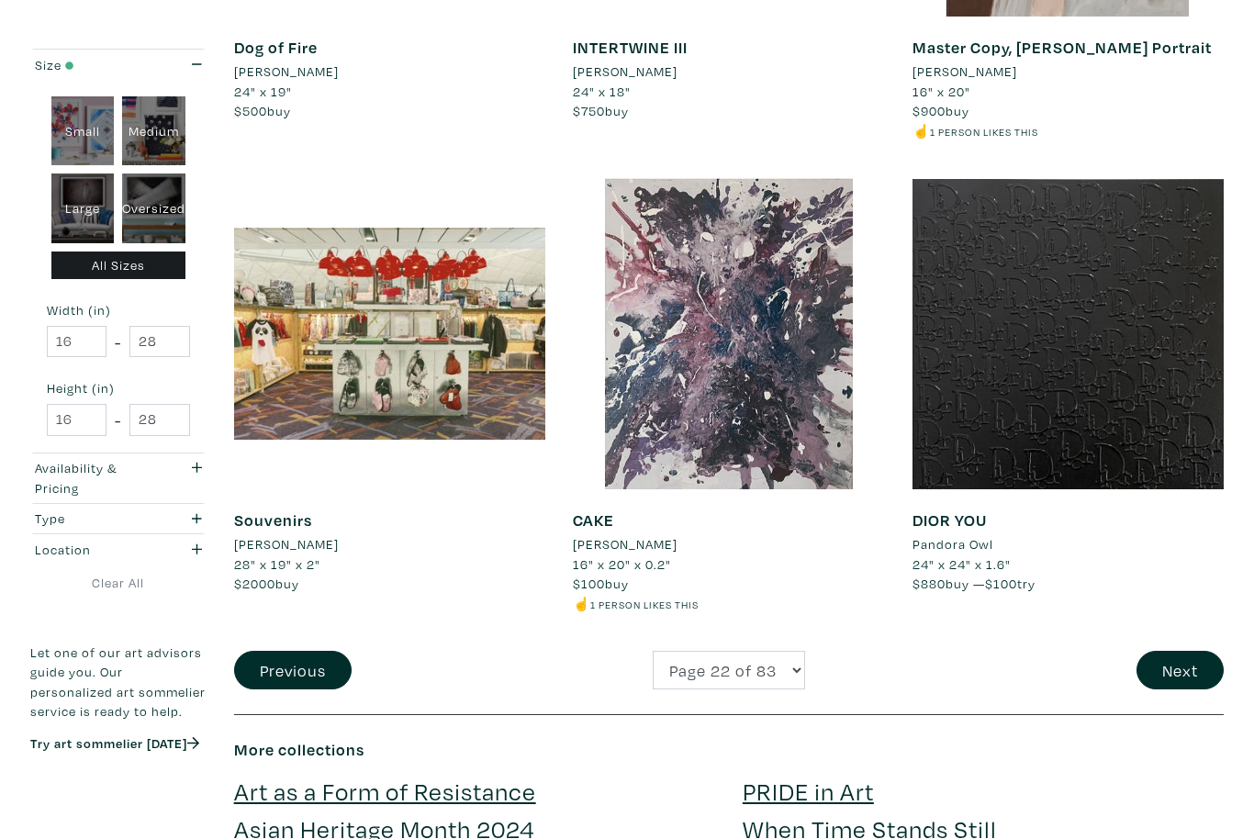
scroll to position [3419, 0]
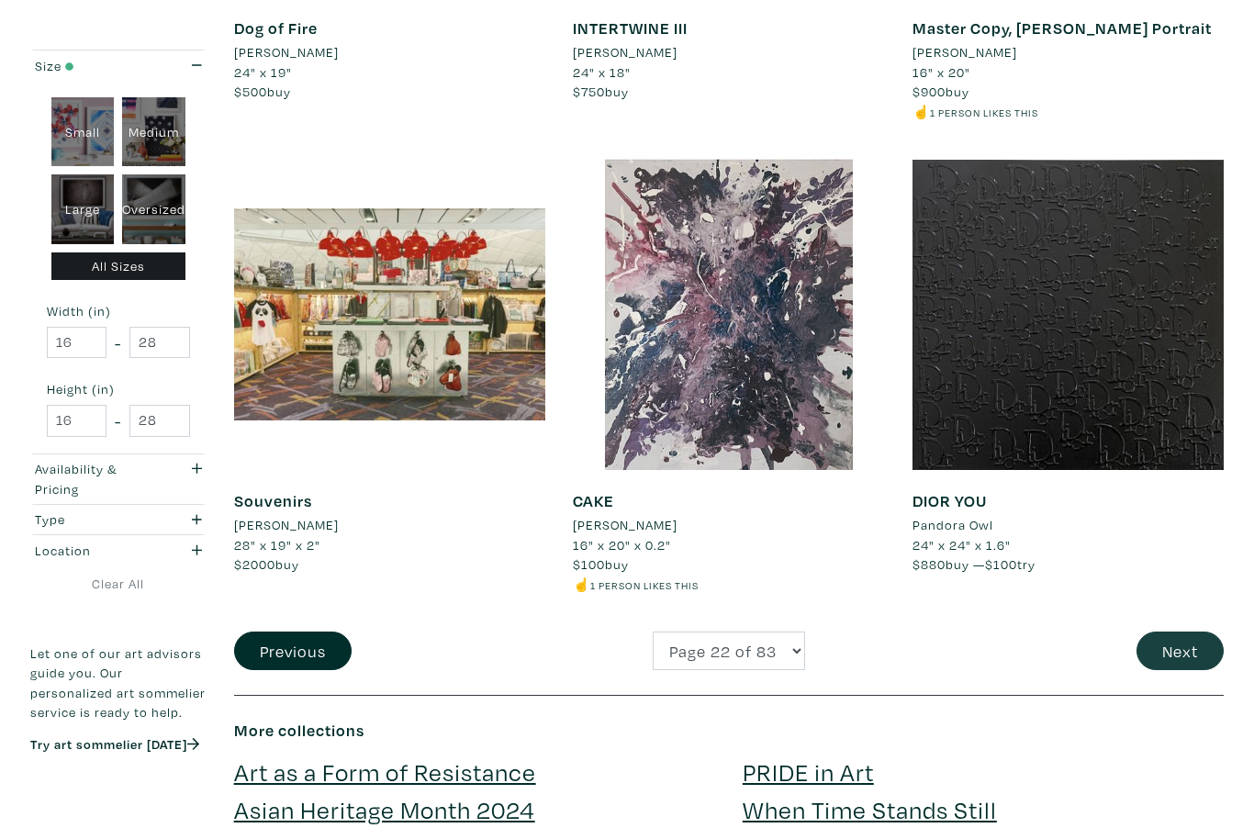
click at [1195, 644] on button "Next" at bounding box center [1180, 651] width 87 height 39
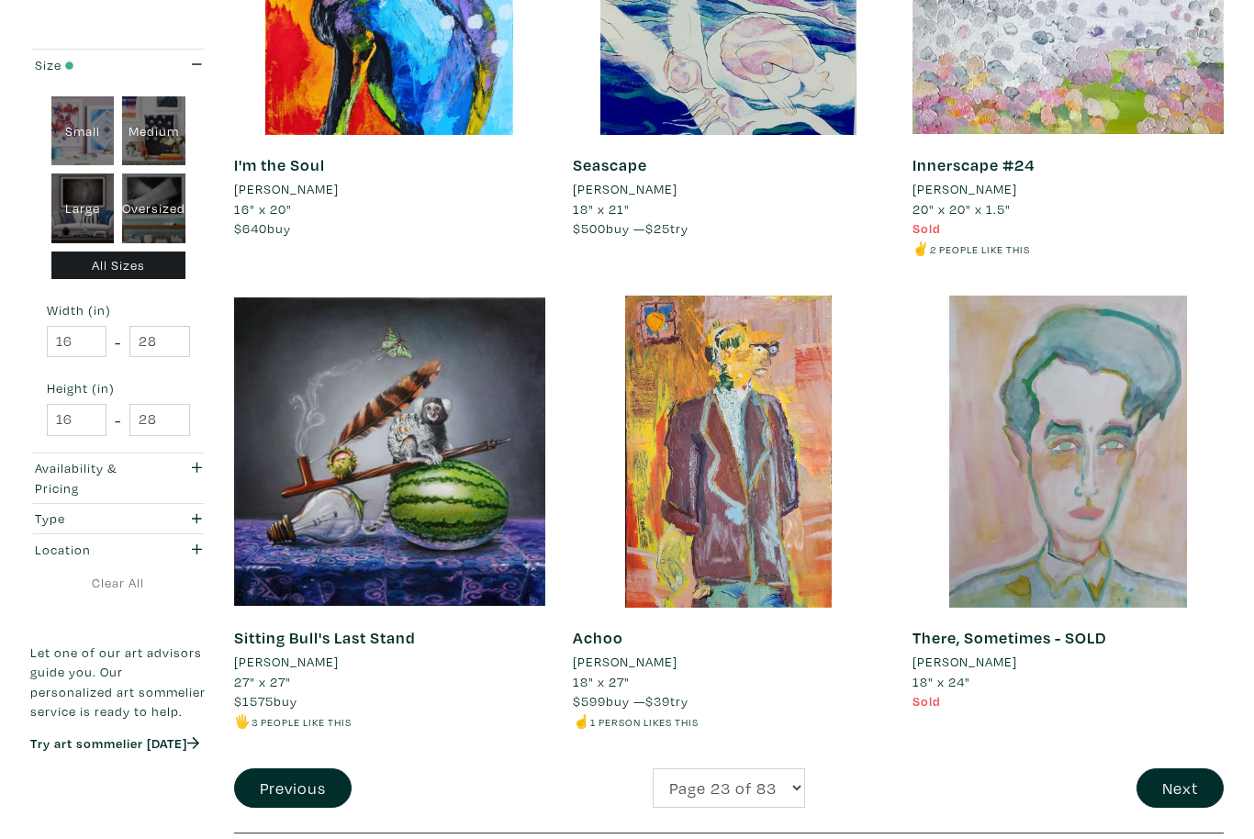
scroll to position [3322, 0]
click at [1184, 768] on button "Next" at bounding box center [1180, 787] width 87 height 39
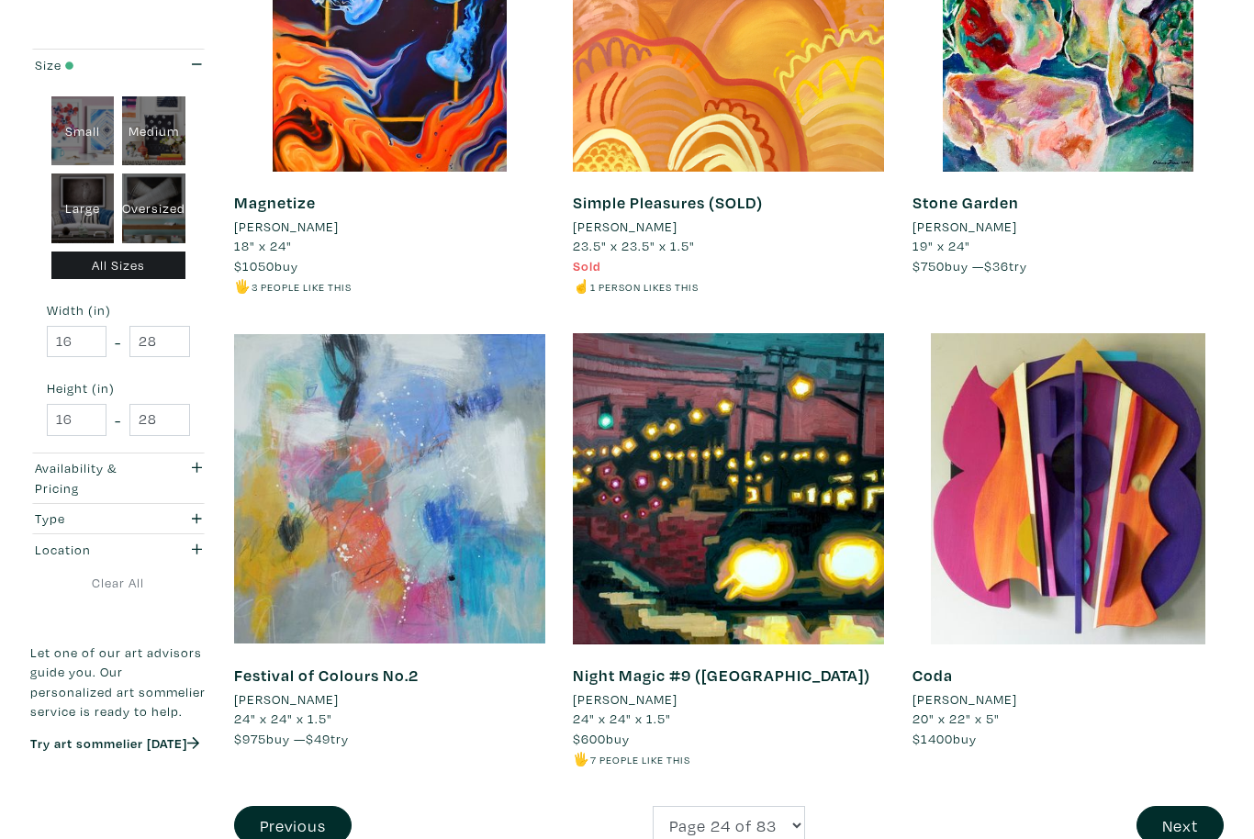
scroll to position [3320, 0]
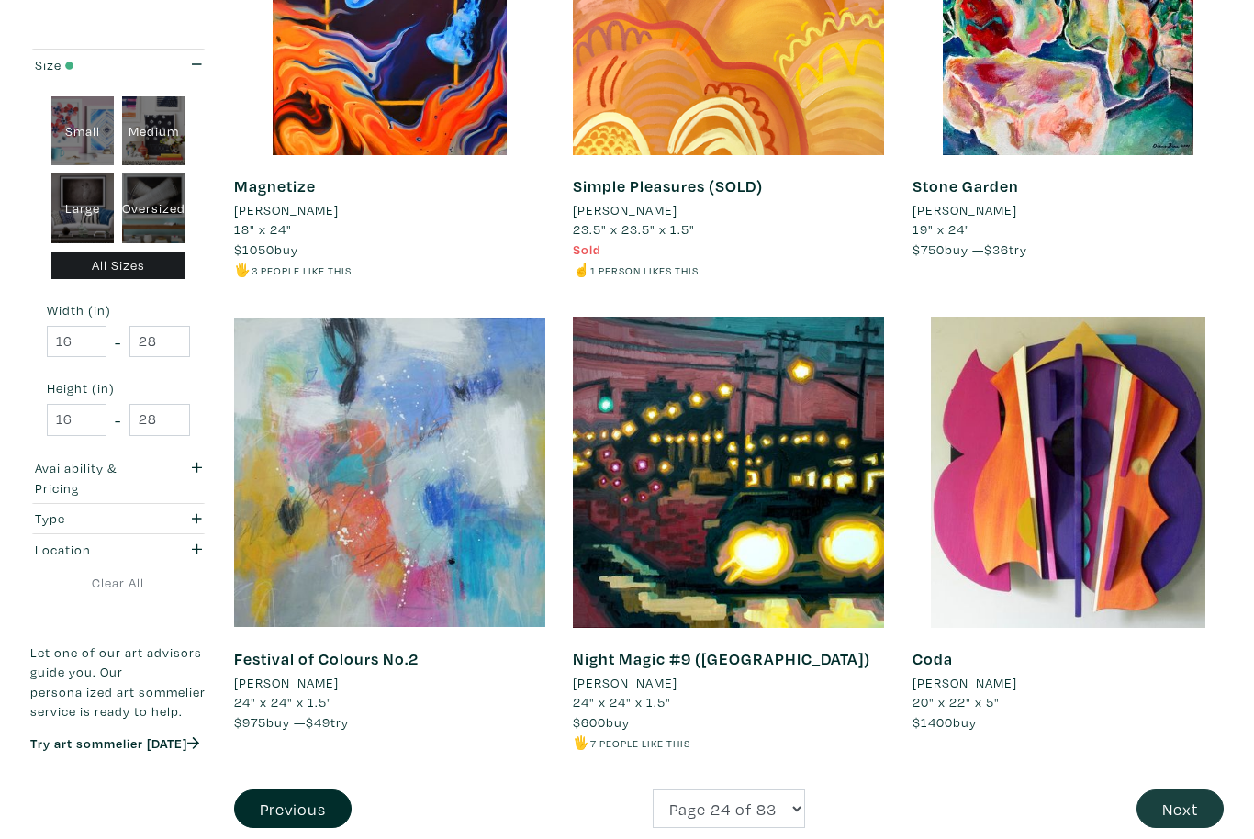
click at [1197, 790] on button "Next" at bounding box center [1180, 809] width 87 height 39
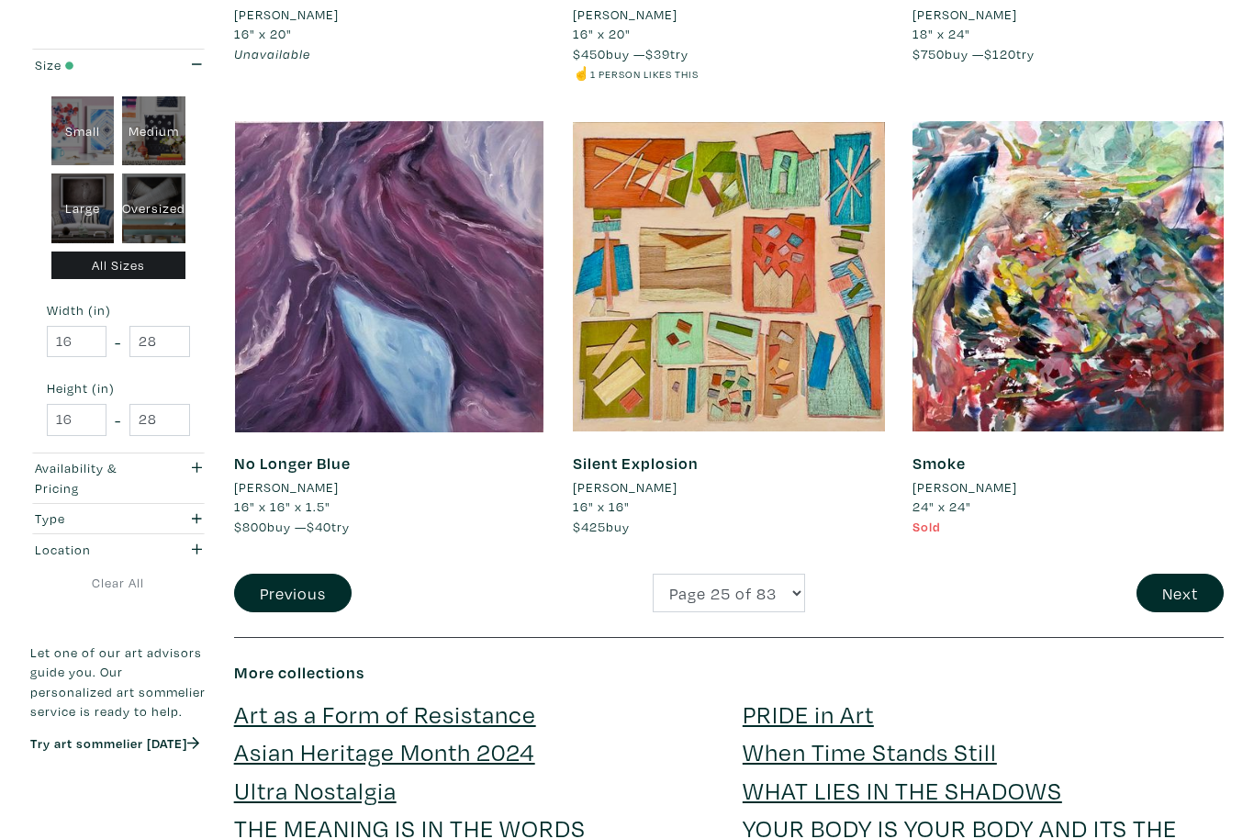
scroll to position [3477, 0]
click at [1186, 574] on button "Next" at bounding box center [1180, 593] width 87 height 39
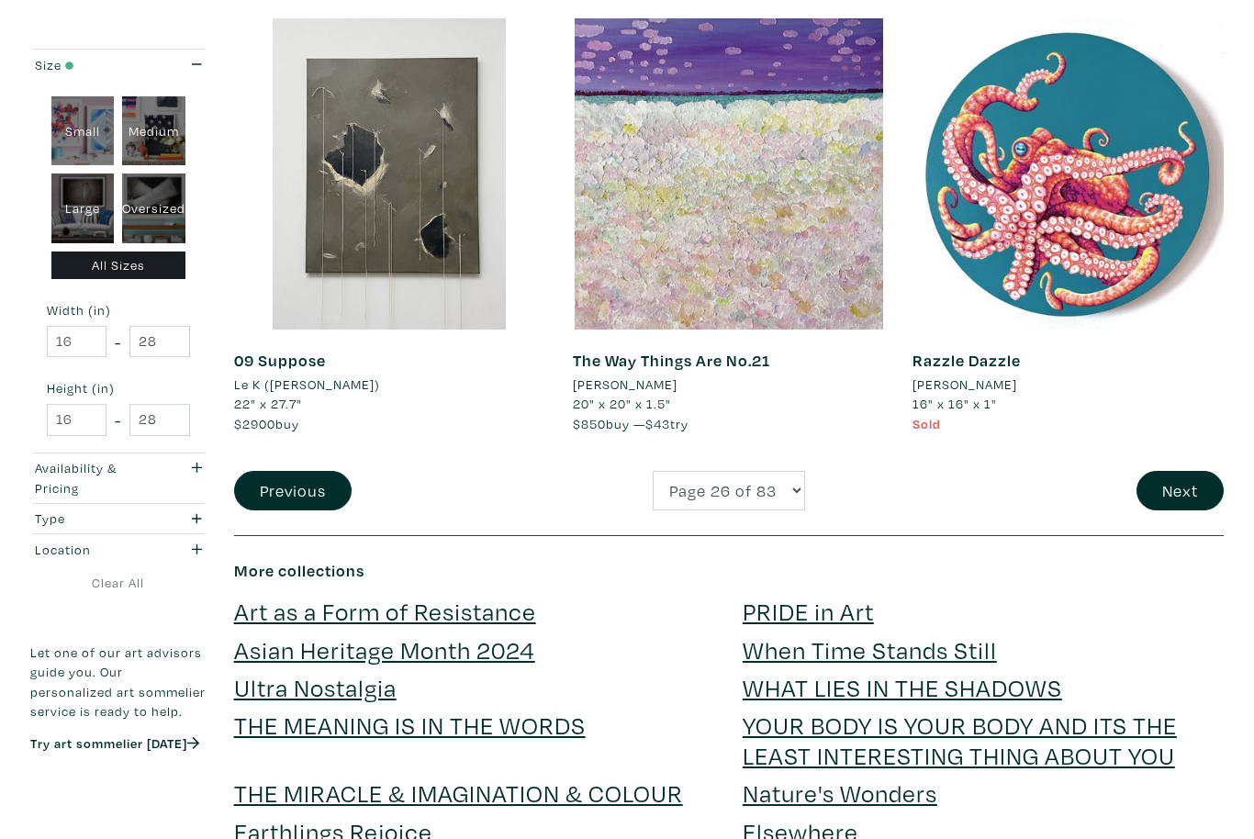
scroll to position [3619, 0]
click at [1208, 480] on button "Next" at bounding box center [1180, 490] width 87 height 39
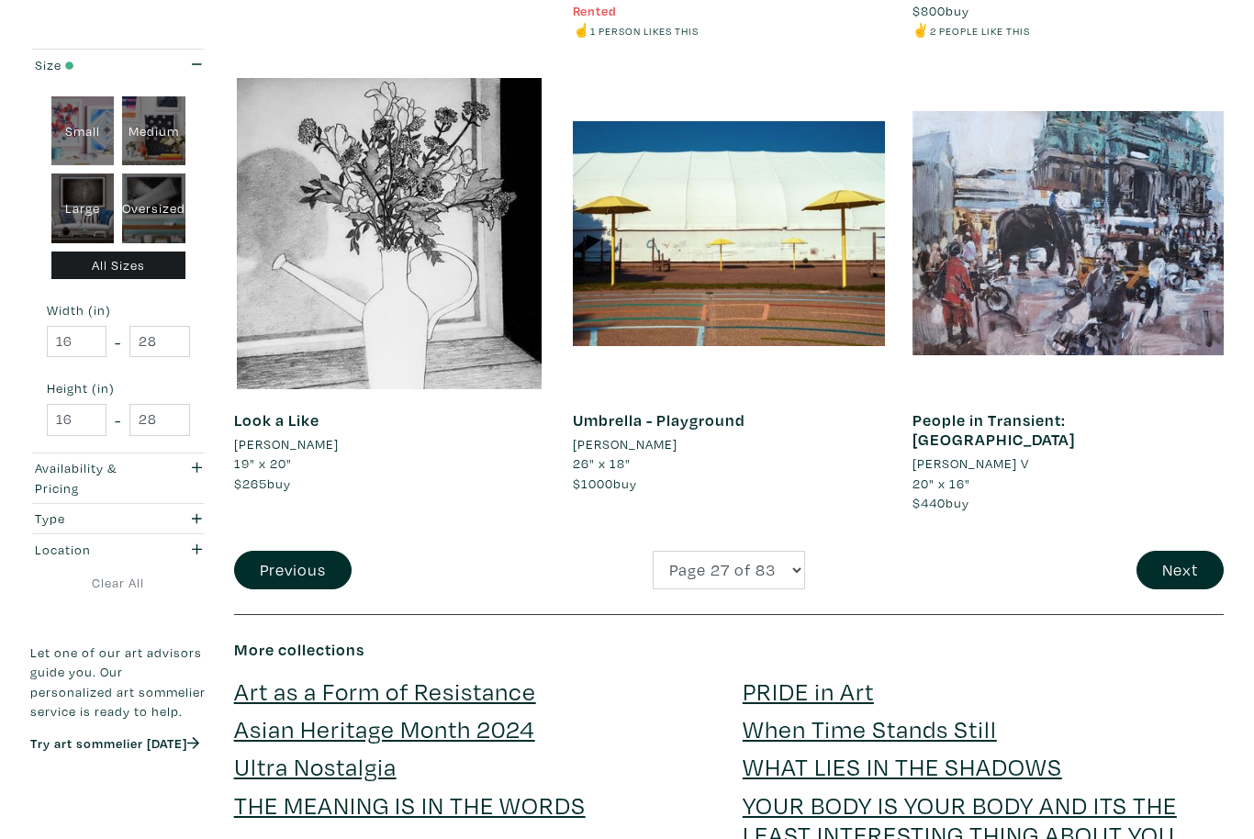
scroll to position [3519, 0]
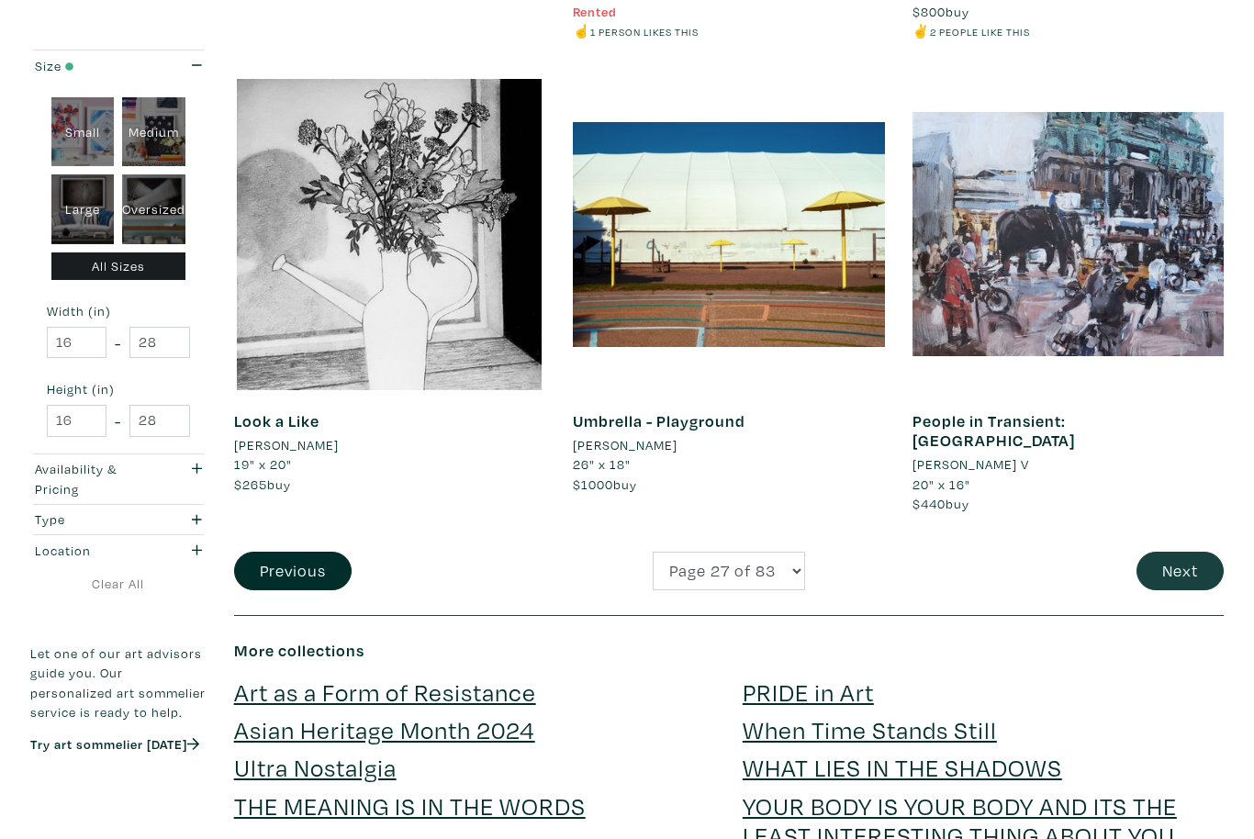
click at [1180, 552] on button "Next" at bounding box center [1180, 571] width 87 height 39
click at [1200, 552] on button "Next" at bounding box center [1180, 571] width 87 height 39
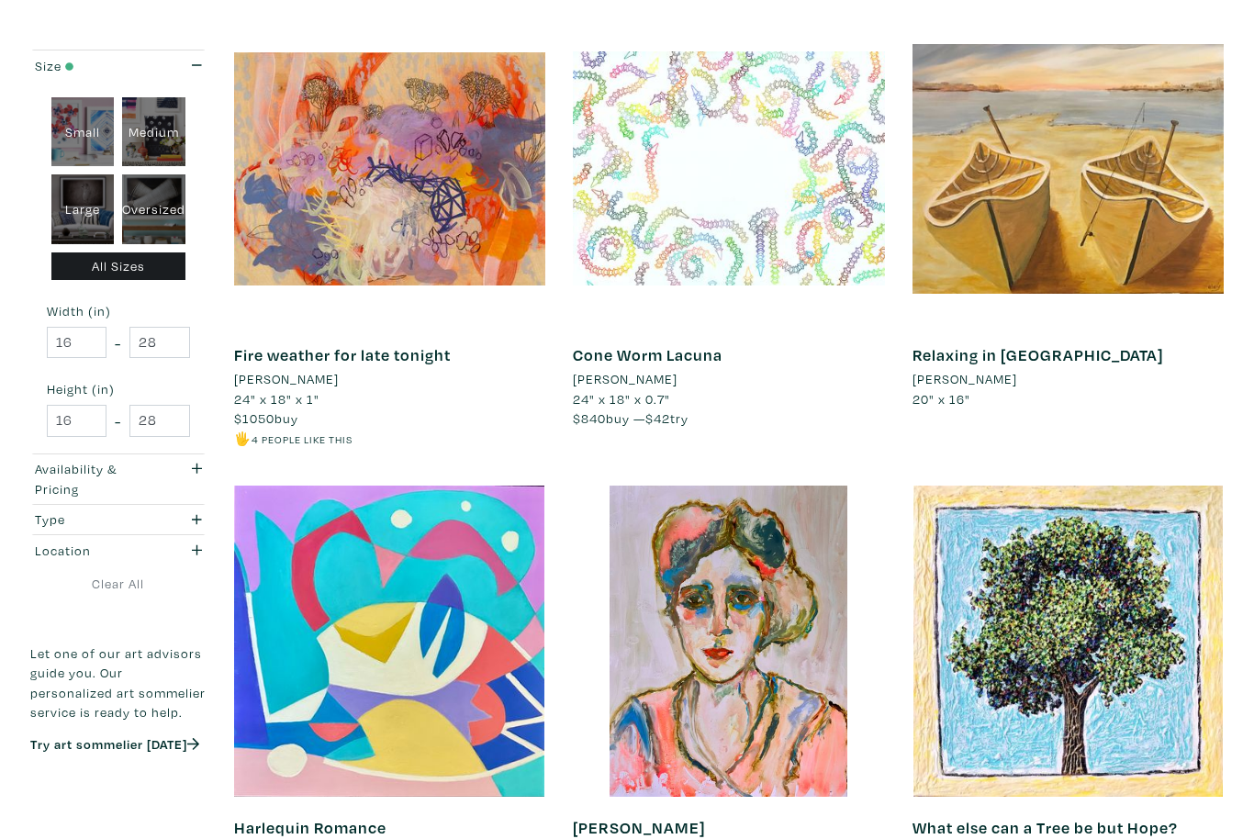
scroll to position [805, 0]
